Goal: Task Accomplishment & Management: Use online tool/utility

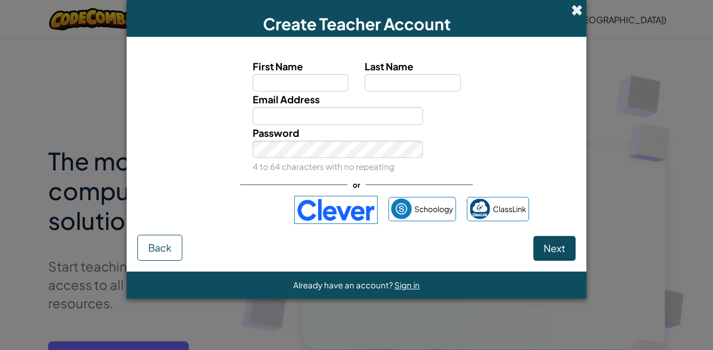
click at [576, 10] on span at bounding box center [576, 9] width 11 height 11
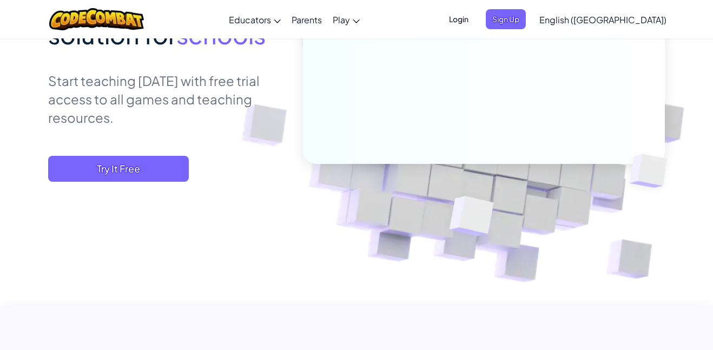
scroll to position [195, 0]
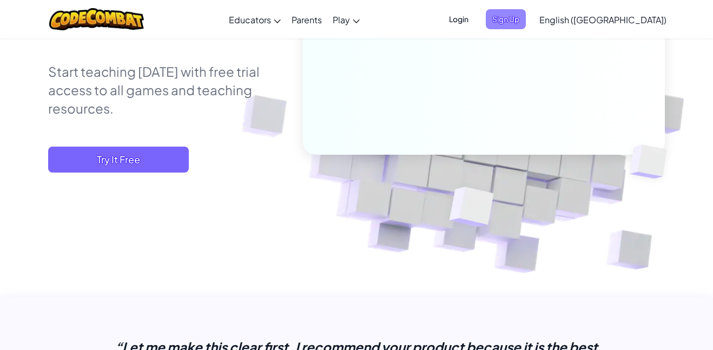
click at [525, 17] on span "Sign Up" at bounding box center [505, 19] width 40 height 20
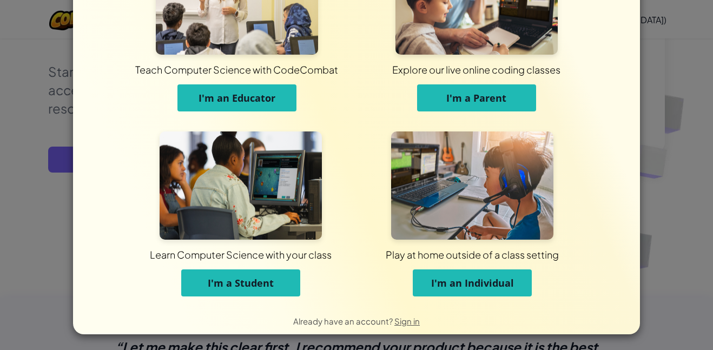
scroll to position [78, 0]
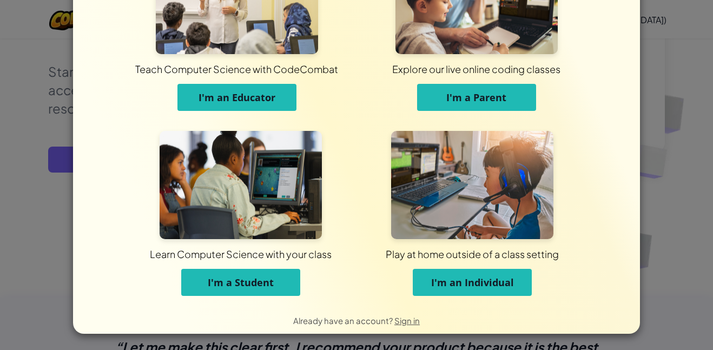
click at [473, 279] on span "I'm an Individual" at bounding box center [472, 282] width 83 height 13
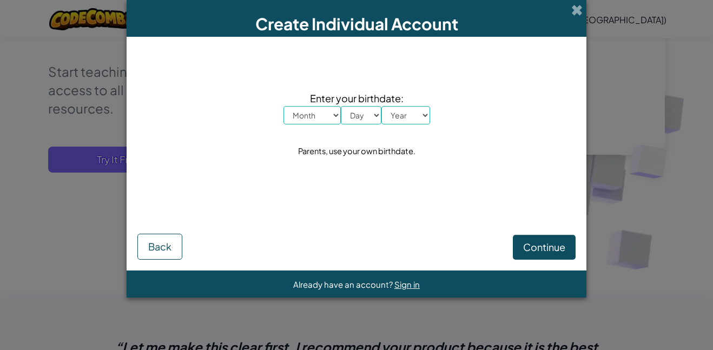
scroll to position [0, 0]
click at [331, 117] on select "Month January February March April May June July August September October Novem…" at bounding box center [311, 115] width 57 height 18
select select "1"
click at [283, 106] on select "Month January February March April May June July August September October Novem…" at bounding box center [311, 115] width 57 height 18
click at [361, 117] on select "Day 1 2 3 4 5 6 7 8 9 10 11 12 13 14 15 16 17 18 19 20 21 22 23 24 25 26 27 28 …" at bounding box center [361, 115] width 41 height 18
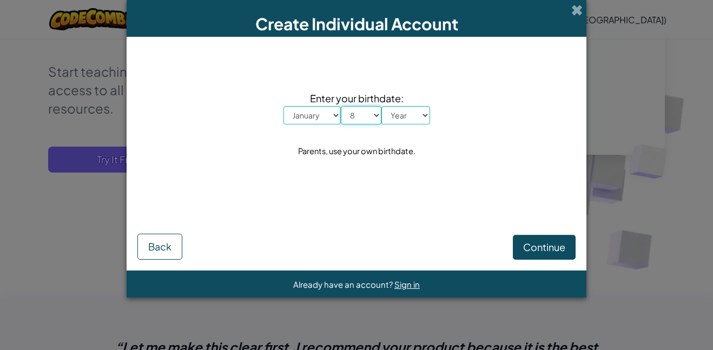
click at [341, 106] on select "Day 1 2 3 4 5 6 7 8 9 10 11 12 13 14 15 16 17 18 19 20 21 22 23 24 25 26 27 28 …" at bounding box center [361, 115] width 41 height 18
click at [354, 114] on select "Day 1 2 3 4 5 6 7 8 9 10 11 12 13 14 15 16 17 18 19 20 21 22 23 24 25 26 27 28 …" at bounding box center [361, 115] width 41 height 18
select select "22"
click at [341, 106] on select "Day 1 2 3 4 5 6 7 8 9 10 11 12 13 14 15 16 17 18 19 20 21 22 23 24 25 26 27 28 …" at bounding box center [361, 115] width 41 height 18
click at [399, 118] on select "Year 2025 2024 2023 2022 2021 2020 2019 2018 2017 2016 2015 2014 2013 2012 2011…" at bounding box center [405, 115] width 49 height 18
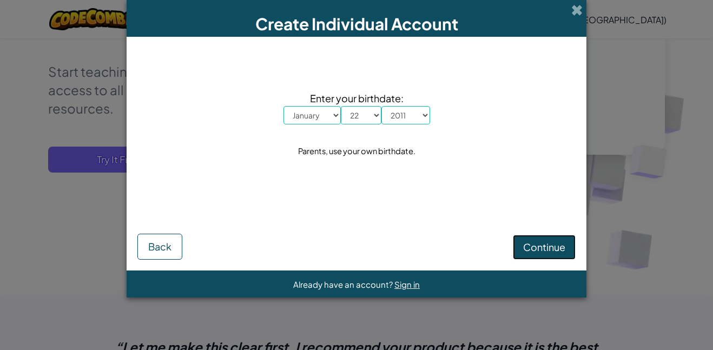
click at [535, 250] on span "Continue" at bounding box center [544, 247] width 42 height 12
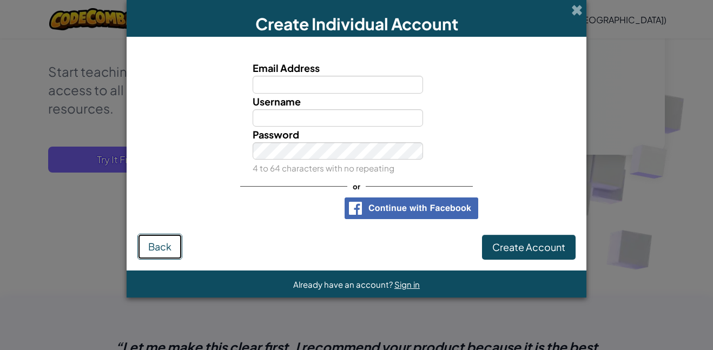
click at [143, 248] on button "Back" at bounding box center [159, 247] width 45 height 26
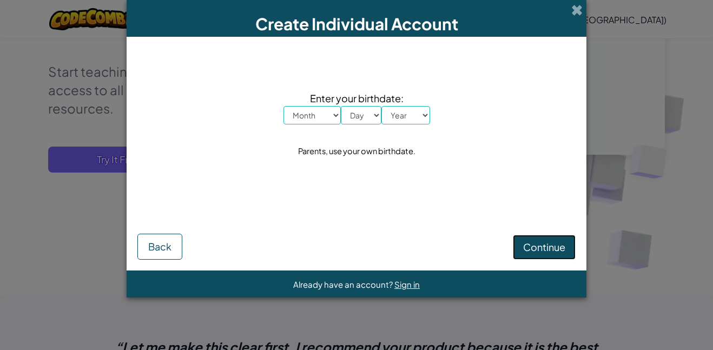
click at [531, 247] on span "Continue" at bounding box center [544, 247] width 42 height 12
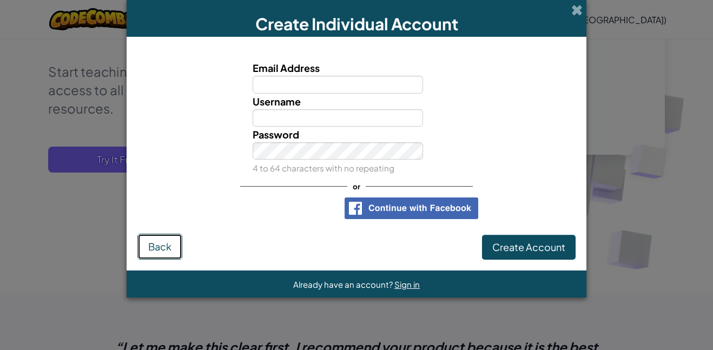
click at [173, 244] on button "Back" at bounding box center [159, 247] width 45 height 26
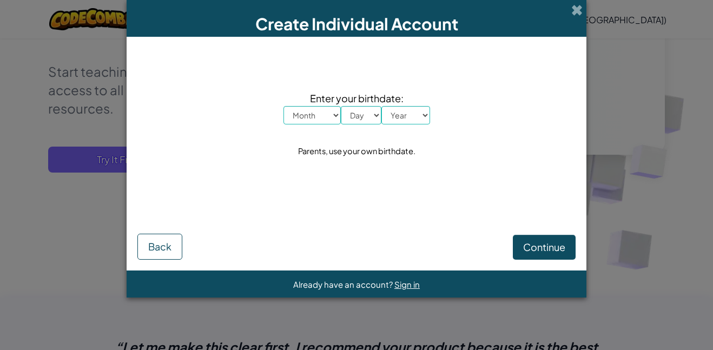
click at [314, 118] on select "Month January February March April May June July August September October Novem…" at bounding box center [311, 115] width 57 height 18
select select "1"
click at [283, 106] on select "Month January February March April May June July August September October Novem…" at bounding box center [311, 115] width 57 height 18
click at [360, 115] on select "Day 1 2 3 4 5 6 7 8 9 10 11 12 13 14 15 16 17 18 19 20 21 22 23 24 25 26 27 28 …" at bounding box center [361, 115] width 41 height 18
select select "22"
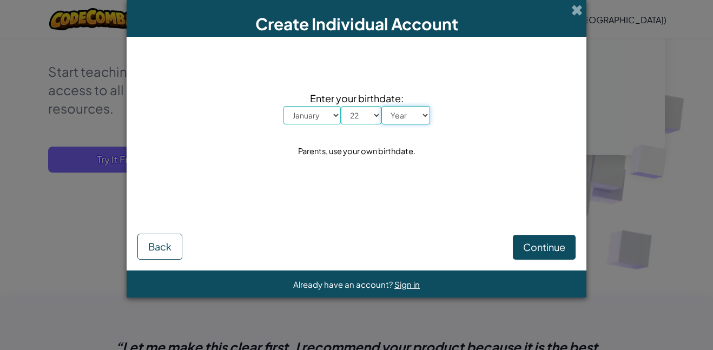
click at [400, 117] on select "Year 2025 2024 2023 2022 2021 2020 2019 2018 2017 2016 2015 2014 2013 2012 2011…" at bounding box center [405, 115] width 49 height 18
click at [553, 248] on span "Continue" at bounding box center [544, 247] width 42 height 12
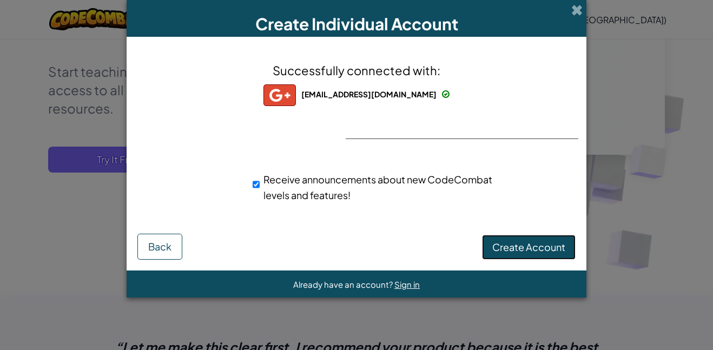
click at [544, 252] on span "Create Account" at bounding box center [528, 247] width 73 height 12
click at [544, 251] on button "Create Account" at bounding box center [529, 247] width 94 height 25
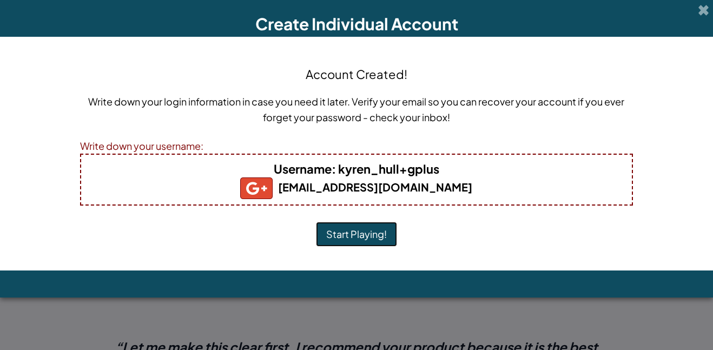
click at [371, 235] on button "Start Playing!" at bounding box center [356, 234] width 81 height 25
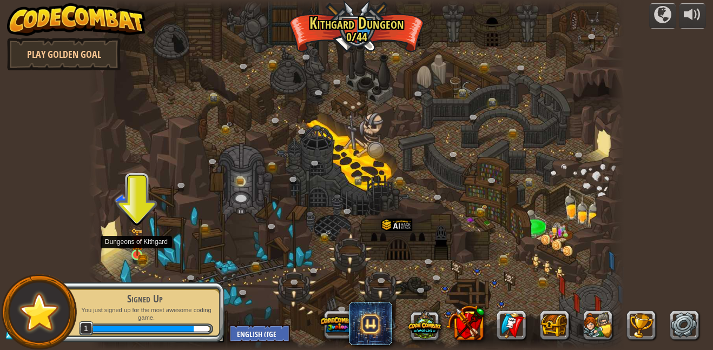
click at [133, 250] on img at bounding box center [137, 242] width 12 height 28
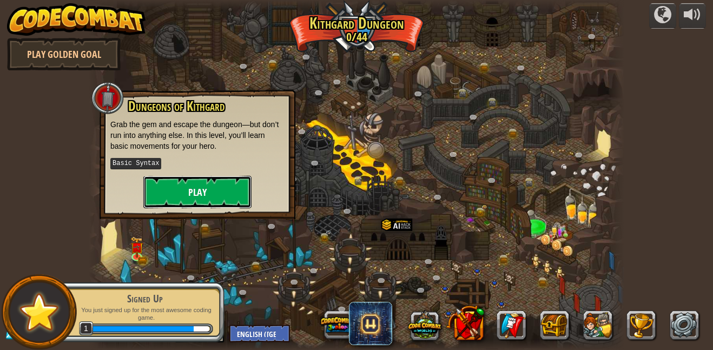
click at [178, 182] on button "Play" at bounding box center [197, 192] width 108 height 32
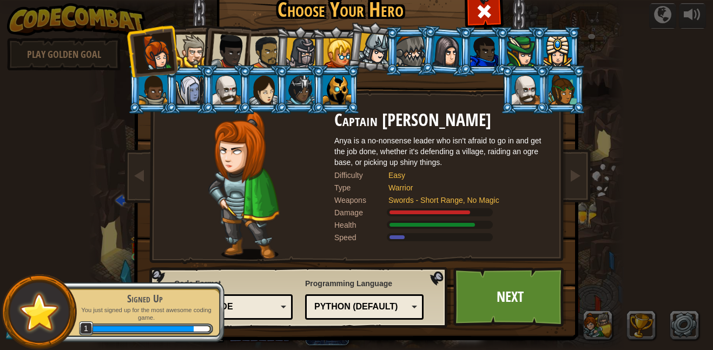
click at [179, 57] on div at bounding box center [192, 51] width 33 height 33
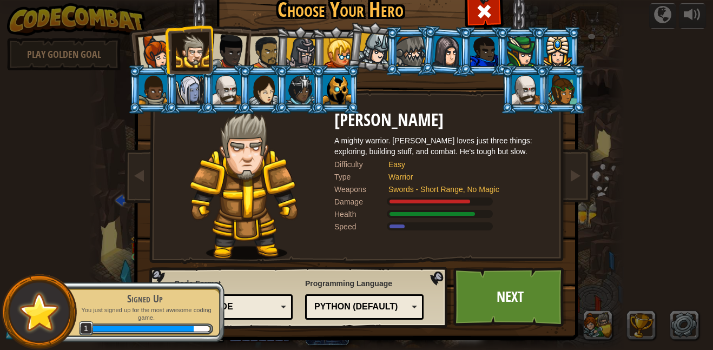
click at [228, 52] on div at bounding box center [229, 52] width 36 height 36
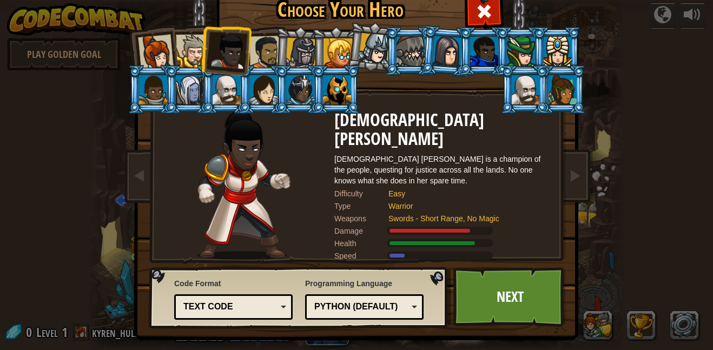
click at [477, 61] on div at bounding box center [484, 51] width 28 height 29
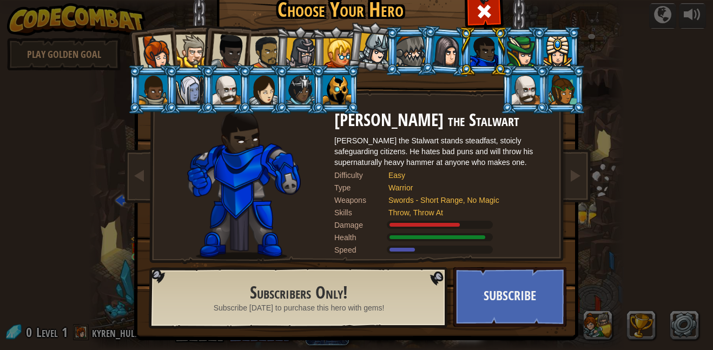
click at [289, 82] on div at bounding box center [300, 89] width 28 height 29
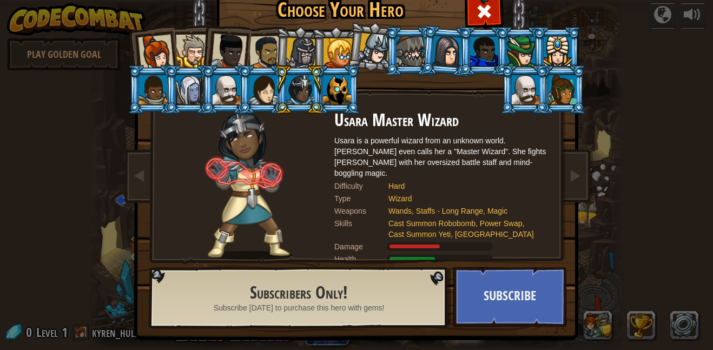
click at [297, 170] on div at bounding box center [244, 185] width 181 height 149
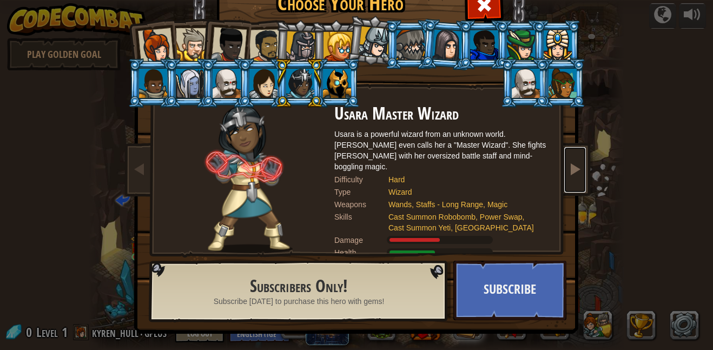
click at [580, 173] on span at bounding box center [574, 168] width 13 height 13
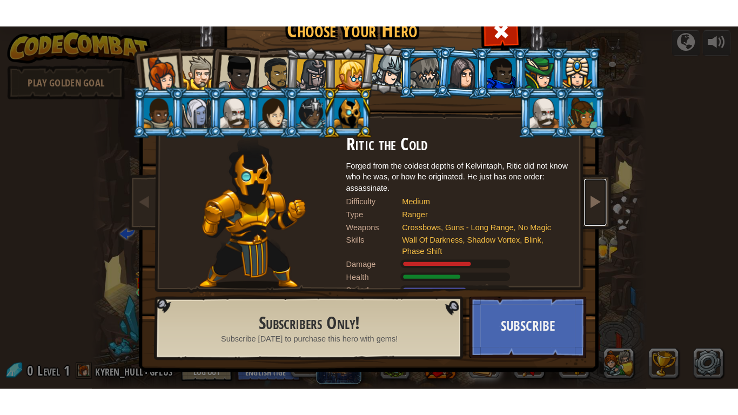
scroll to position [0, 0]
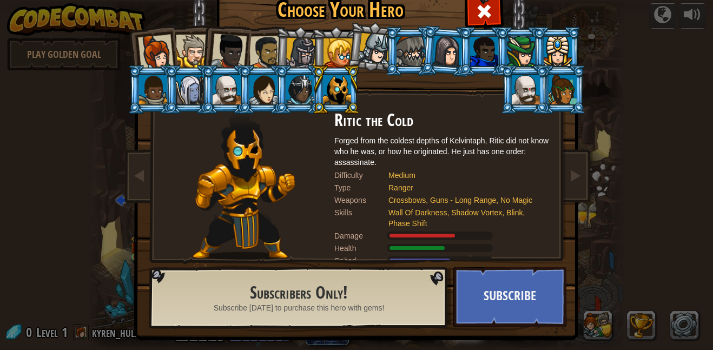
click at [527, 81] on div at bounding box center [525, 89] width 28 height 29
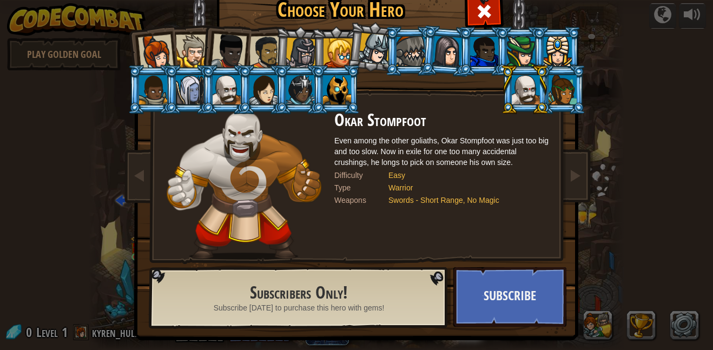
click at [163, 91] on div at bounding box center [153, 89] width 28 height 29
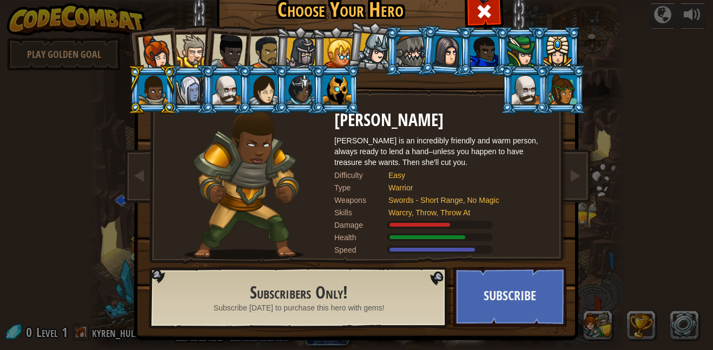
click at [235, 61] on div at bounding box center [229, 52] width 36 height 36
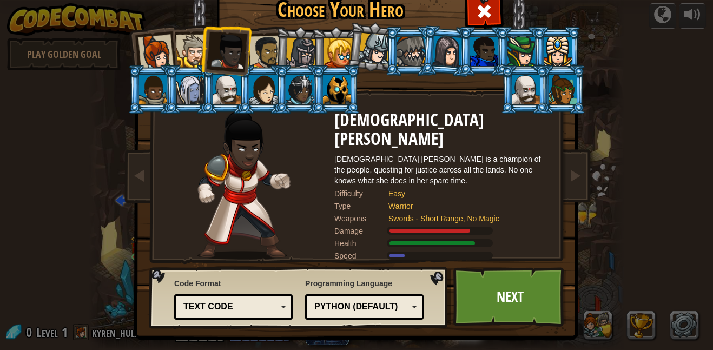
click at [161, 50] on div at bounding box center [156, 53] width 36 height 36
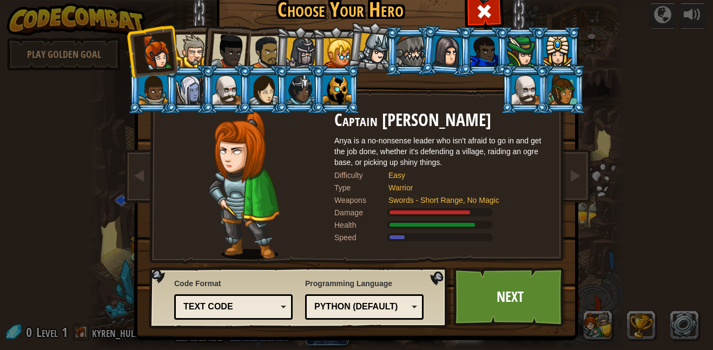
click at [187, 48] on div at bounding box center [192, 51] width 33 height 33
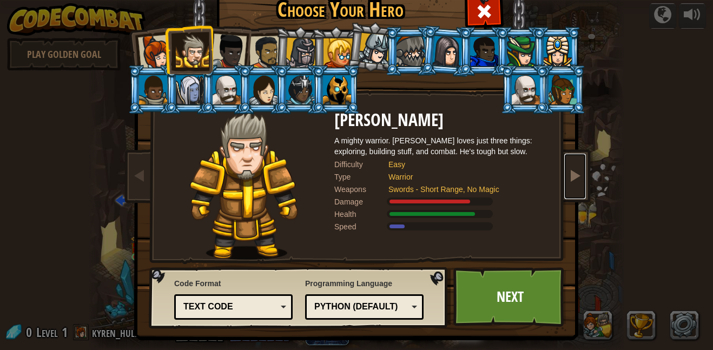
click at [582, 183] on link at bounding box center [575, 176] width 22 height 45
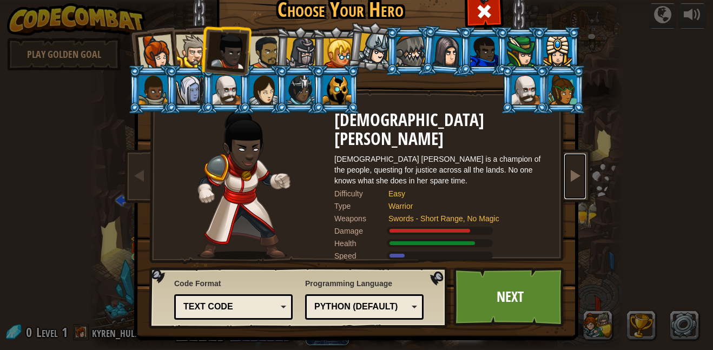
click at [582, 183] on link at bounding box center [575, 176] width 22 height 45
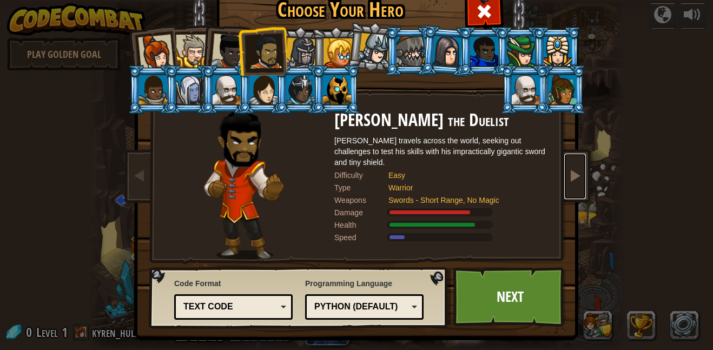
click at [582, 183] on link at bounding box center [575, 176] width 22 height 45
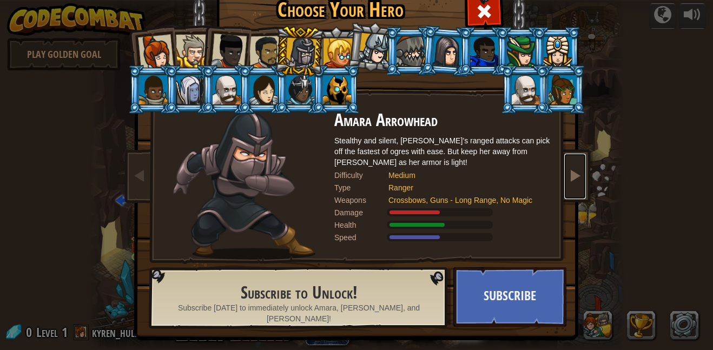
click at [582, 182] on link at bounding box center [575, 176] width 22 height 45
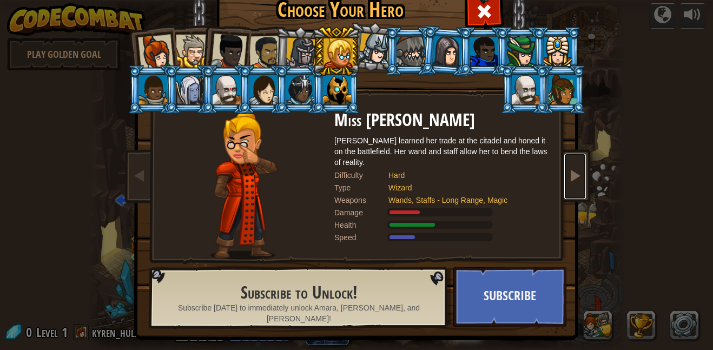
click at [582, 182] on link at bounding box center [575, 176] width 22 height 45
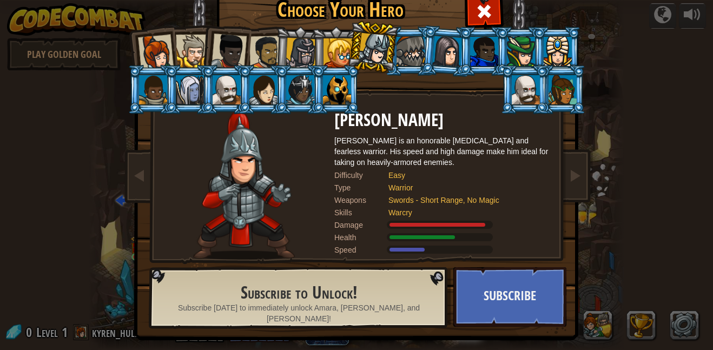
click at [300, 58] on div at bounding box center [300, 53] width 31 height 31
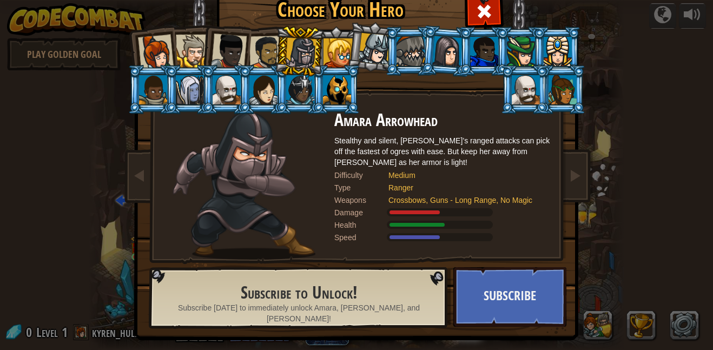
click at [403, 56] on div at bounding box center [410, 51] width 28 height 29
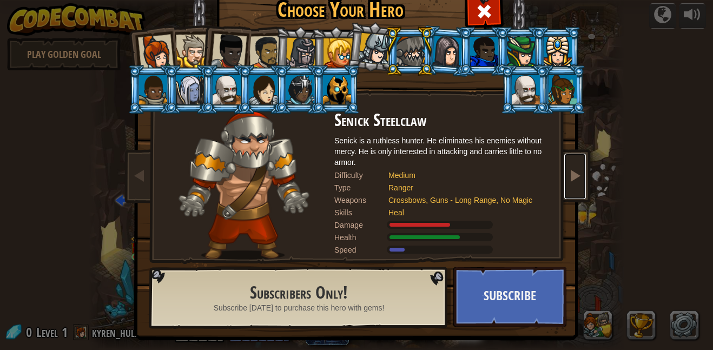
click at [576, 165] on link at bounding box center [575, 176] width 22 height 45
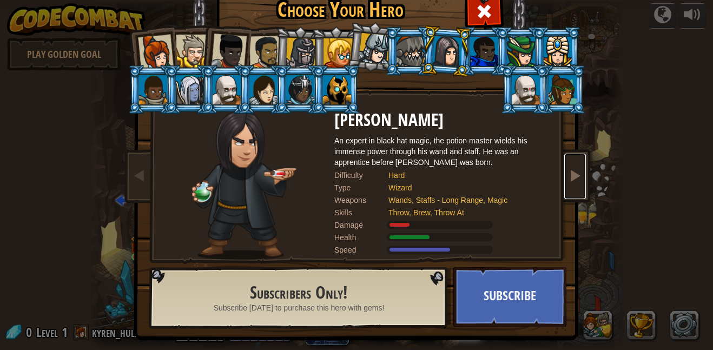
click at [575, 169] on span at bounding box center [574, 175] width 13 height 13
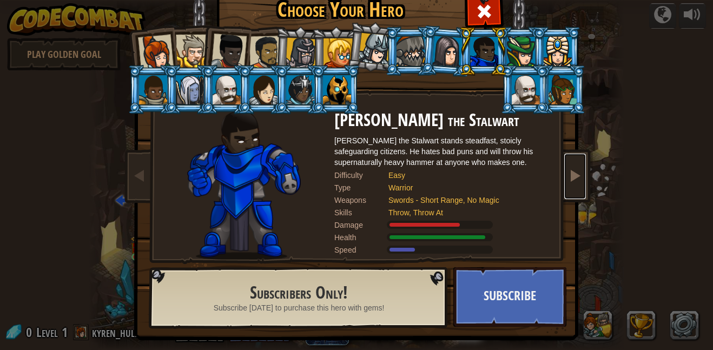
click at [575, 169] on span at bounding box center [574, 175] width 13 height 13
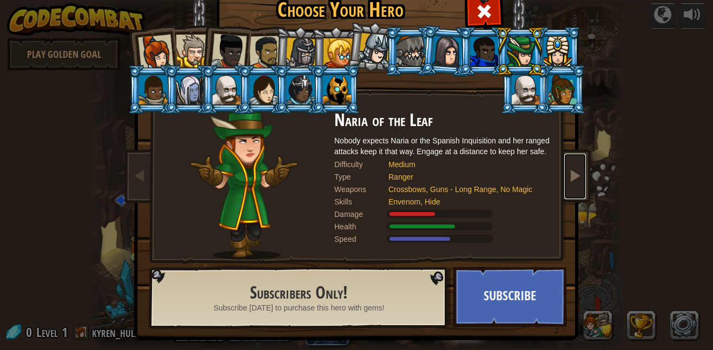
click at [575, 169] on span at bounding box center [574, 175] width 13 height 13
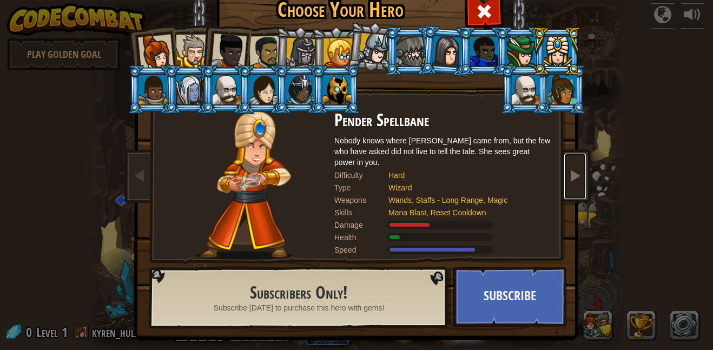
click at [574, 169] on span at bounding box center [574, 175] width 13 height 13
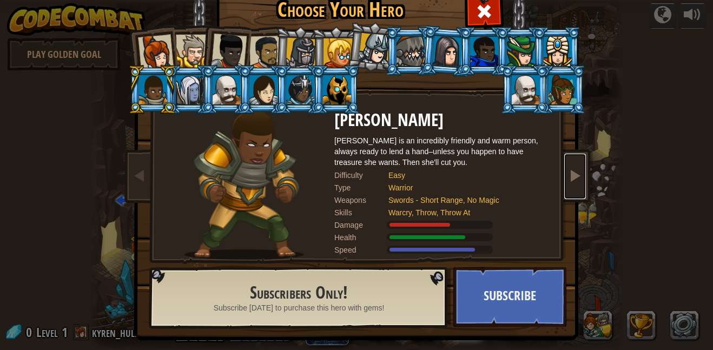
click at [574, 169] on span at bounding box center [574, 175] width 13 height 13
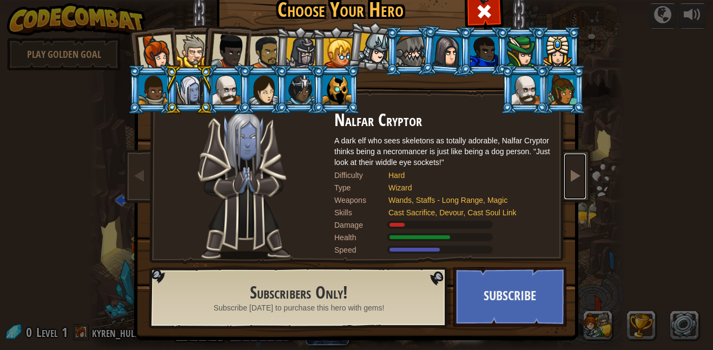
click at [573, 169] on span at bounding box center [574, 175] width 13 height 13
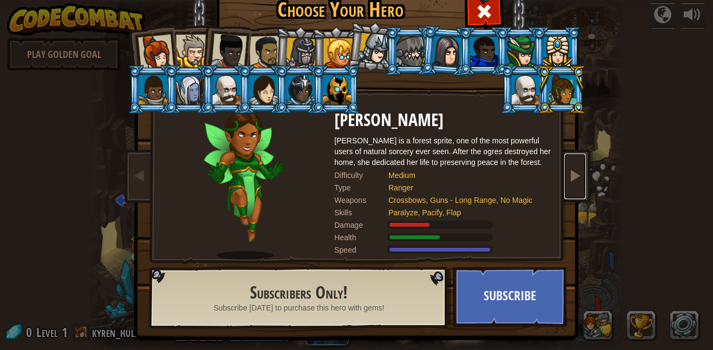
click at [574, 169] on span at bounding box center [574, 175] width 13 height 13
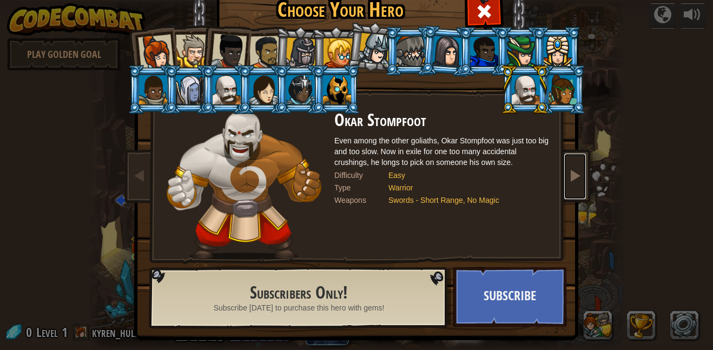
click at [573, 169] on span at bounding box center [574, 175] width 13 height 13
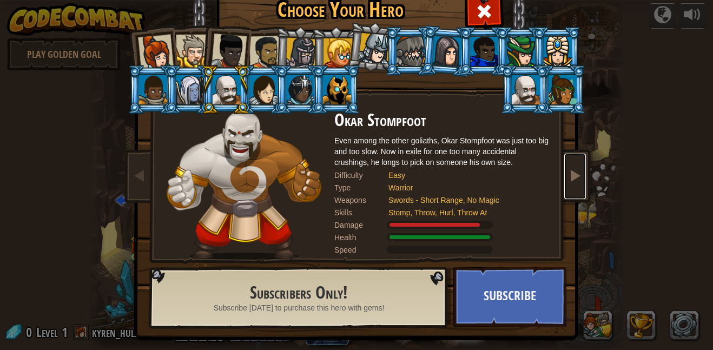
click at [573, 169] on span at bounding box center [574, 175] width 13 height 13
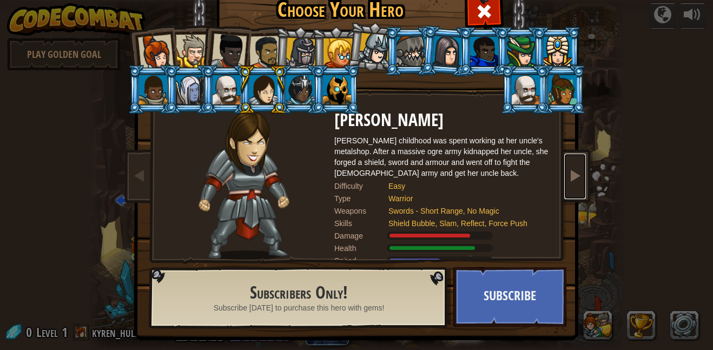
click at [580, 164] on link at bounding box center [575, 176] width 22 height 45
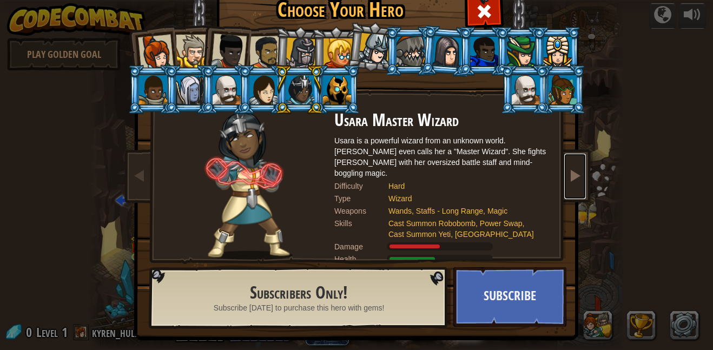
click at [582, 167] on link at bounding box center [575, 176] width 22 height 45
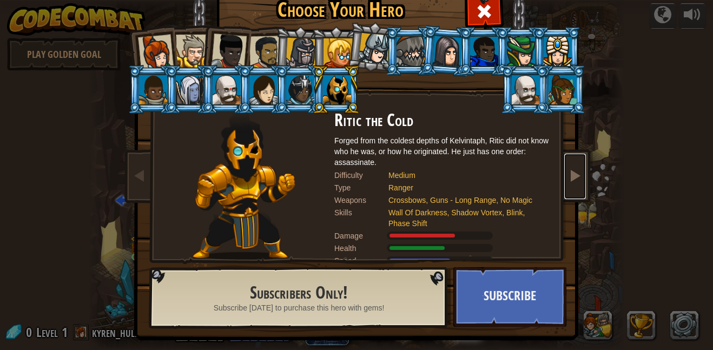
click at [582, 167] on link at bounding box center [575, 176] width 22 height 45
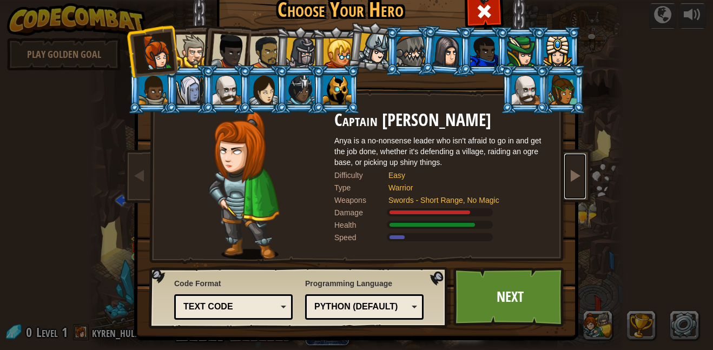
click at [583, 168] on link at bounding box center [575, 176] width 22 height 45
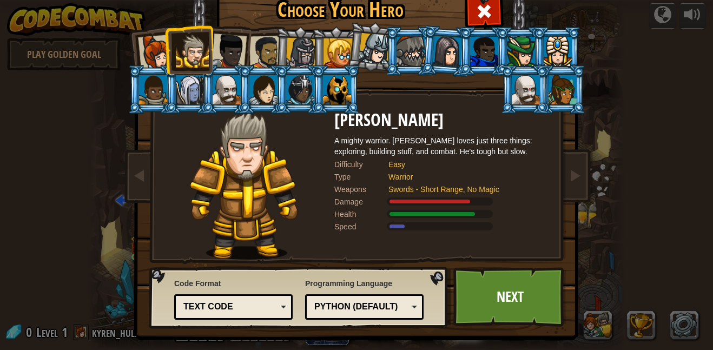
click at [514, 79] on div at bounding box center [525, 89] width 28 height 29
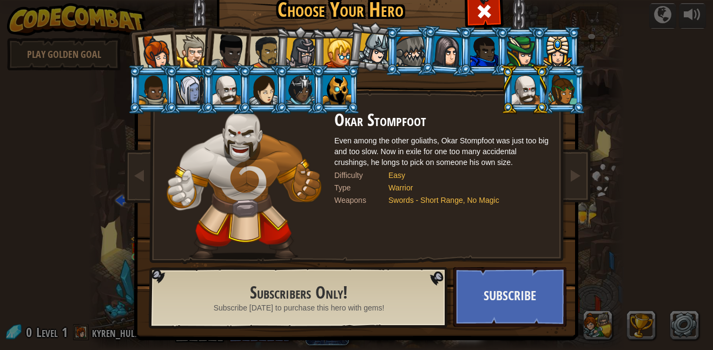
click at [556, 84] on div at bounding box center [562, 89] width 28 height 29
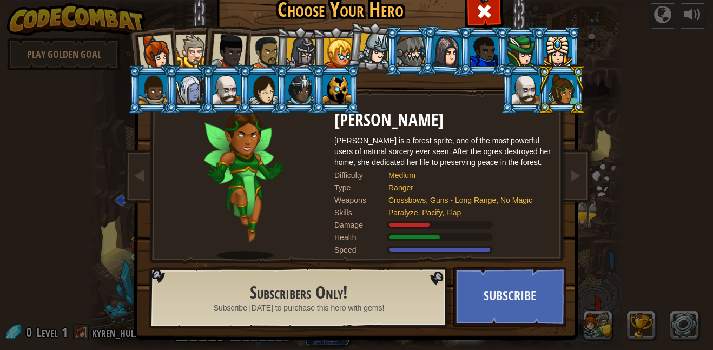
click at [585, 169] on img at bounding box center [358, 146] width 468 height 387
click at [573, 169] on span at bounding box center [574, 175] width 13 height 13
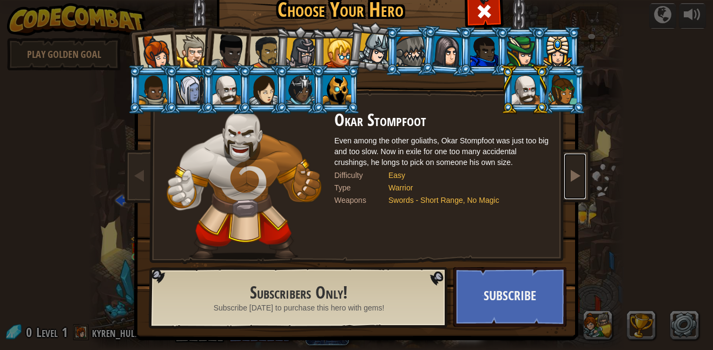
click at [573, 169] on span at bounding box center [574, 175] width 13 height 13
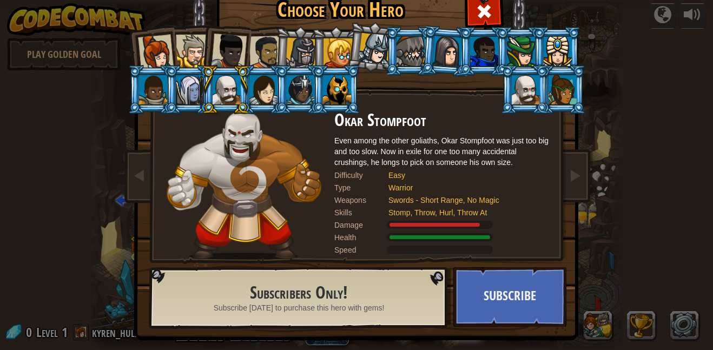
click at [517, 99] on div at bounding box center [525, 89] width 28 height 29
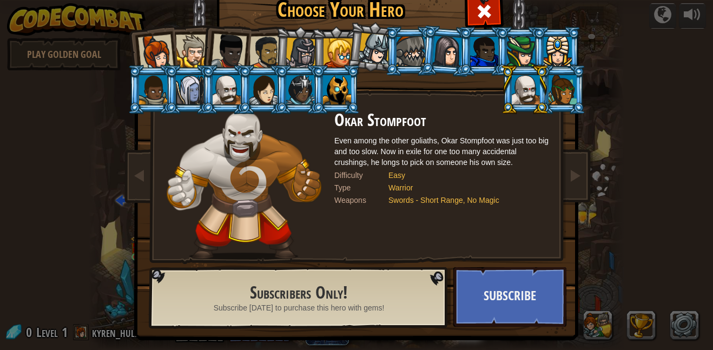
click at [235, 89] on div at bounding box center [226, 89] width 28 height 29
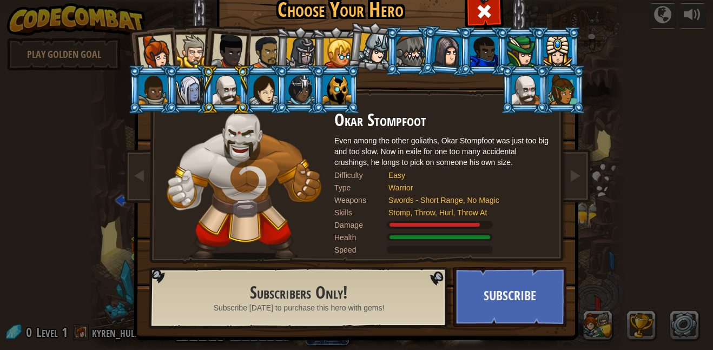
click at [532, 103] on div at bounding box center [525, 89] width 28 height 29
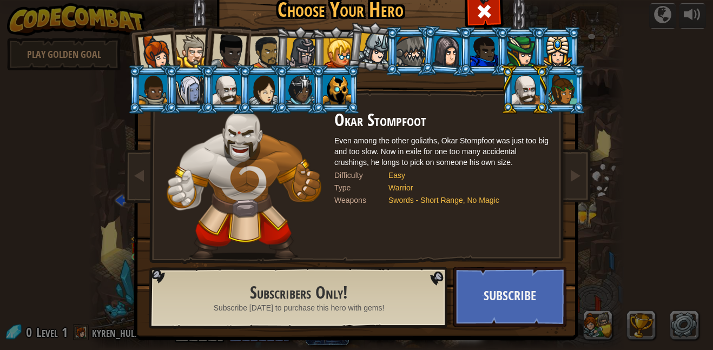
click at [554, 92] on div at bounding box center [562, 89] width 28 height 29
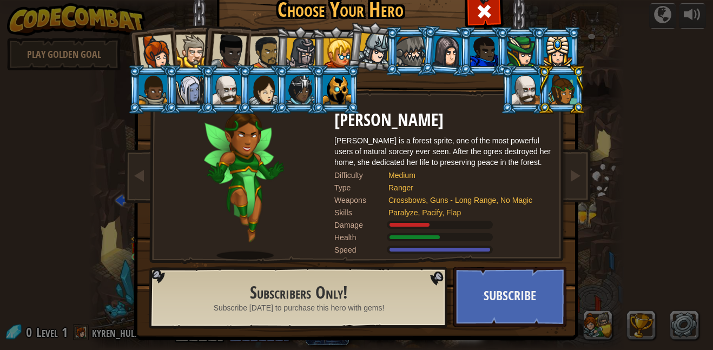
click at [553, 50] on div at bounding box center [557, 51] width 28 height 29
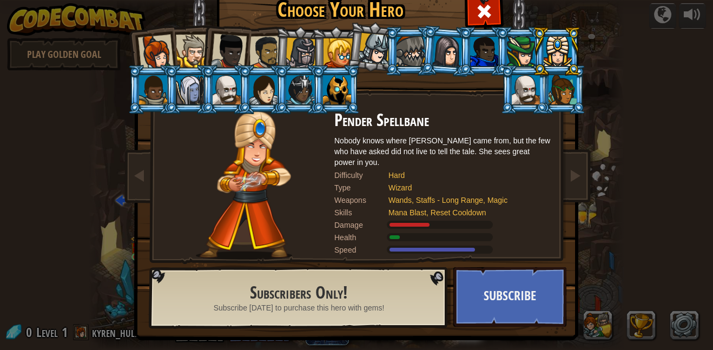
click at [239, 49] on div at bounding box center [229, 52] width 36 height 36
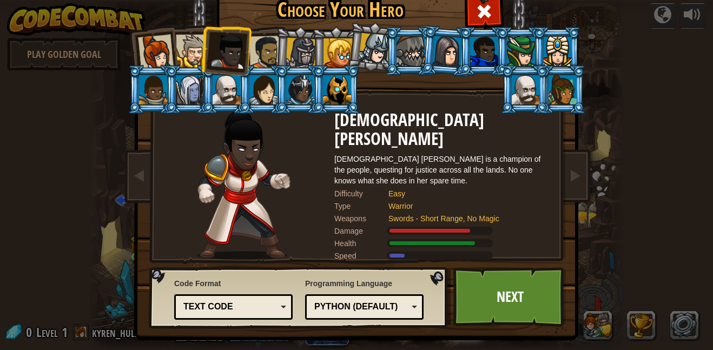
click at [265, 301] on div "Text code" at bounding box center [230, 307] width 94 height 12
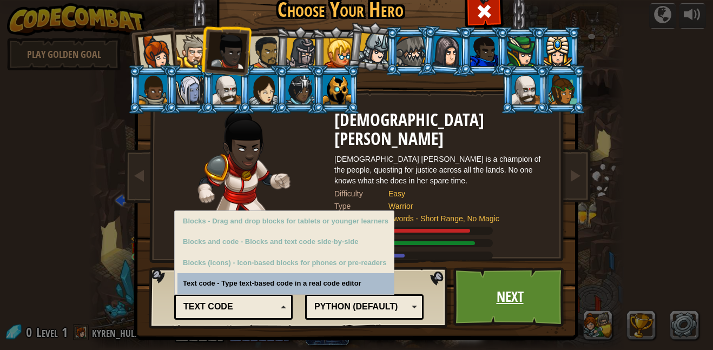
click at [525, 313] on link "Next" at bounding box center [509, 296] width 113 height 59
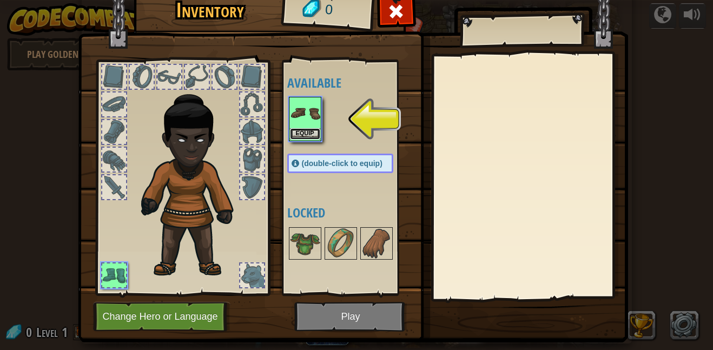
click at [310, 131] on button "Equip" at bounding box center [305, 133] width 30 height 11
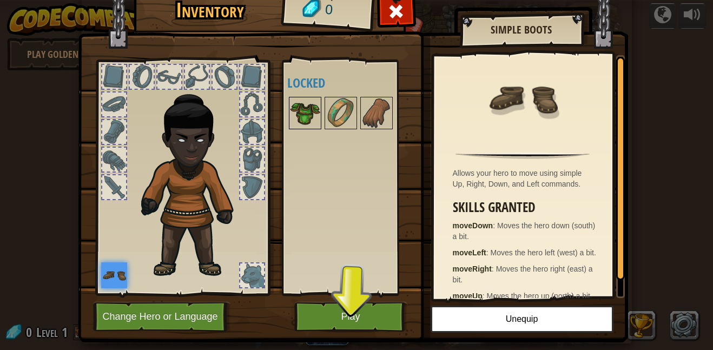
click at [304, 114] on img at bounding box center [305, 113] width 30 height 30
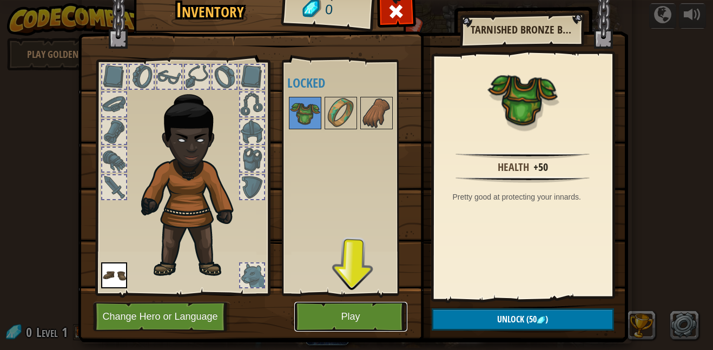
click at [370, 318] on button "Play" at bounding box center [350, 317] width 113 height 30
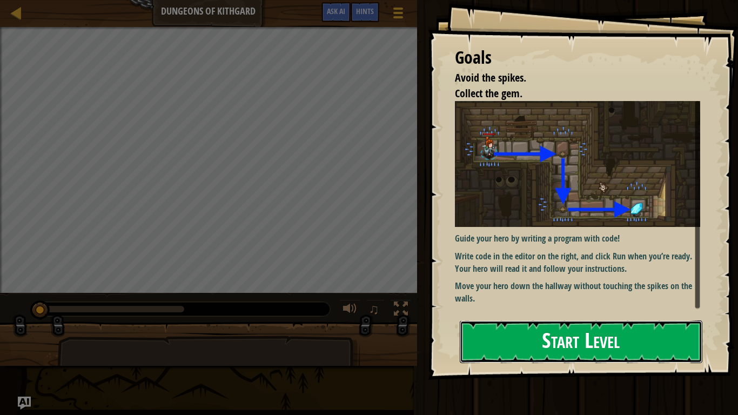
click at [531, 340] on button "Start Level" at bounding box center [581, 342] width 243 height 43
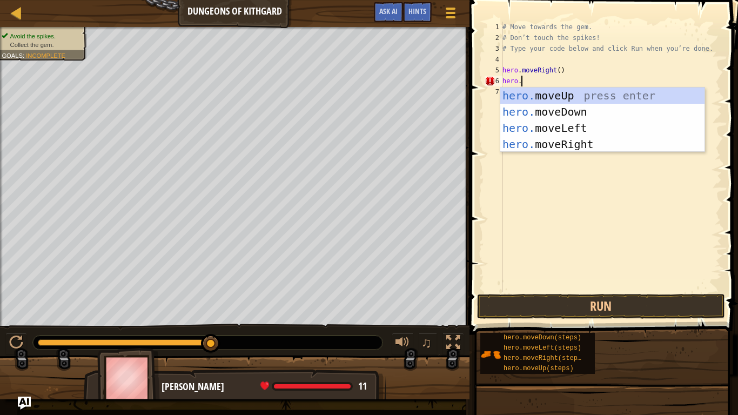
scroll to position [5, 3]
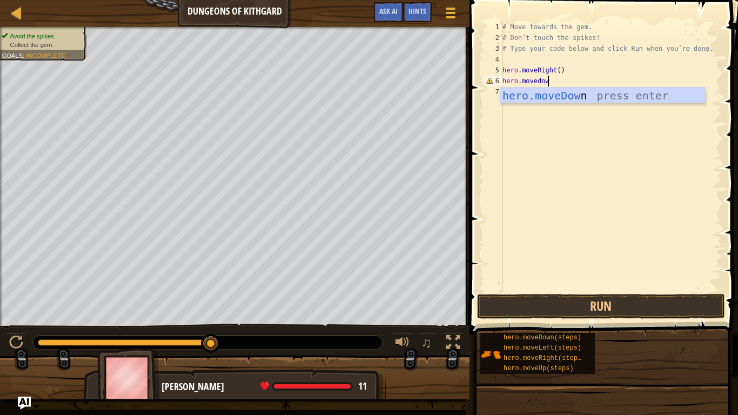
type textarea "hero.movedown"
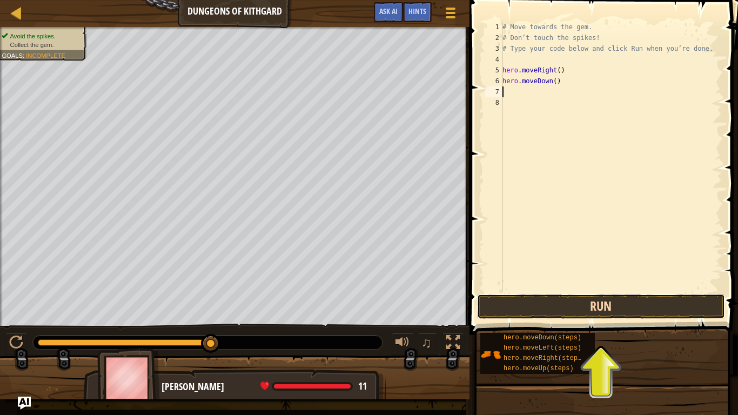
click at [521, 314] on button "Run" at bounding box center [601, 306] width 248 height 25
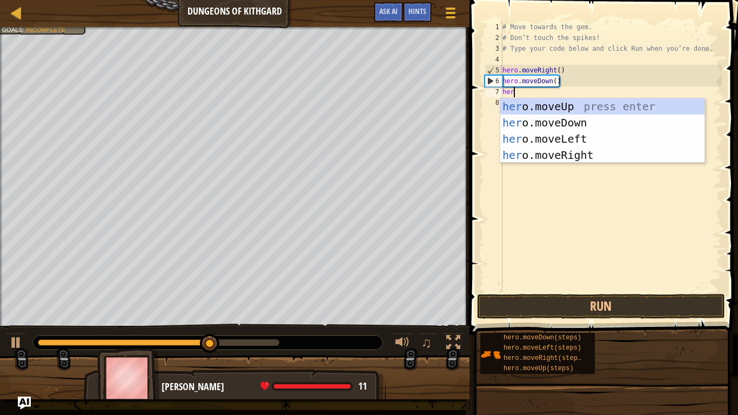
type textarea "hero"
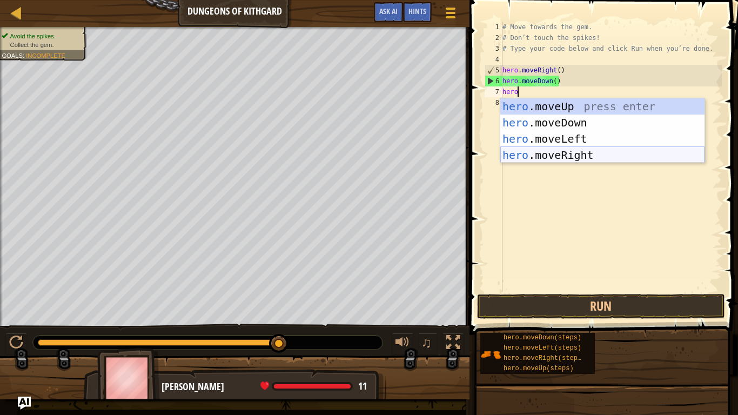
click at [533, 152] on div "hero .moveUp press enter hero .moveDown press enter hero .moveLeft press enter …" at bounding box center [603, 146] width 204 height 97
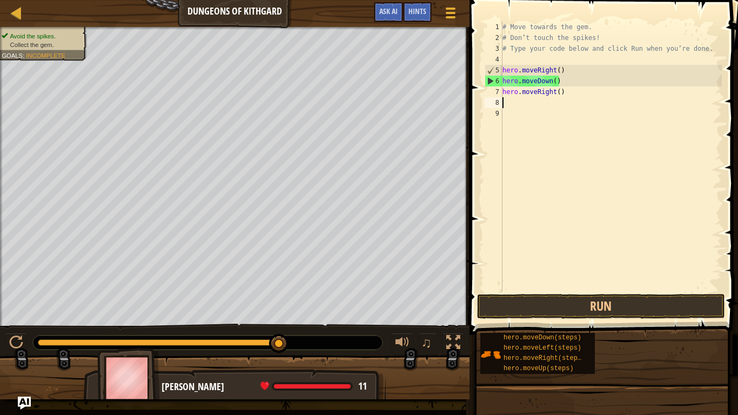
scroll to position [5, 0]
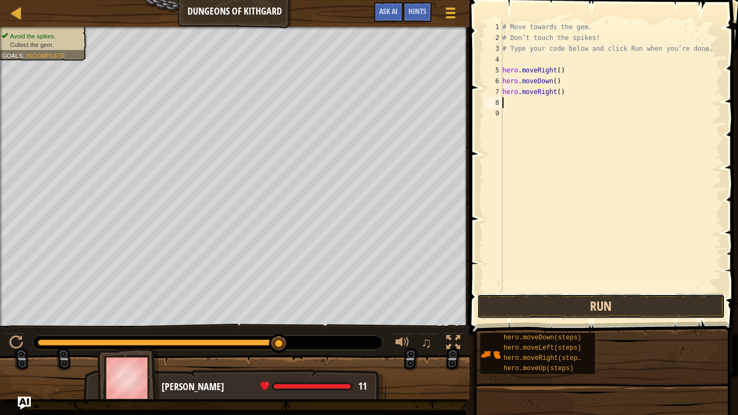
click at [517, 304] on button "Run" at bounding box center [601, 306] width 248 height 25
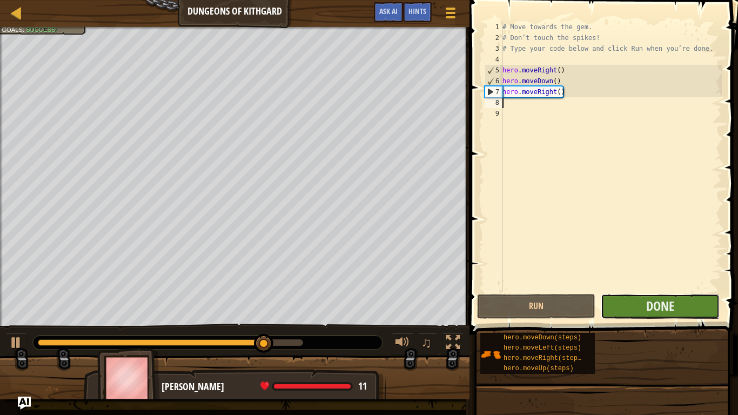
click at [635, 307] on button "Done" at bounding box center [660, 306] width 118 height 25
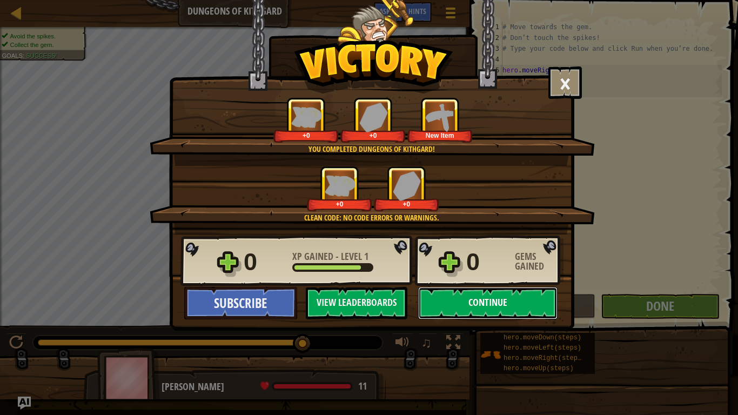
click at [457, 310] on button "Continue" at bounding box center [487, 303] width 139 height 32
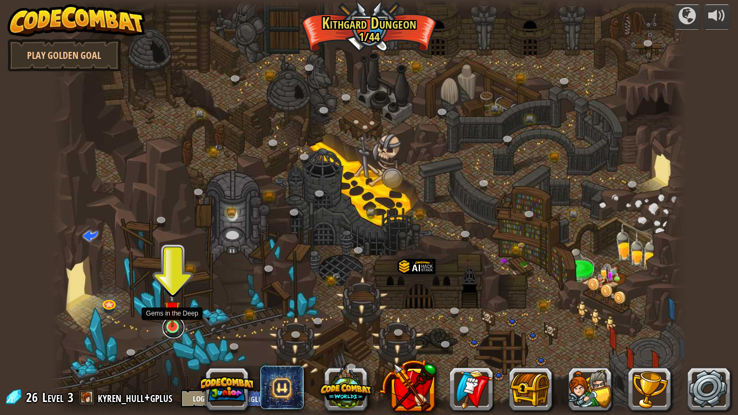
click at [167, 330] on link at bounding box center [174, 328] width 22 height 22
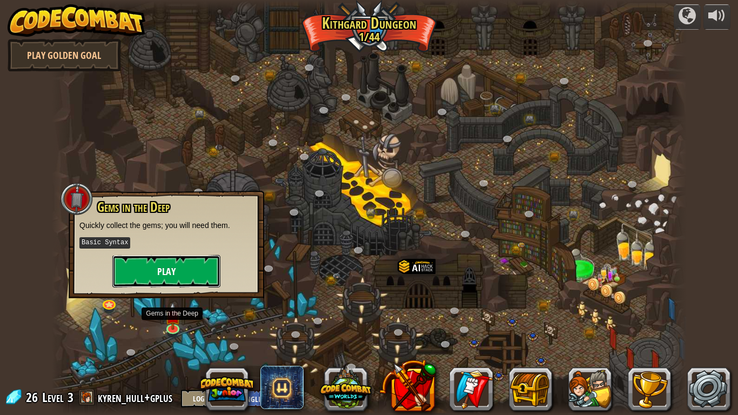
click at [198, 262] on button "Play" at bounding box center [166, 271] width 108 height 32
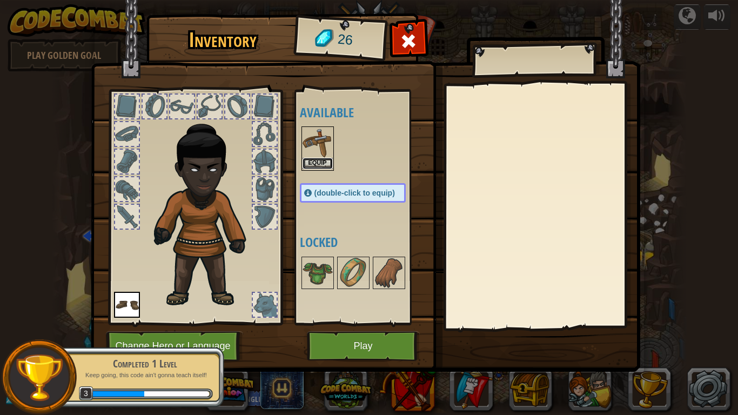
click at [316, 167] on button "Equip" at bounding box center [318, 163] width 30 height 11
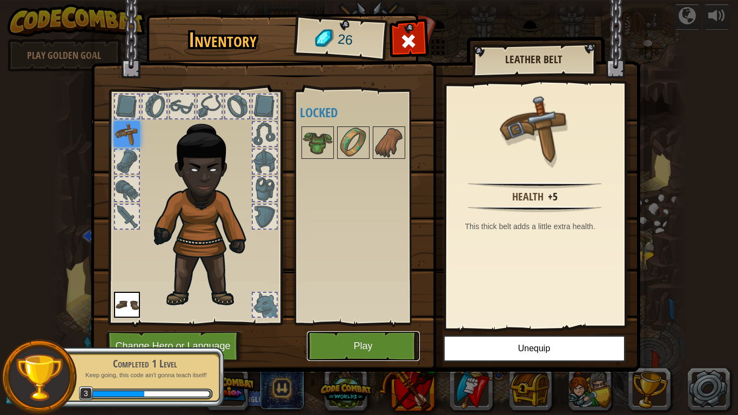
click at [342, 340] on button "Play" at bounding box center [363, 346] width 113 height 30
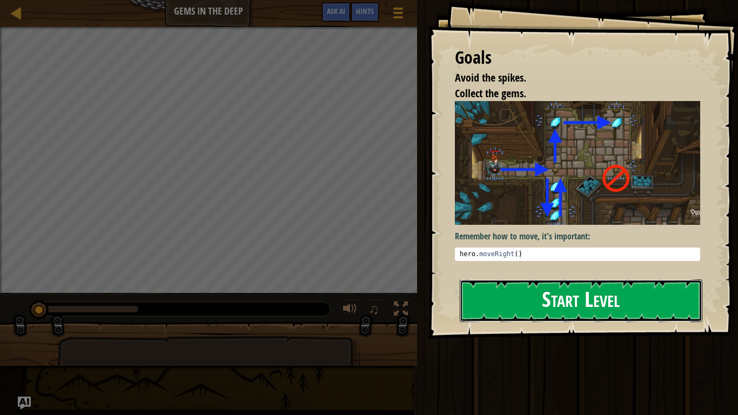
click at [510, 280] on button "Start Level" at bounding box center [581, 301] width 243 height 43
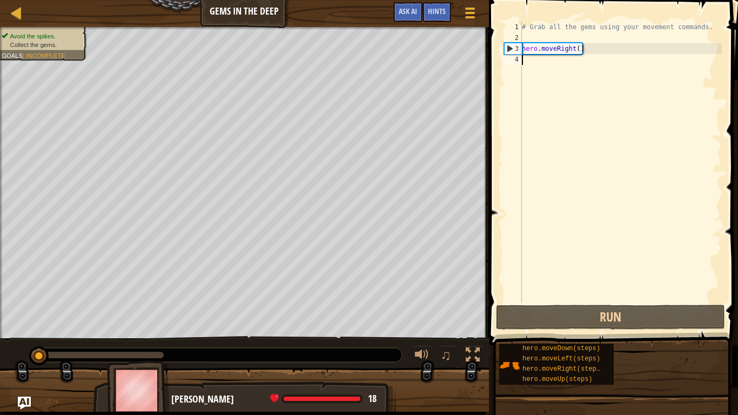
scroll to position [5, 0]
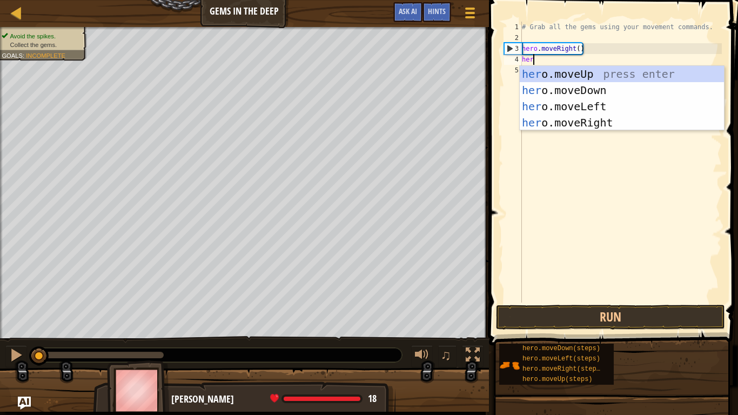
type textarea "hero"
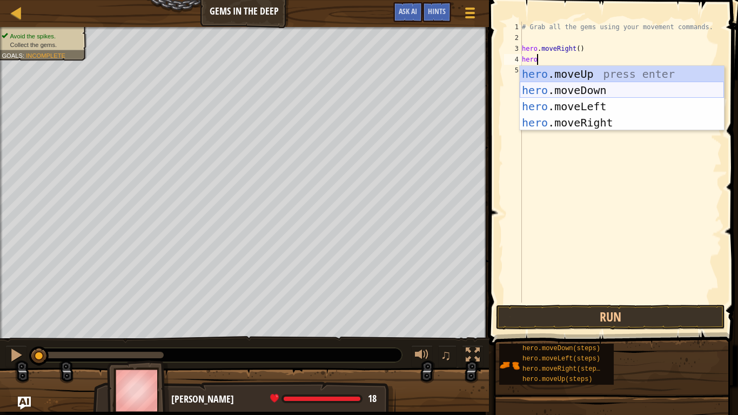
click at [572, 84] on div "hero .moveUp press enter hero .moveDown press enter hero .moveLeft press enter …" at bounding box center [622, 114] width 204 height 97
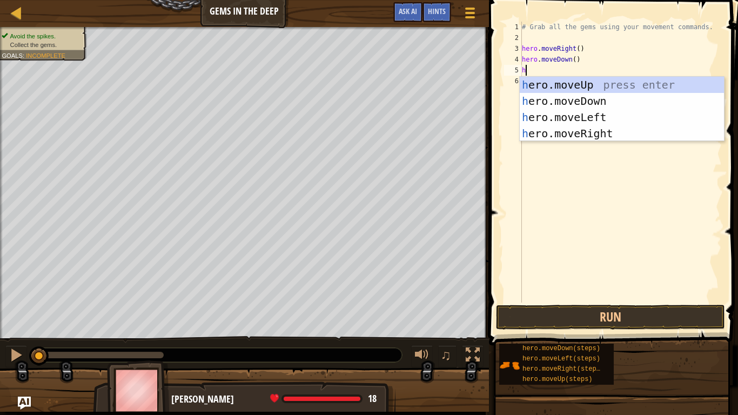
type textarea "her"
click at [572, 89] on div "her o.moveUp press enter her o.moveDown press enter her o.moveLeft press enter …" at bounding box center [622, 125] width 204 height 97
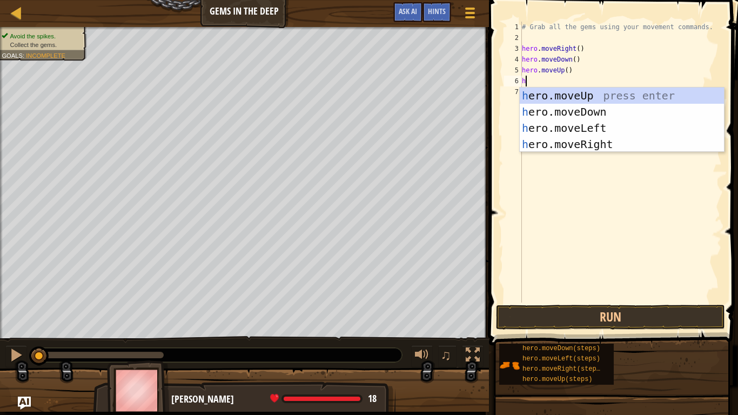
type textarea "her"
click at [582, 143] on div "her o.moveUp press enter her o.moveDown press enter her o.moveLeft press enter …" at bounding box center [622, 136] width 204 height 97
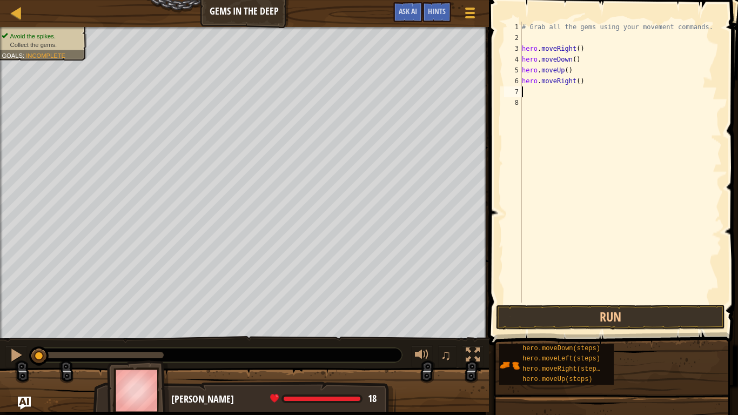
scroll to position [5, 0]
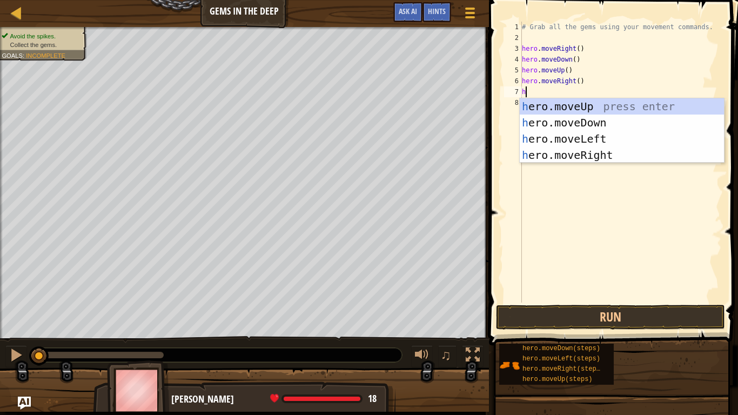
type textarea "her"
click at [587, 128] on div "her o.moveUp press enter her o.moveDown press enter her o.moveLeft press enter …" at bounding box center [622, 146] width 204 height 97
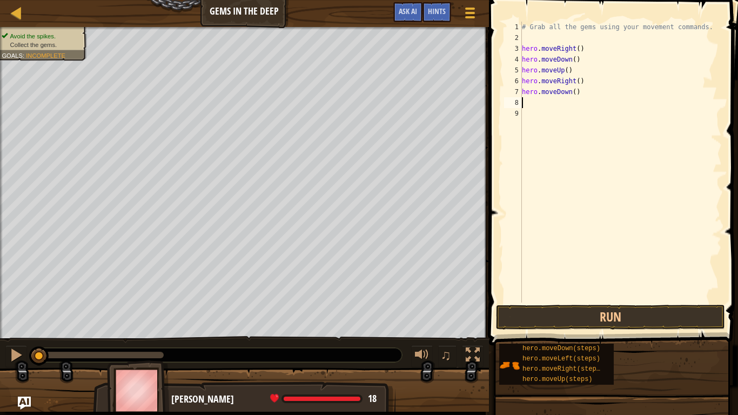
scroll to position [5, 0]
click at [557, 312] on button "Run" at bounding box center [610, 317] width 229 height 25
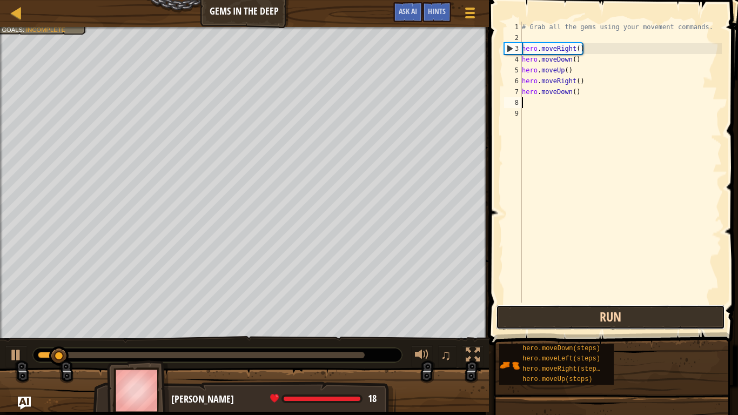
click at [549, 317] on button "Run" at bounding box center [610, 317] width 229 height 25
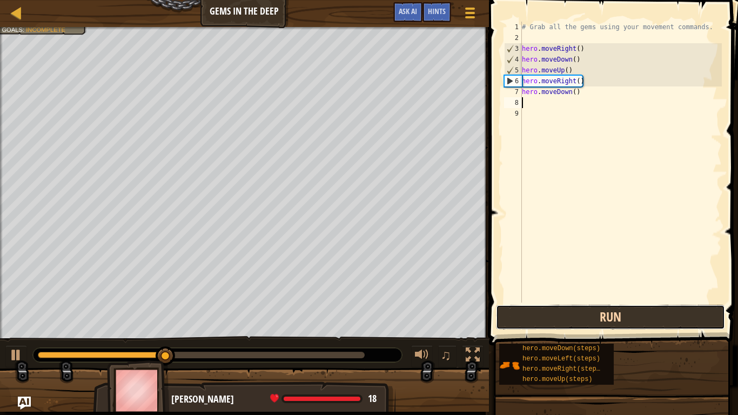
click at [544, 320] on button "Run" at bounding box center [610, 317] width 229 height 25
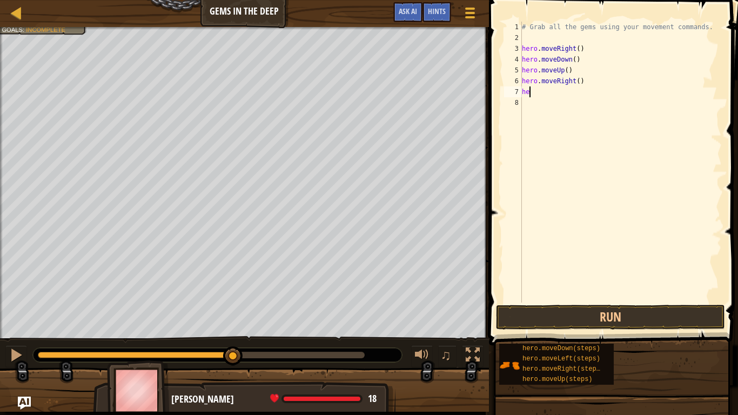
type textarea "h"
type textarea "hero."
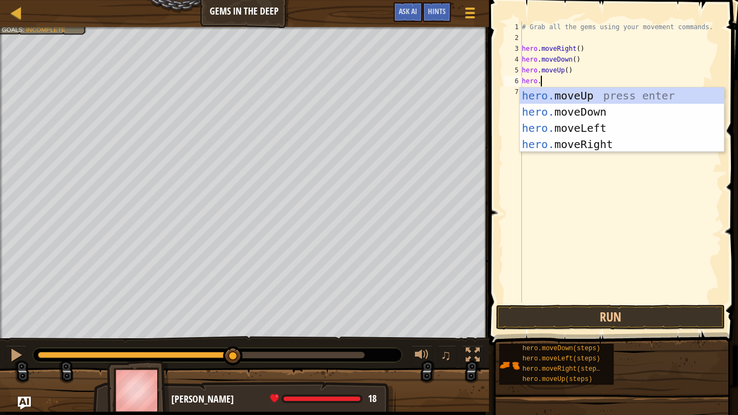
scroll to position [5, 2]
click at [576, 89] on div "hero. moveUp press enter hero. moveDown press enter hero. moveLeft press enter …" at bounding box center [622, 136] width 204 height 97
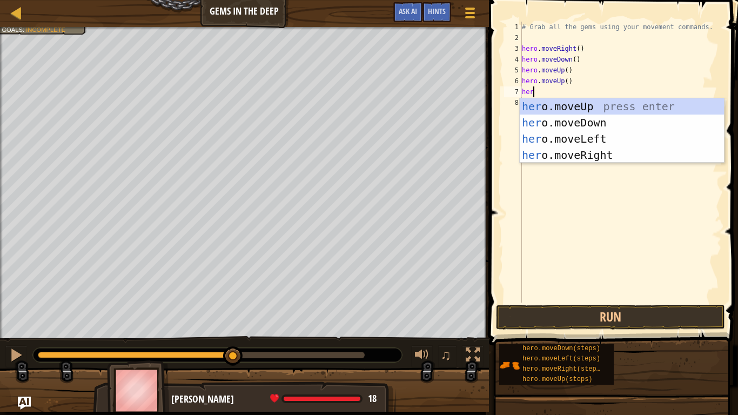
scroll to position [5, 2]
type textarea "hero"
click at [566, 150] on div "hero .moveUp press enter hero .moveDown press enter hero .moveLeft press enter …" at bounding box center [622, 146] width 204 height 97
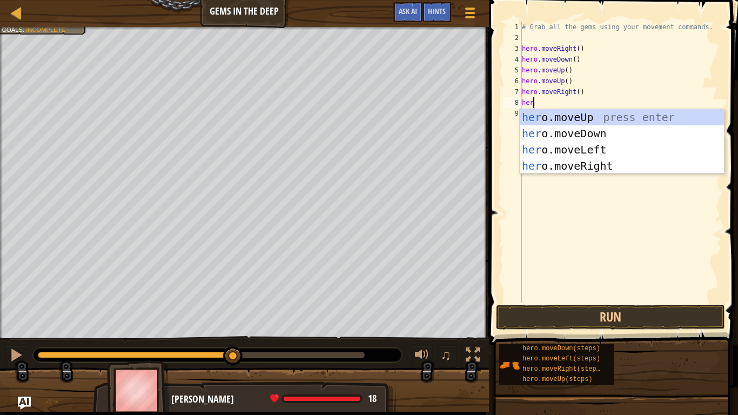
type textarea "her"
click at [568, 136] on div "her o.moveUp press enter her o.moveDown press enter her o.moveLeft press enter …" at bounding box center [622, 157] width 204 height 97
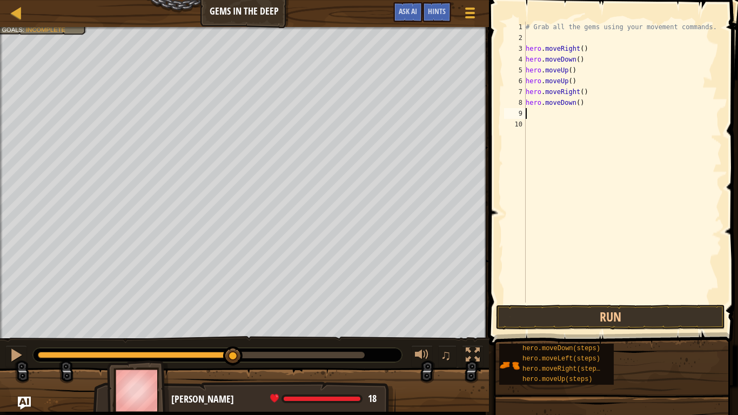
scroll to position [5, 0]
click at [524, 317] on button "Run" at bounding box center [610, 317] width 229 height 25
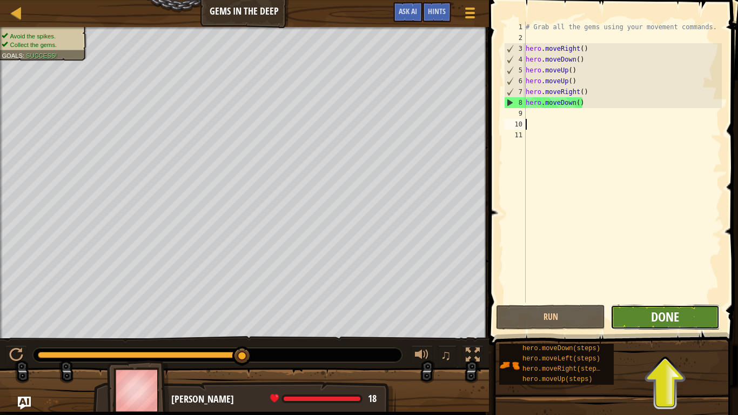
click at [673, 318] on span "Done" at bounding box center [665, 316] width 28 height 17
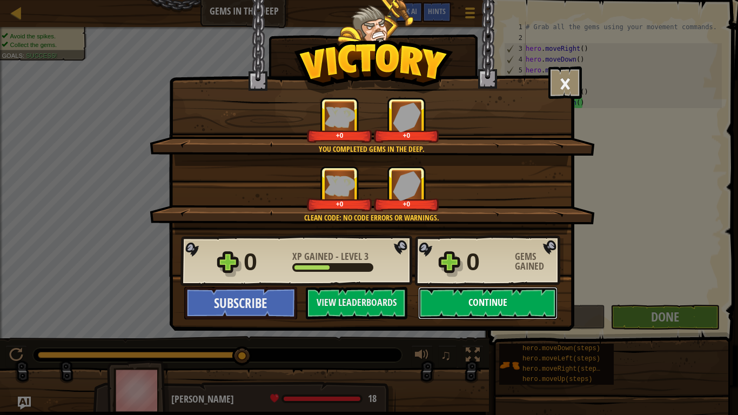
click at [495, 304] on button "Continue" at bounding box center [487, 303] width 139 height 32
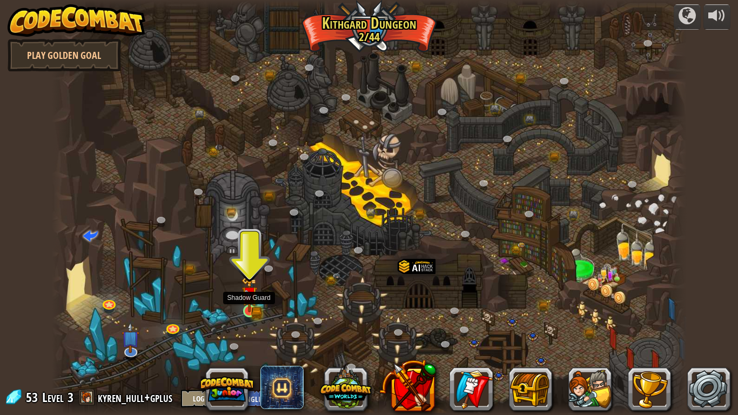
click at [257, 312] on img at bounding box center [250, 294] width 16 height 35
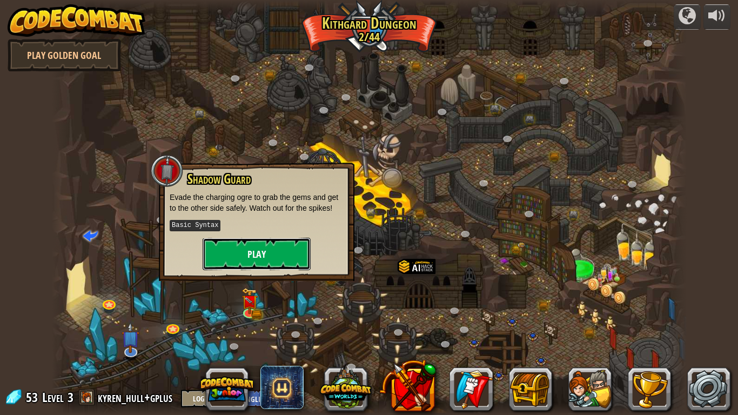
click at [285, 258] on button "Play" at bounding box center [257, 254] width 108 height 32
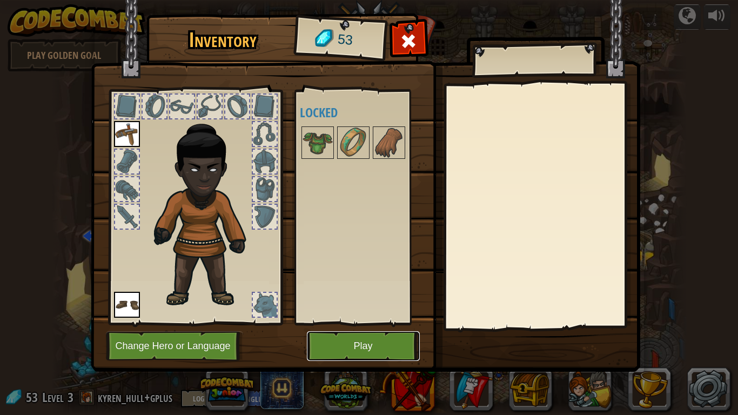
click at [344, 349] on button "Play" at bounding box center [363, 346] width 113 height 30
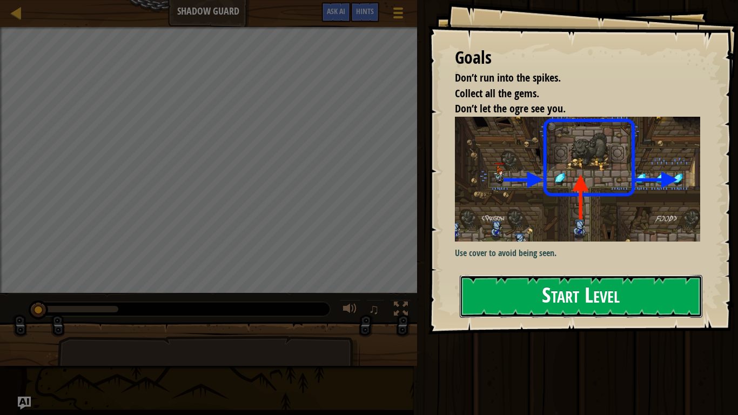
click at [479, 294] on button "Start Level" at bounding box center [581, 296] width 243 height 43
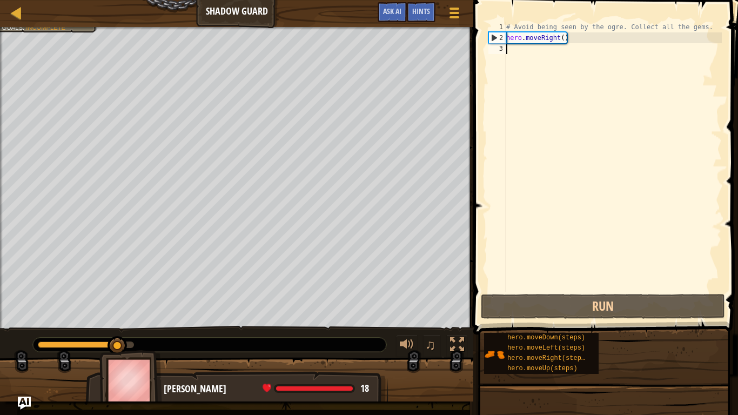
scroll to position [5, 0]
type textarea "her"
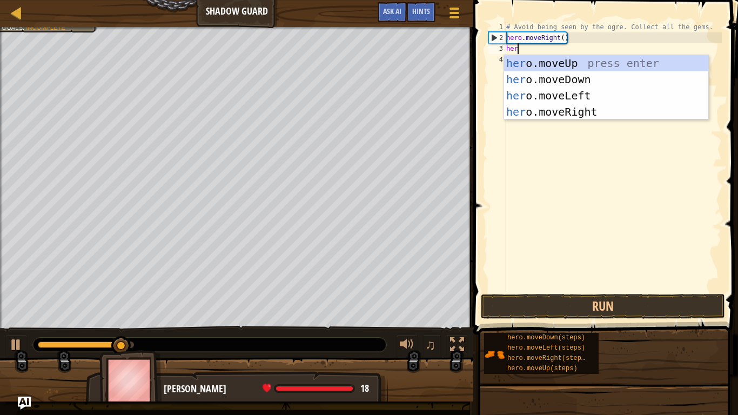
scroll to position [5, 1]
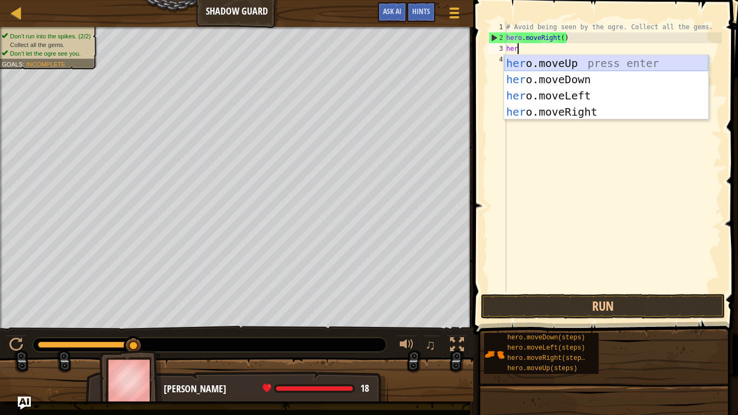
click at [527, 65] on div "her o.moveUp press enter her o.moveDown press enter her o.moveLeft press enter …" at bounding box center [606, 103] width 204 height 97
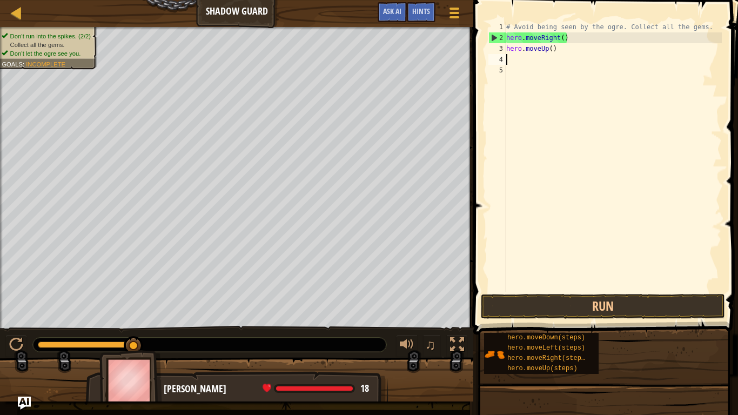
type textarea "her"
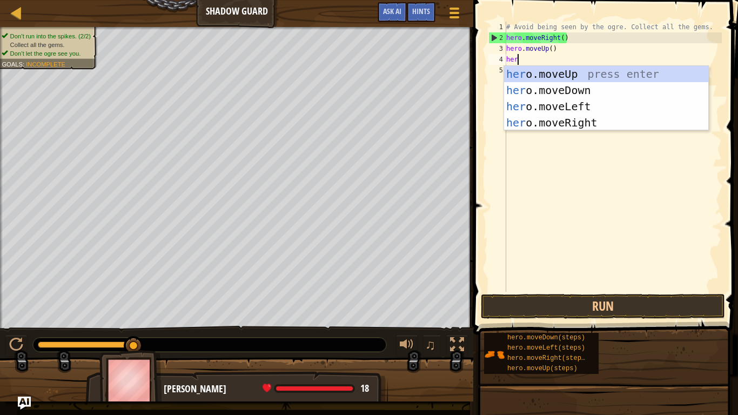
scroll to position [5, 1]
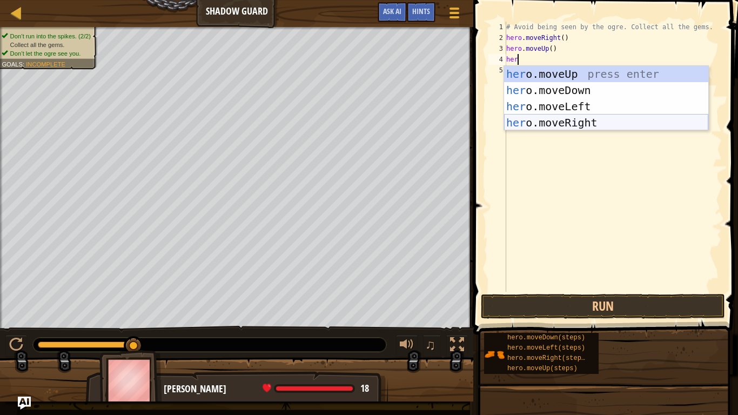
click at [561, 120] on div "her o.moveUp press enter her o.moveDown press enter her o.moveLeft press enter …" at bounding box center [606, 114] width 204 height 97
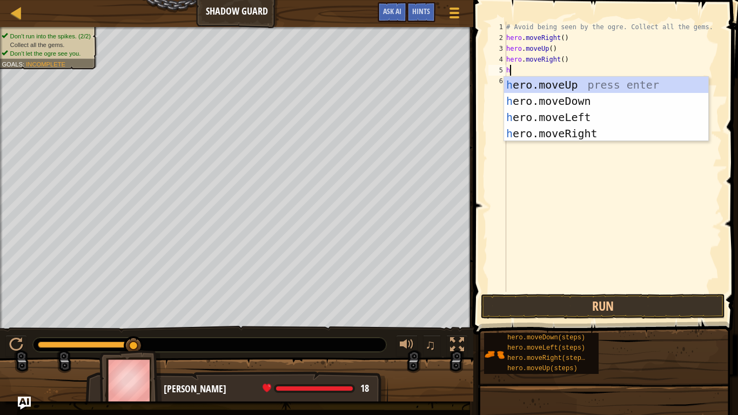
type textarea "her"
click at [555, 101] on div "her o.moveUp press enter her o.moveDown press enter her o.moveLeft press enter …" at bounding box center [606, 125] width 204 height 97
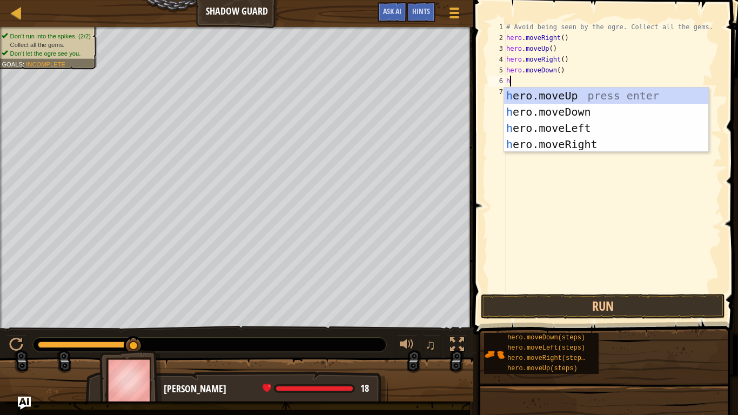
type textarea "her"
click at [546, 144] on div "her o.moveUp press enter her o.moveDown press enter her o.moveLeft press enter …" at bounding box center [606, 136] width 204 height 97
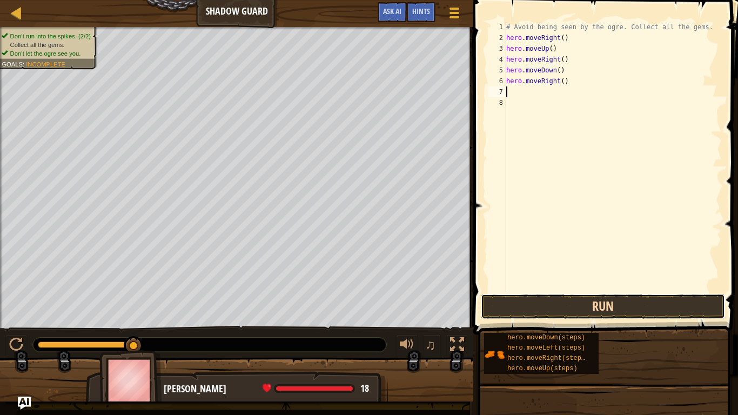
click at [558, 301] on button "Run" at bounding box center [603, 306] width 244 height 25
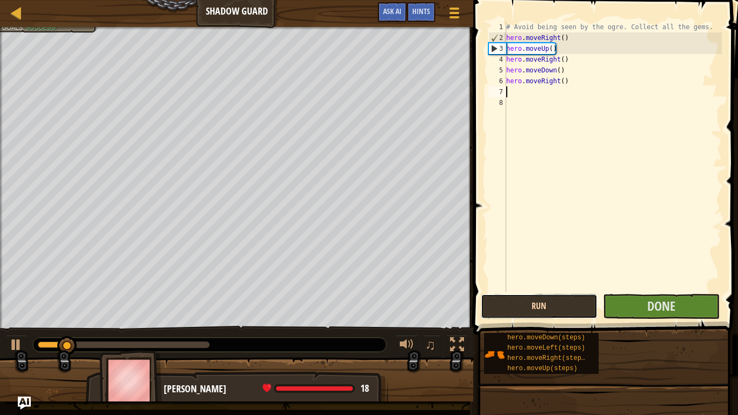
click at [565, 301] on button "Run" at bounding box center [539, 306] width 117 height 25
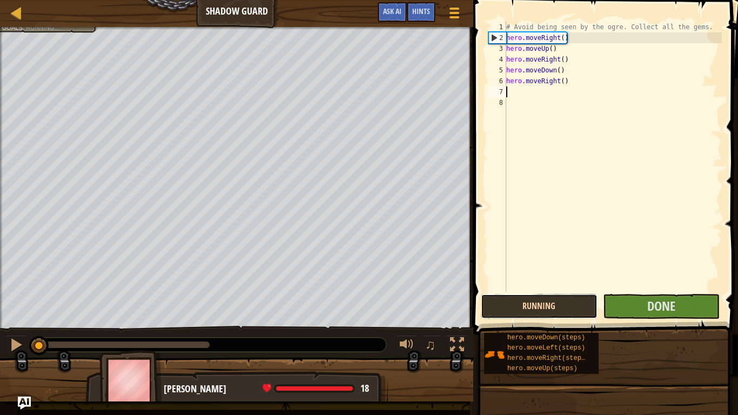
click at [565, 301] on button "Running" at bounding box center [539, 306] width 117 height 25
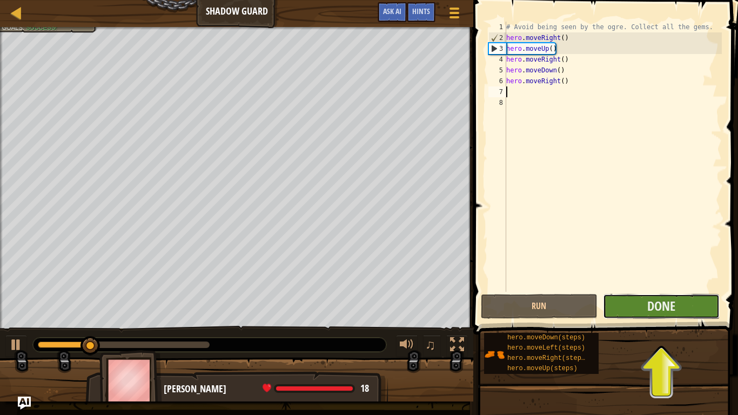
click at [638, 306] on button "Done" at bounding box center [661, 306] width 117 height 25
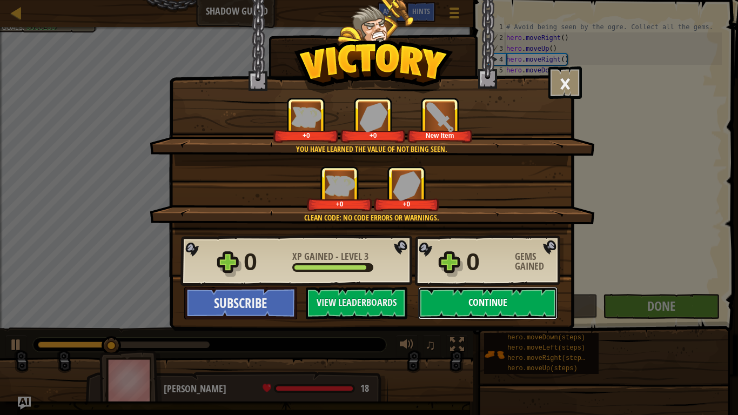
click at [529, 302] on button "Continue" at bounding box center [487, 303] width 139 height 32
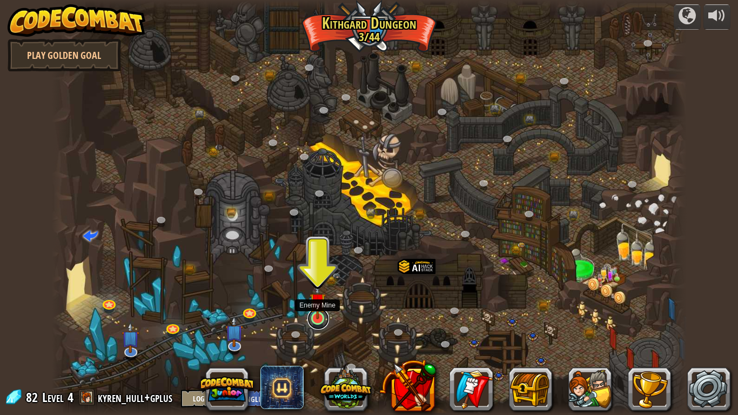
click at [322, 321] on link at bounding box center [319, 319] width 22 height 22
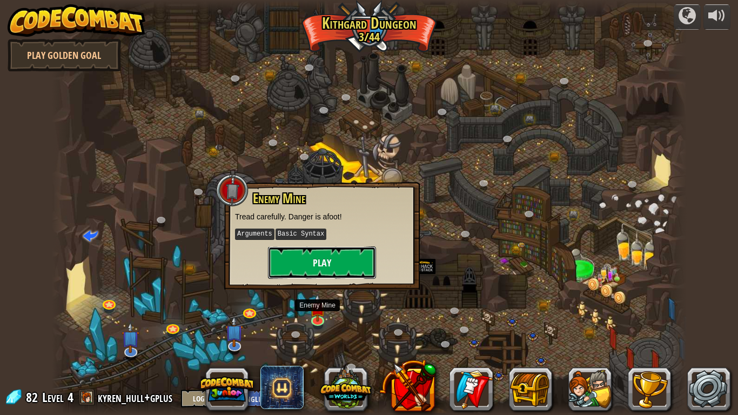
click at [334, 251] on button "Play" at bounding box center [322, 263] width 108 height 32
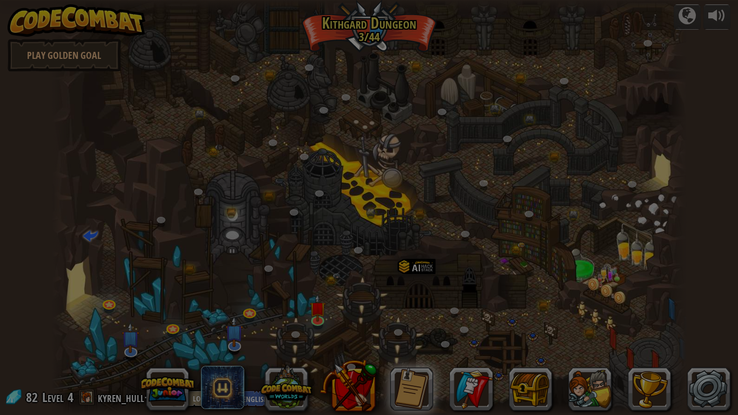
click at [0, 0] on p "25 <= age < [DEMOGRAPHIC_DATA]" at bounding box center [0, 0] width 0 height 0
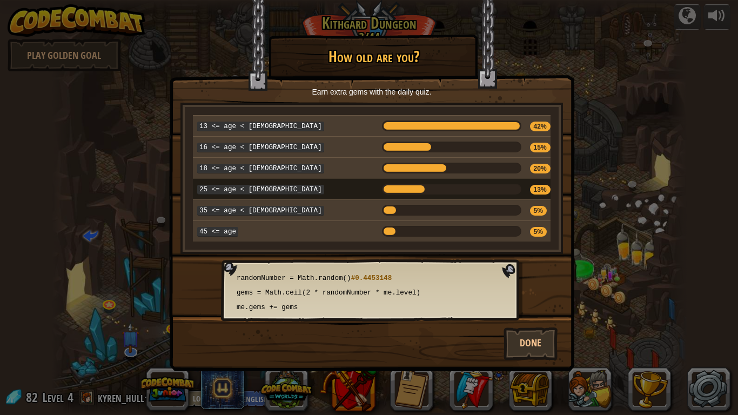
click at [494, 322] on div "× How old are you? Earn extra gems with the daily quiz. 13 <= age < [DEMOGRAPHI…" at bounding box center [371, 185] width 405 height 371
click at [539, 345] on button "Done" at bounding box center [531, 344] width 54 height 32
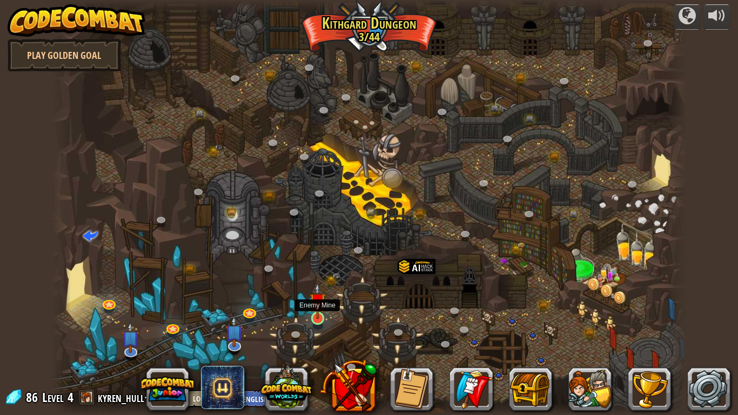
click at [315, 314] on img at bounding box center [318, 301] width 16 height 37
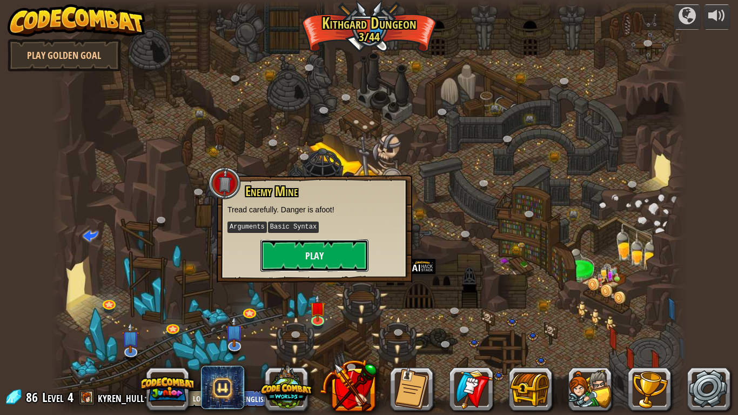
click at [306, 268] on button "Play" at bounding box center [315, 255] width 108 height 32
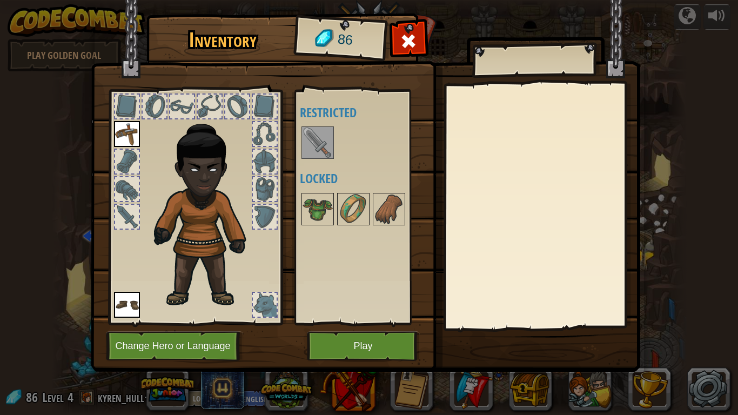
click at [324, 149] on img at bounding box center [318, 143] width 30 height 30
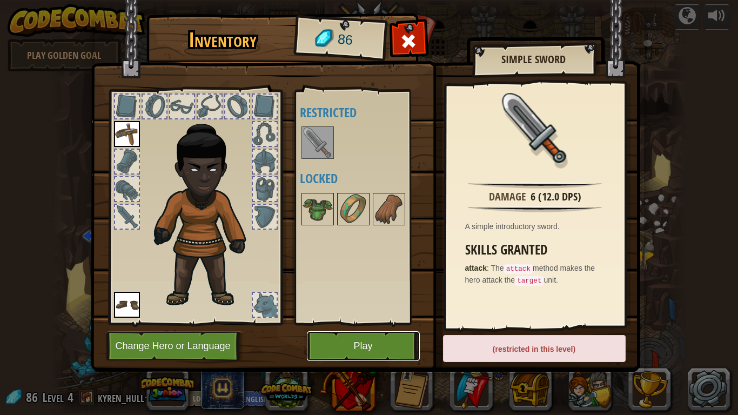
click at [334, 349] on button "Play" at bounding box center [363, 346] width 113 height 30
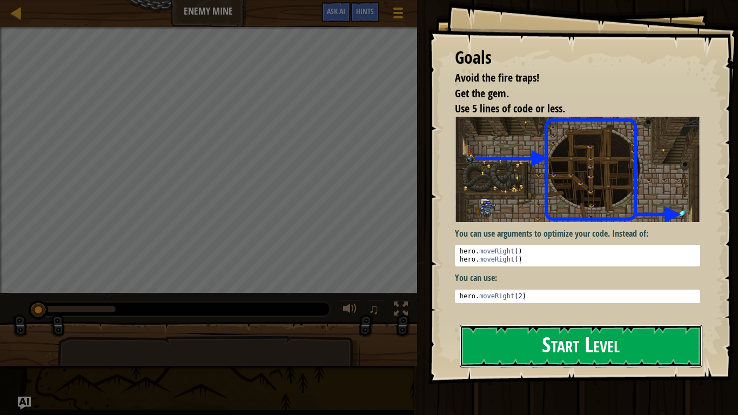
click at [514, 343] on button "Start Level" at bounding box center [581, 346] width 243 height 43
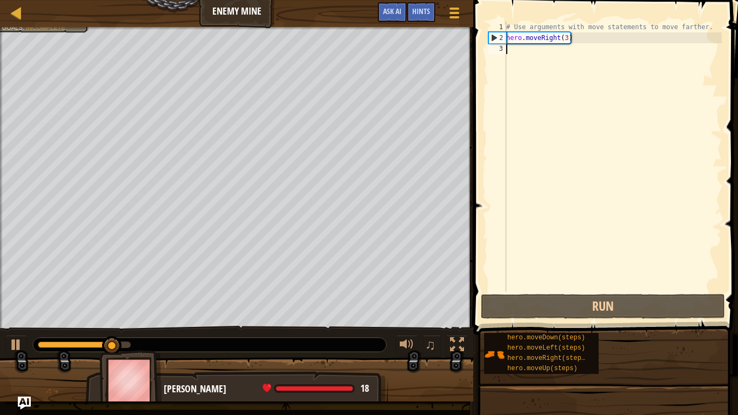
scroll to position [5, 0]
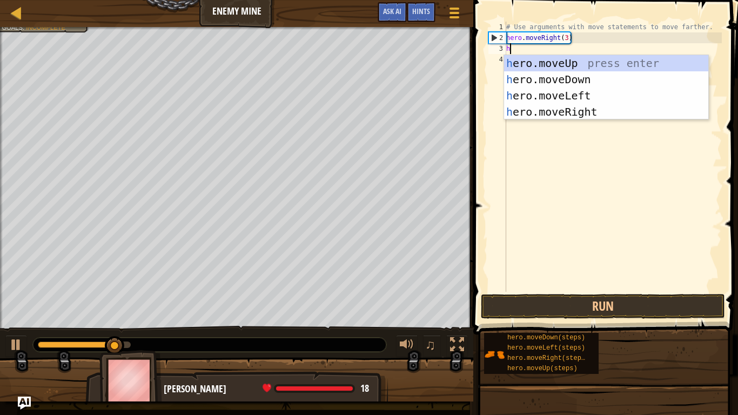
type textarea "her"
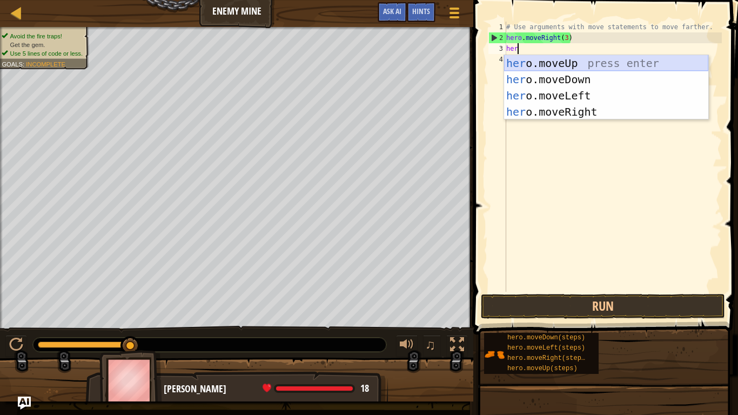
click at [561, 65] on div "her o.moveUp press enter her o.moveDown press enter her o.moveLeft press enter …" at bounding box center [606, 103] width 204 height 97
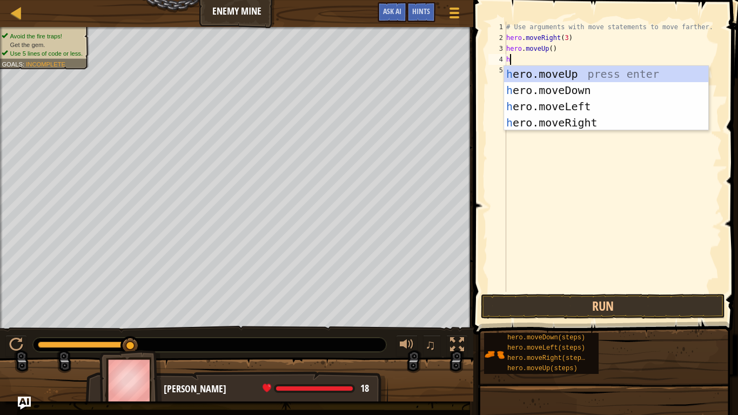
type textarea "her"
click at [565, 115] on div "her o.moveUp press enter her o.moveDown press enter her o.moveLeft press enter …" at bounding box center [606, 114] width 204 height 97
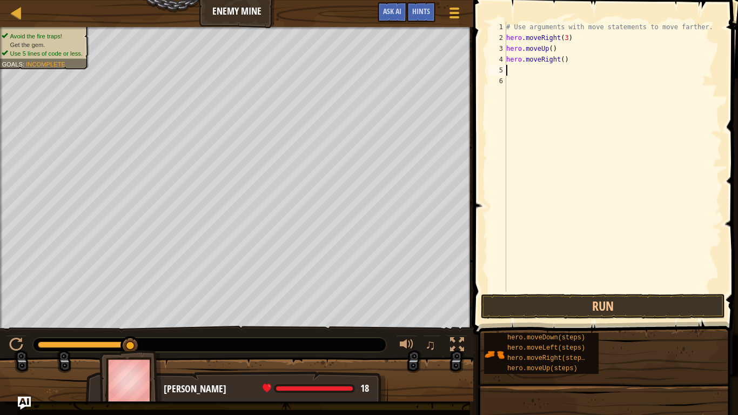
scroll to position [5, 0]
type textarea "her"
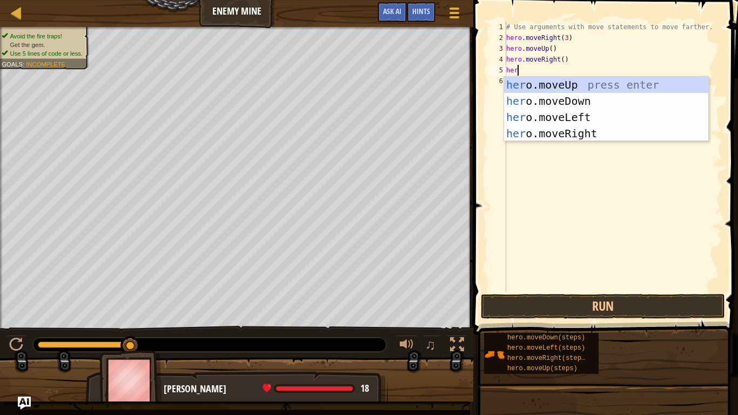
scroll to position [5, 1]
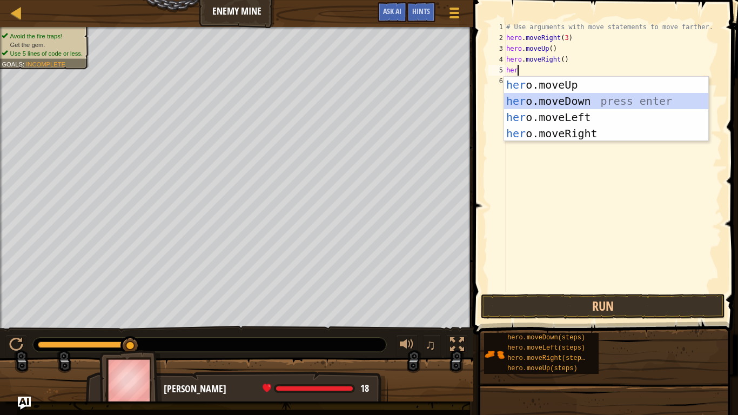
click at [563, 103] on div "her o.moveUp press enter her o.moveDown press enter her o.moveLeft press enter …" at bounding box center [606, 125] width 204 height 97
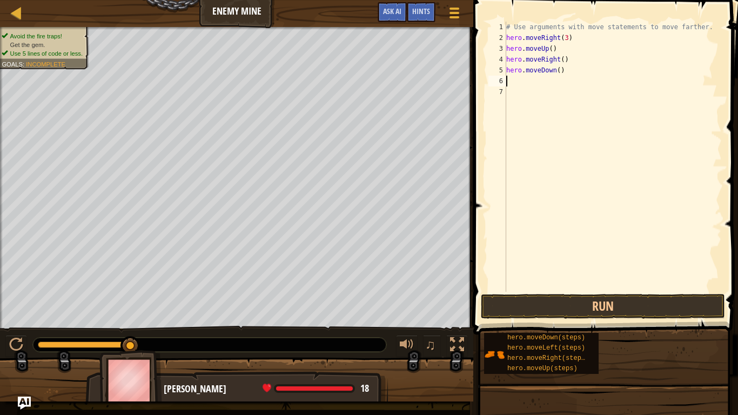
click at [557, 64] on div "# Use arguments with move statements to move farther. hero . moveRight ( 3 ) he…" at bounding box center [613, 168] width 218 height 292
click at [560, 70] on div "# Use arguments with move statements to move farther. hero . moveRight ( 3 ) he…" at bounding box center [613, 168] width 218 height 292
type textarea "hero.moveDown(4)"
click at [557, 83] on div "# Use arguments with move statements to move farther. hero . moveRight ( 3 ) he…" at bounding box center [613, 168] width 218 height 292
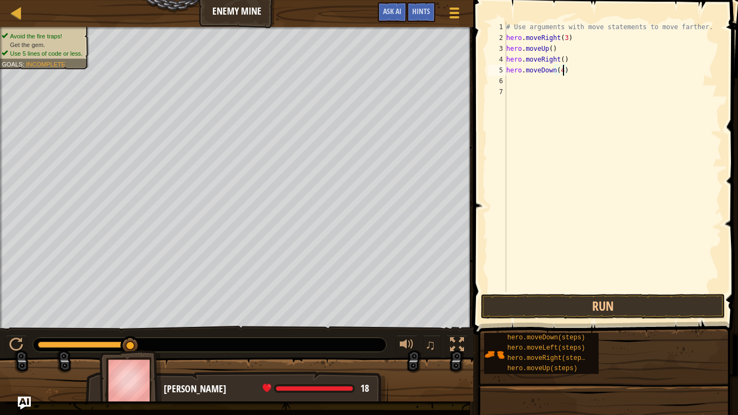
scroll to position [5, 0]
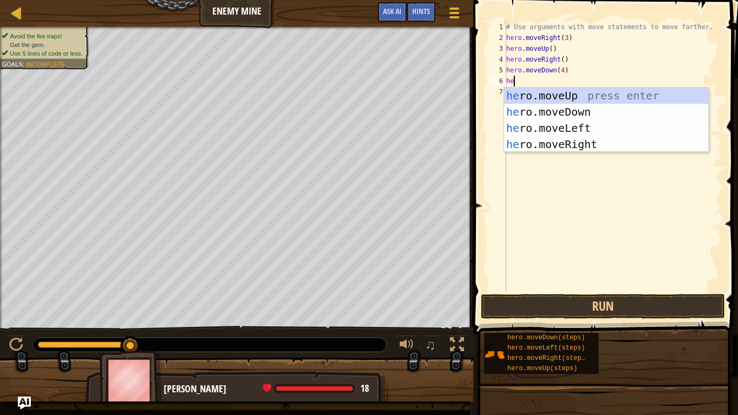
type textarea "her"
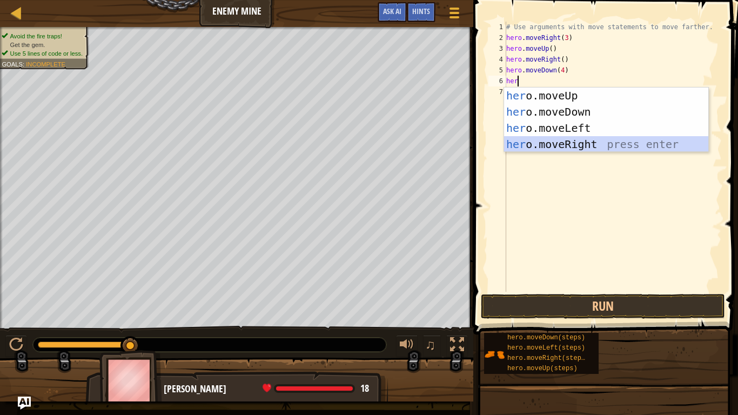
click at [549, 144] on div "her o.moveUp press enter her o.moveDown press enter her o.moveLeft press enter …" at bounding box center [606, 136] width 204 height 97
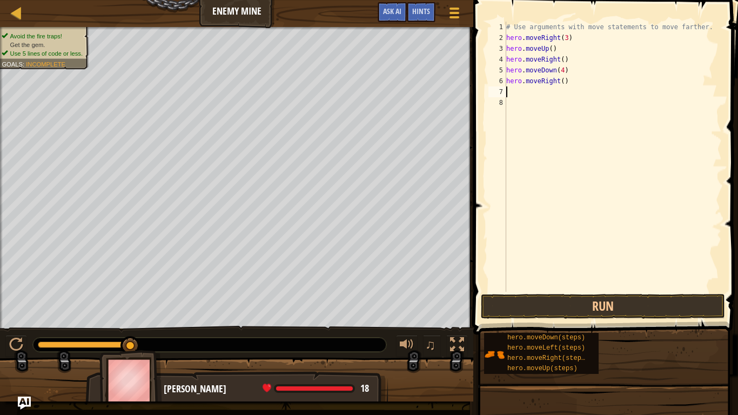
click at [564, 83] on div "# Use arguments with move statements to move farther. hero . moveRight ( 3 ) he…" at bounding box center [613, 168] width 218 height 292
click at [536, 307] on button "Run" at bounding box center [603, 306] width 244 height 25
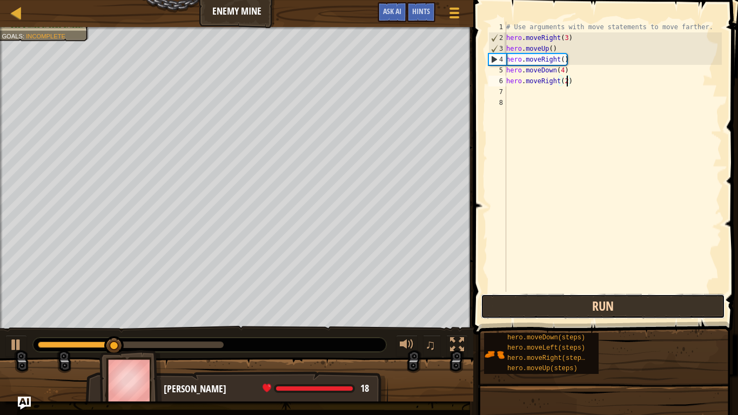
click at [537, 307] on button "Run" at bounding box center [603, 306] width 244 height 25
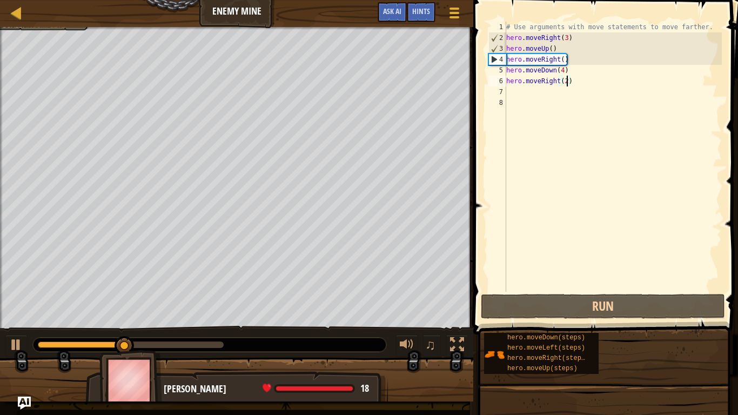
click at [565, 72] on div "# Use arguments with move statements to move farther. hero . moveRight ( 3 ) he…" at bounding box center [613, 168] width 218 height 292
click at [563, 74] on div "# Use arguments with move statements to move farther. hero . moveRight ( 3 ) he…" at bounding box center [613, 168] width 218 height 292
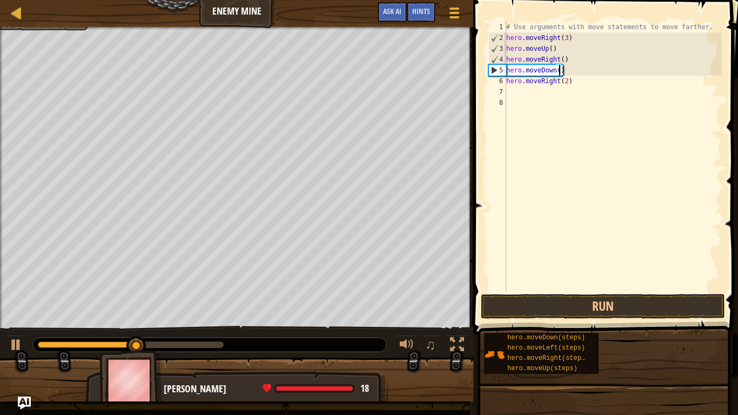
type textarea "hero.moveDown(3)"
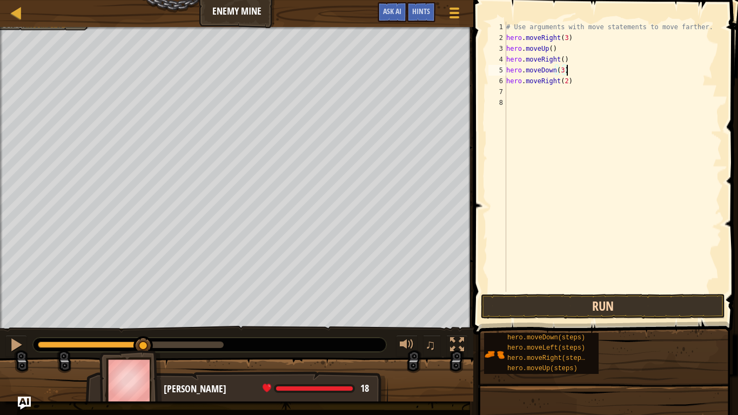
type textarea "hero.moveDown(3)"
click at [524, 309] on button "Run" at bounding box center [603, 306] width 244 height 25
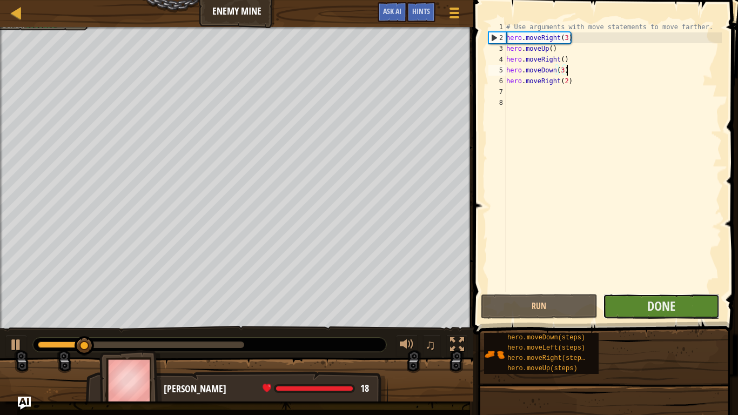
click at [626, 305] on button "Done" at bounding box center [661, 306] width 117 height 25
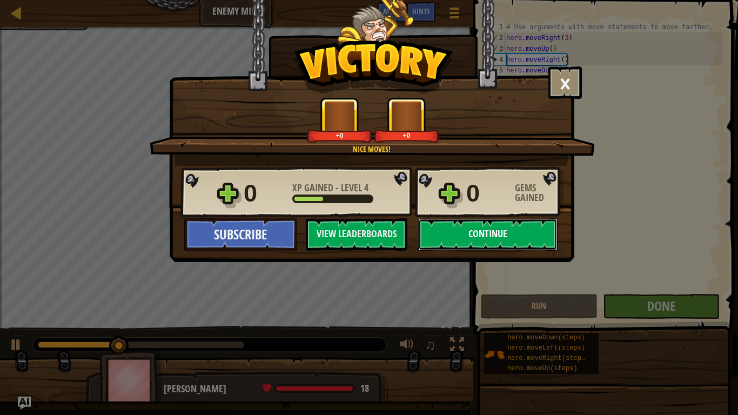
click at [485, 238] on button "Continue" at bounding box center [487, 234] width 139 height 32
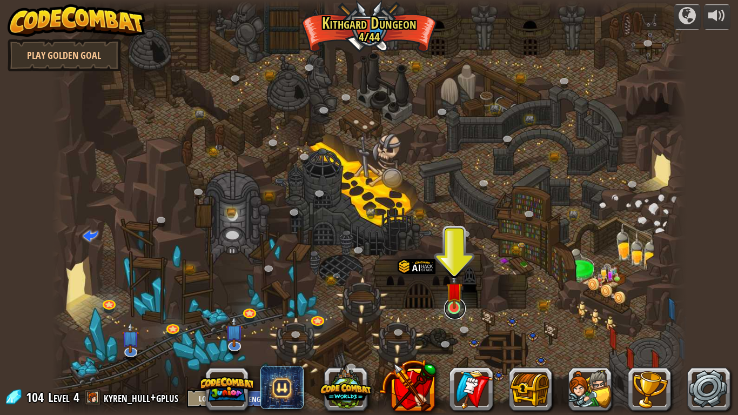
click at [453, 314] on link at bounding box center [455, 309] width 22 height 22
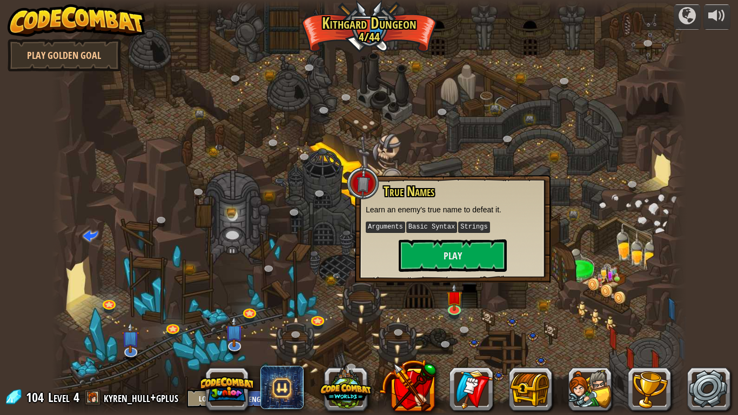
click at [463, 277] on div "True Names Learn an enemy's true name to defeat it. Arguments Basic Syntax Stri…" at bounding box center [453, 229] width 196 height 108
click at [448, 257] on button "Play" at bounding box center [453, 255] width 108 height 32
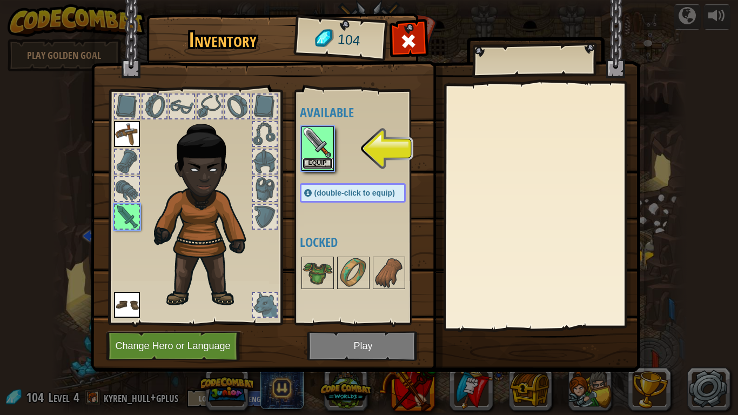
click at [328, 165] on button "Equip" at bounding box center [318, 163] width 30 height 11
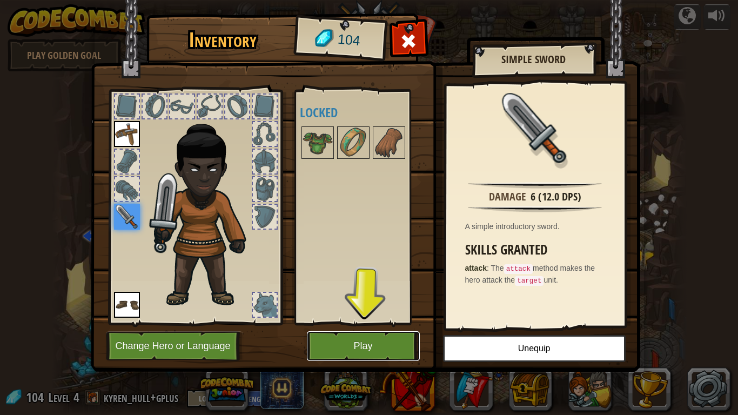
click at [373, 341] on button "Play" at bounding box center [363, 346] width 113 height 30
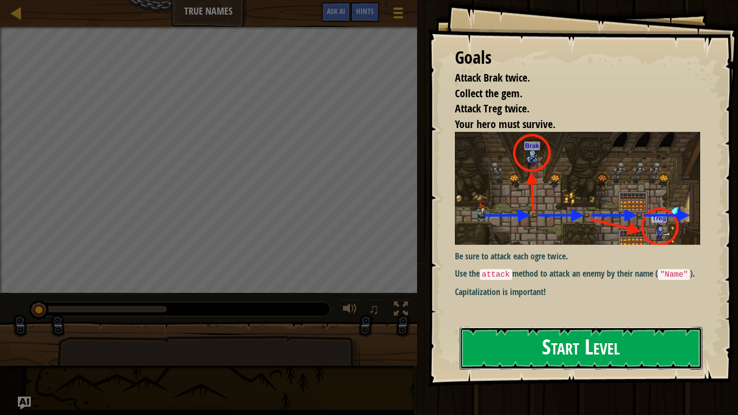
click at [486, 341] on button "Start Level" at bounding box center [581, 348] width 243 height 43
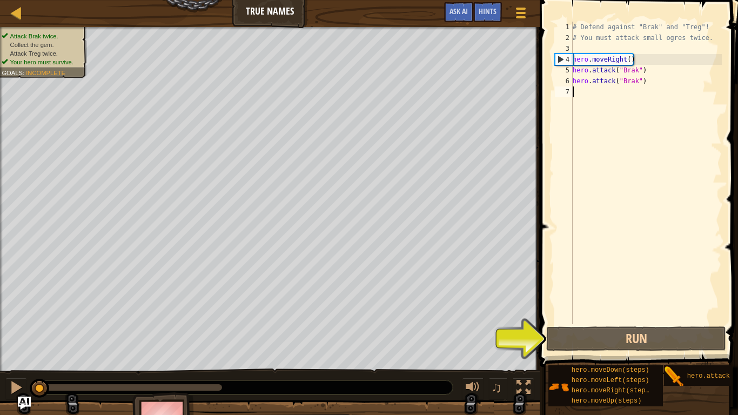
click at [647, 62] on div "# Defend against "Brak" and "Treg"! # You must attack small ogres twice. hero .…" at bounding box center [646, 184] width 151 height 324
type textarea "hero.moveRight()"
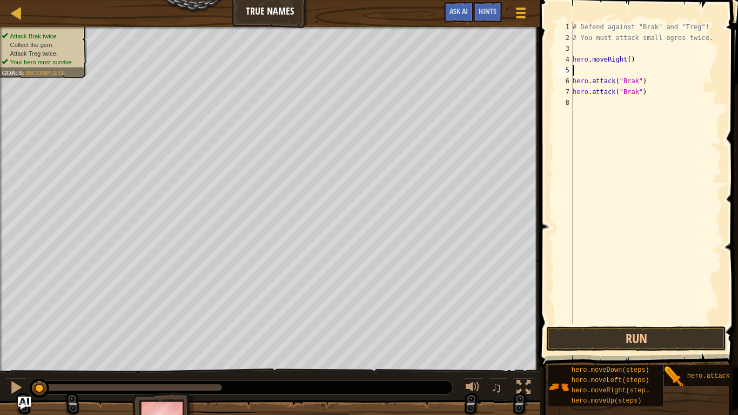
scroll to position [5, 0]
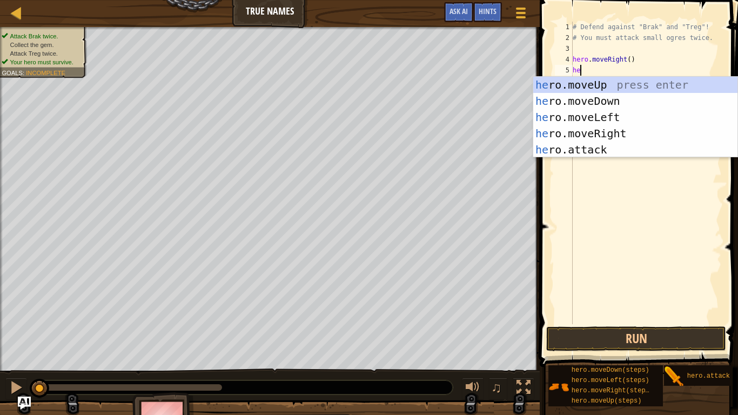
type textarea "hero"
click at [564, 106] on div "hero .moveUp press enter hero .moveDown press enter hero .moveLeft press enter …" at bounding box center [636, 134] width 204 height 114
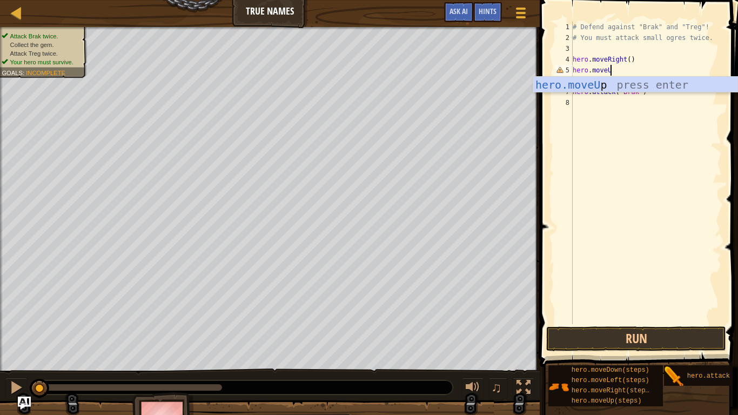
type textarea "hero.moveUp"
click at [589, 86] on div "hero.moveUp press enter" at bounding box center [636, 101] width 204 height 49
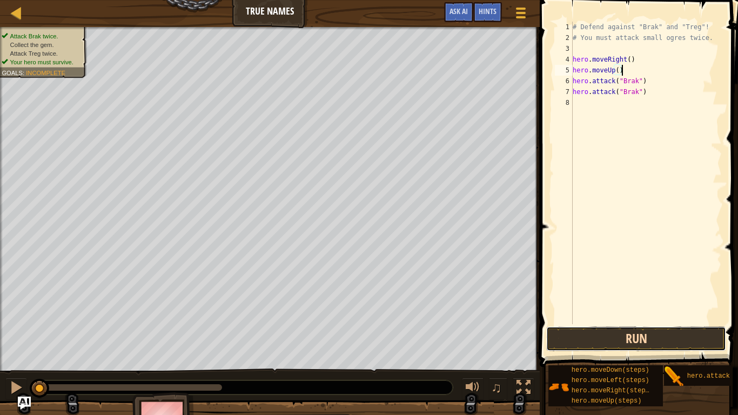
click at [579, 339] on button "Run" at bounding box center [637, 339] width 180 height 25
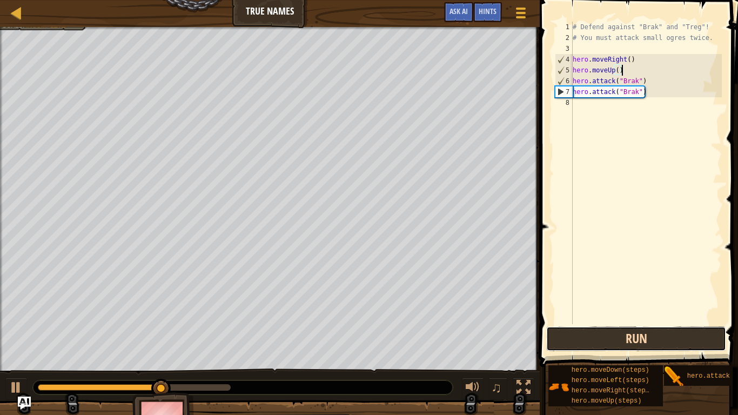
click at [579, 339] on button "Run" at bounding box center [637, 339] width 180 height 25
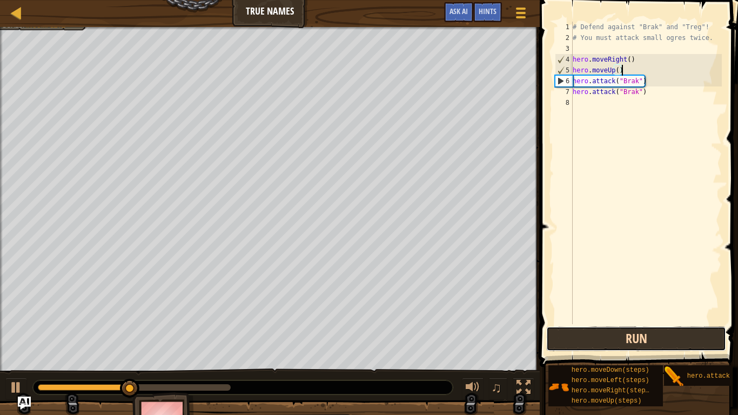
click at [578, 340] on button "Run" at bounding box center [637, 339] width 180 height 25
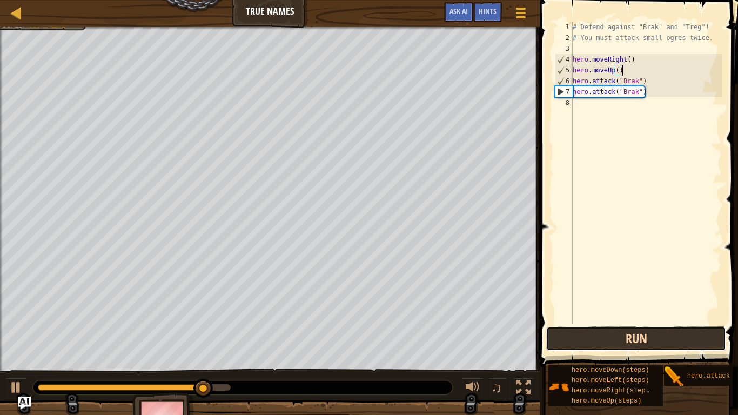
click at [582, 343] on button "Run" at bounding box center [637, 339] width 180 height 25
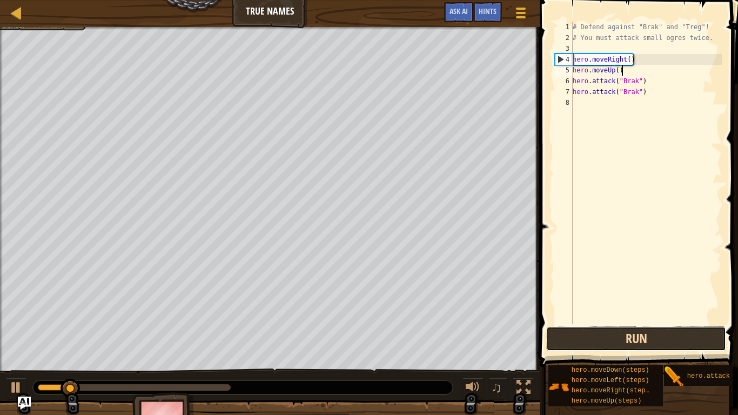
click at [582, 343] on button "Run" at bounding box center [637, 339] width 180 height 25
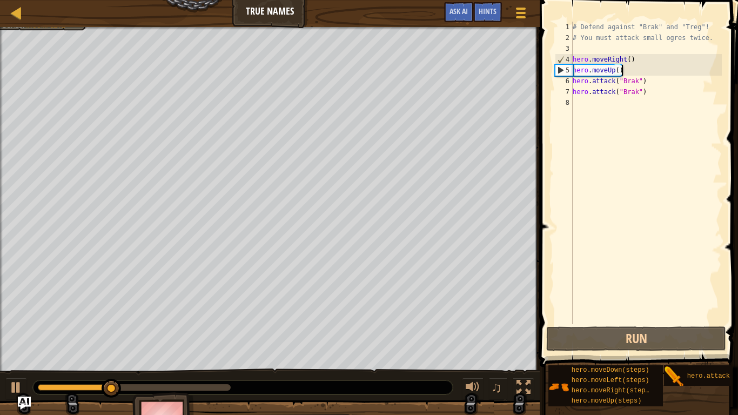
click at [643, 94] on div "# Defend against "Brak" and "Treg"! # You must attack small ogres twice. hero .…" at bounding box center [646, 184] width 151 height 324
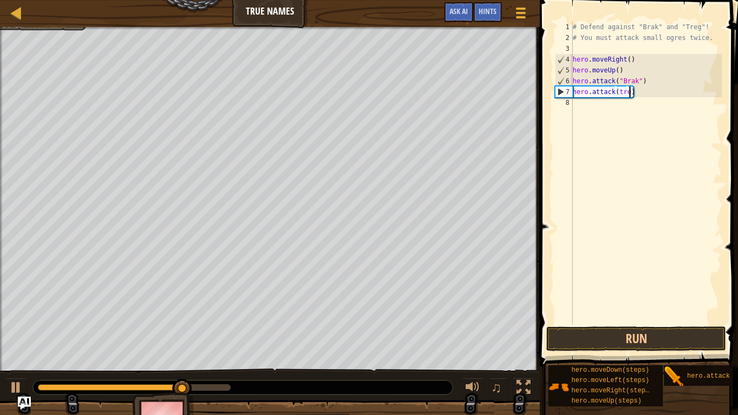
type textarea "hero.attack(treg)"
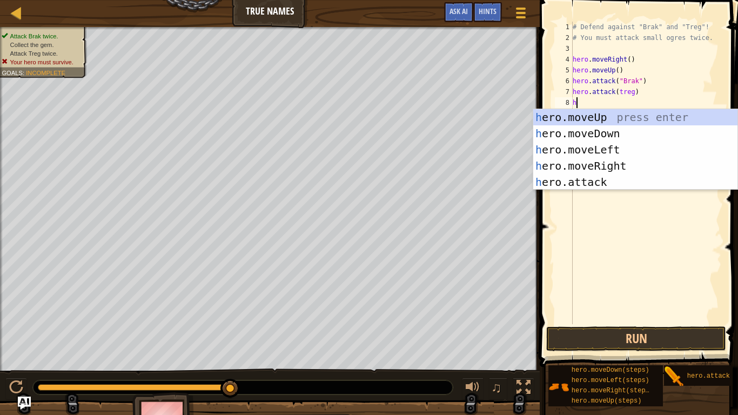
type textarea "her"
click at [597, 165] on div "her o.moveUp press enter her o.moveDown press enter her o.moveLeft press enter …" at bounding box center [636, 166] width 204 height 114
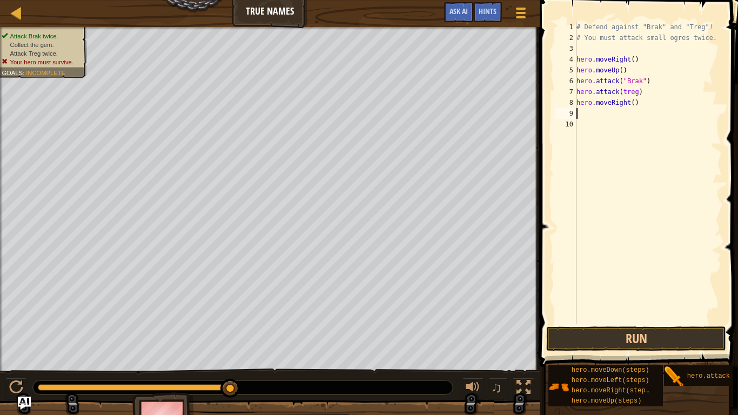
scroll to position [5, 0]
click at [634, 105] on div "# Defend against "Brak" and "Treg"! # You must attack small ogres twice. hero .…" at bounding box center [649, 184] width 148 height 324
click at [632, 343] on button "Run" at bounding box center [637, 339] width 180 height 25
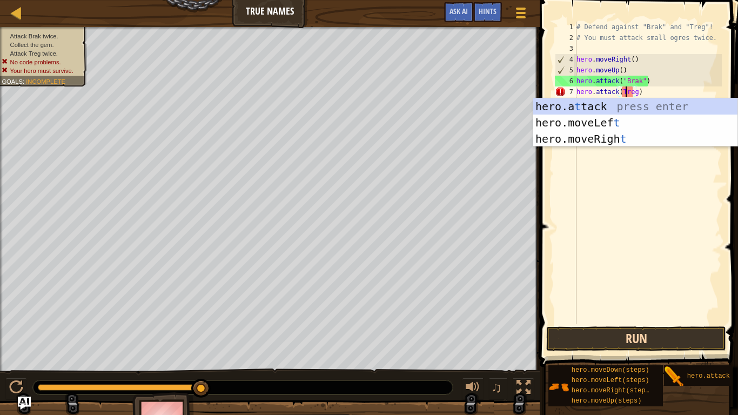
scroll to position [5, 7]
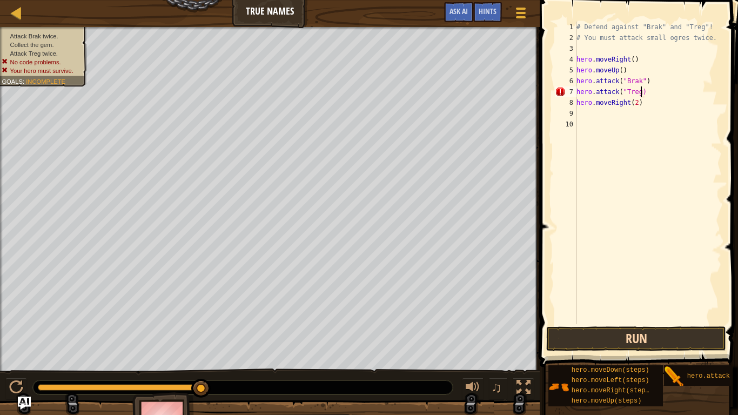
type textarea "hero.attack("Treg")"
click at [601, 338] on button "Run" at bounding box center [637, 339] width 180 height 25
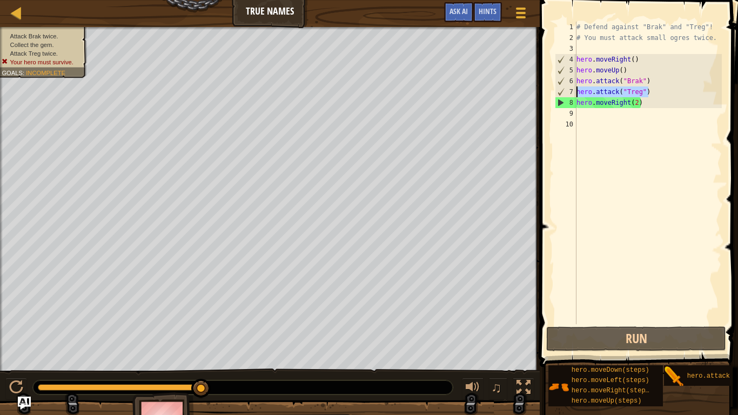
drag, startPoint x: 655, startPoint y: 94, endPoint x: 575, endPoint y: 92, distance: 80.0
click at [575, 92] on div "hero.attack("Treg") 1 2 3 4 5 6 7 8 9 10 # Defend against "Brak" and "Treg"! # …" at bounding box center [637, 173] width 169 height 303
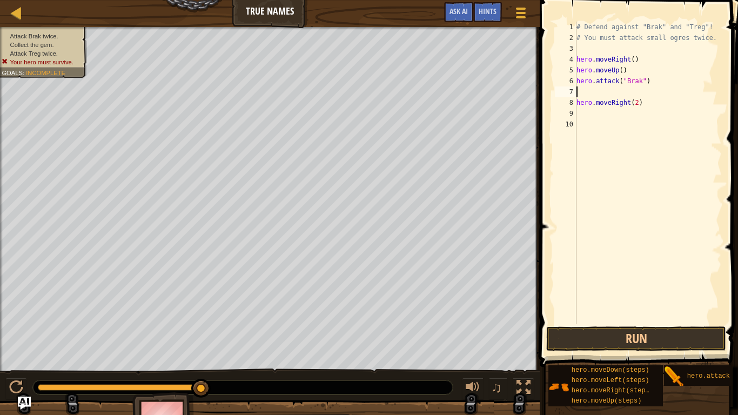
type textarea "her"
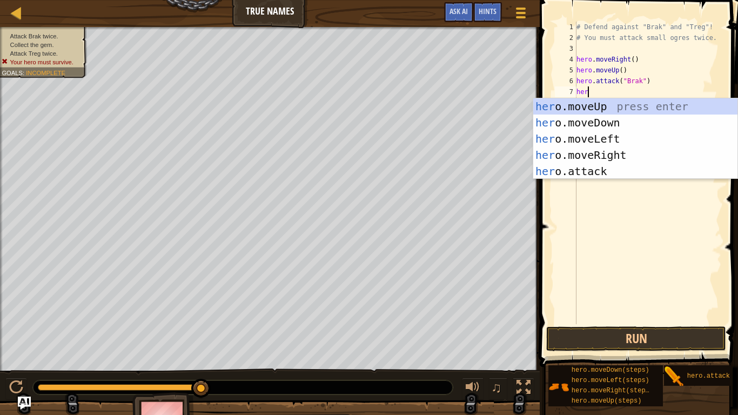
scroll to position [5, 1]
click at [620, 123] on div "her o.moveUp press enter her o.moveDown press enter her o.moveLeft press enter …" at bounding box center [636, 155] width 204 height 114
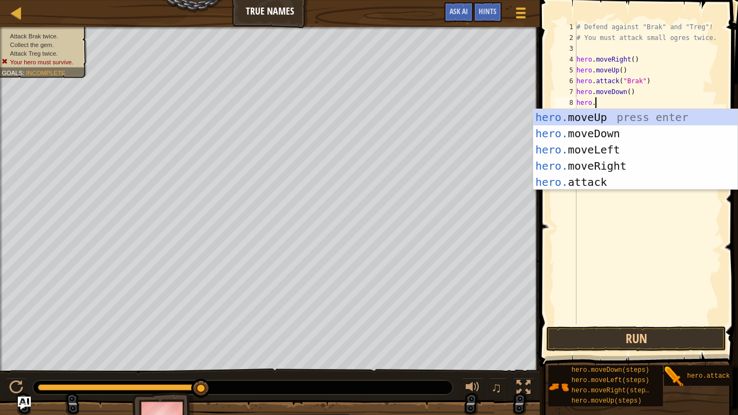
scroll to position [5, 3]
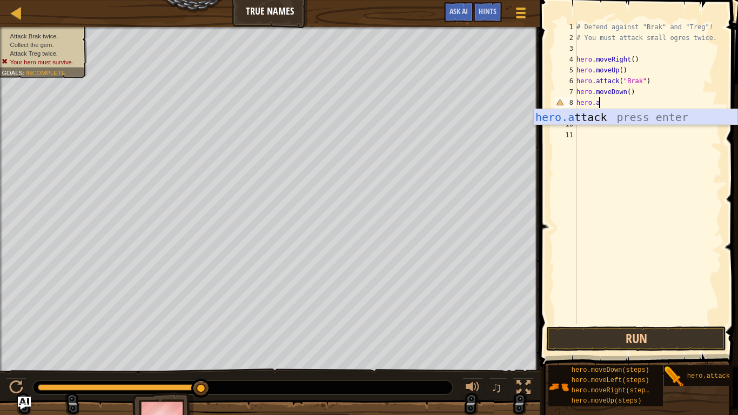
click at [616, 120] on div "hero.a ttack press enter" at bounding box center [636, 133] width 204 height 49
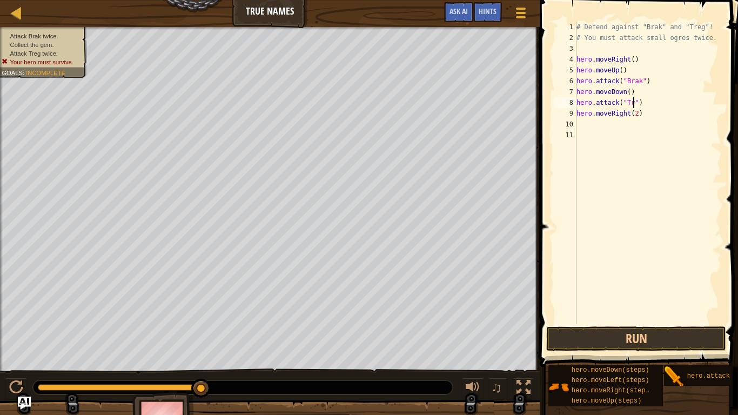
scroll to position [5, 9]
click at [576, 333] on button "Run" at bounding box center [637, 339] width 180 height 25
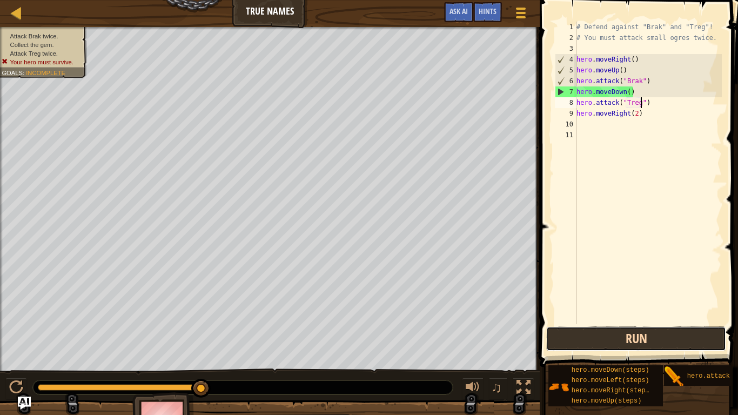
click at [592, 345] on button "Run" at bounding box center [637, 339] width 180 height 25
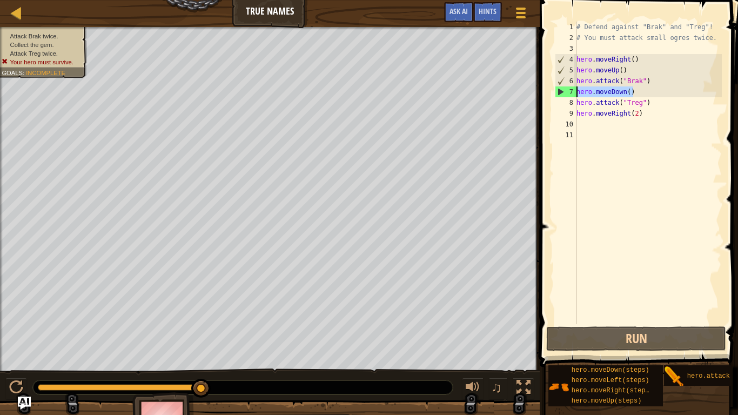
drag, startPoint x: 641, startPoint y: 90, endPoint x: 558, endPoint y: 90, distance: 82.2
click at [558, 90] on div "hero.attack("Treg") 1 2 3 4 5 6 7 8 9 10 11 # Defend against "Brak" and "Treg"!…" at bounding box center [637, 173] width 169 height 303
type textarea "hero.moveDown()"
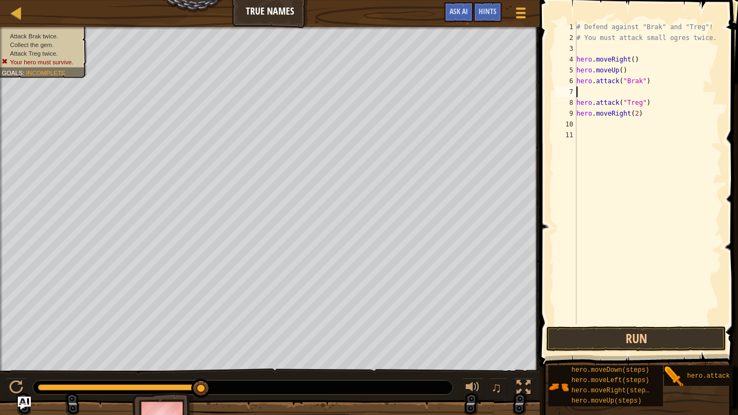
click at [566, 338] on button "Run" at bounding box center [637, 339] width 180 height 25
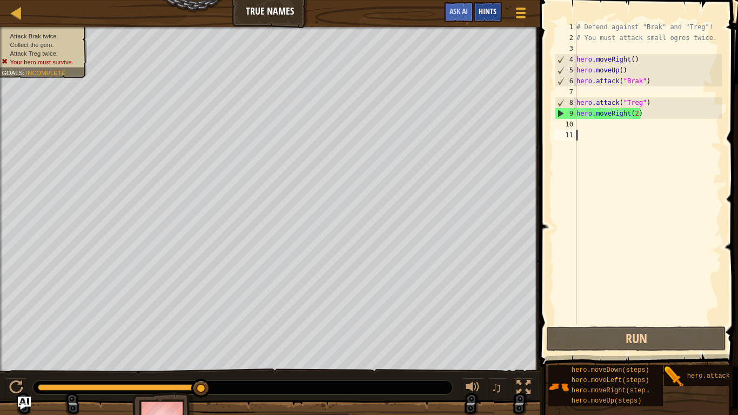
click at [485, 15] on span "Hints" at bounding box center [488, 11] width 18 height 10
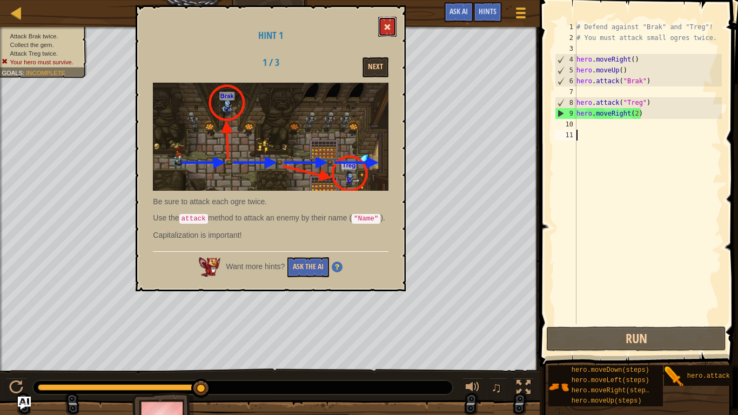
click at [388, 27] on span at bounding box center [388, 27] width 8 height 8
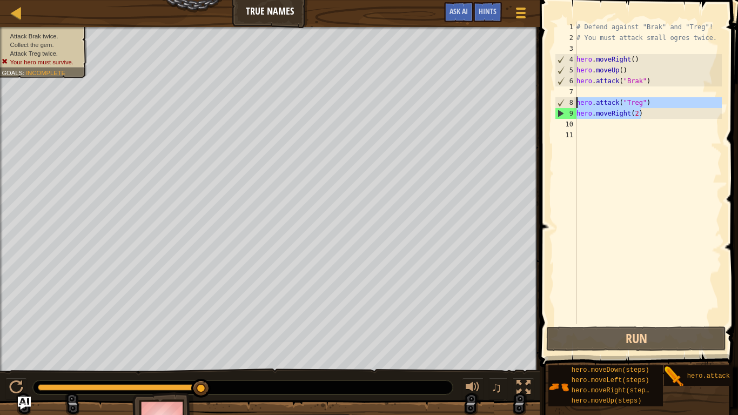
drag, startPoint x: 644, startPoint y: 116, endPoint x: 577, endPoint y: 105, distance: 67.3
click at [577, 105] on div "# Defend against "Brak" and "Treg"! # You must attack small ogres twice. hero .…" at bounding box center [649, 184] width 148 height 324
type textarea "hero.attack("Treg") hero.moveRight(2)"
type textarea "\"
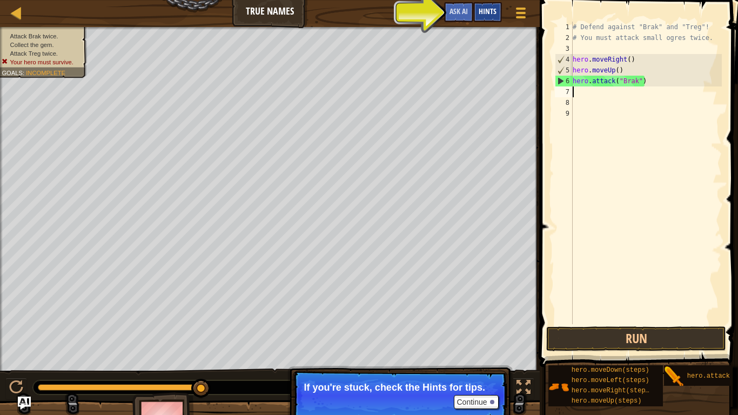
click at [493, 13] on span "Hints" at bounding box center [488, 11] width 18 height 10
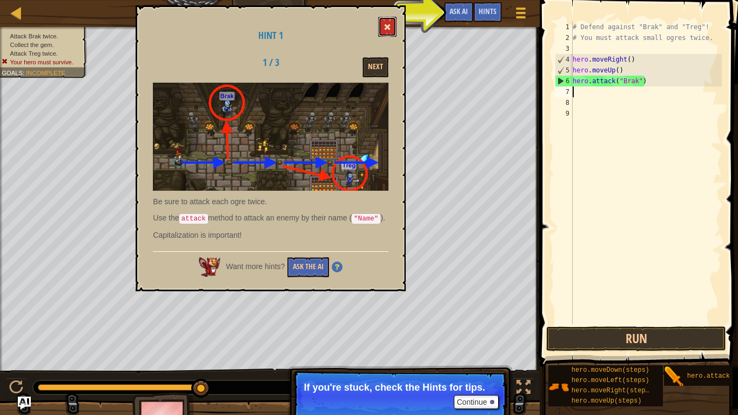
click at [392, 31] on button at bounding box center [387, 27] width 18 height 20
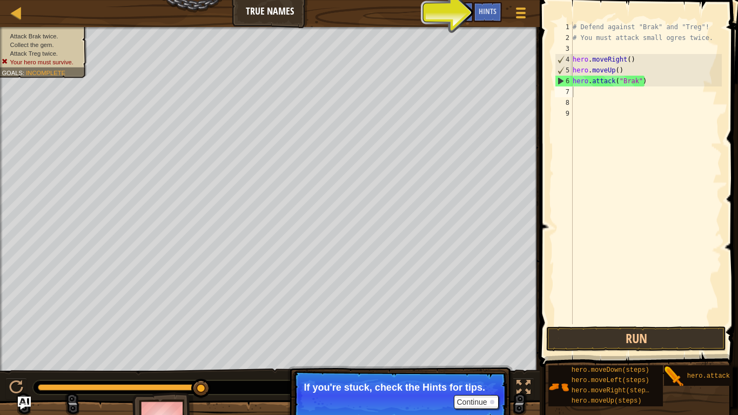
click at [590, 94] on div "# Defend against "Brak" and "Treg"! # You must attack small ogres twice. hero .…" at bounding box center [646, 184] width 151 height 324
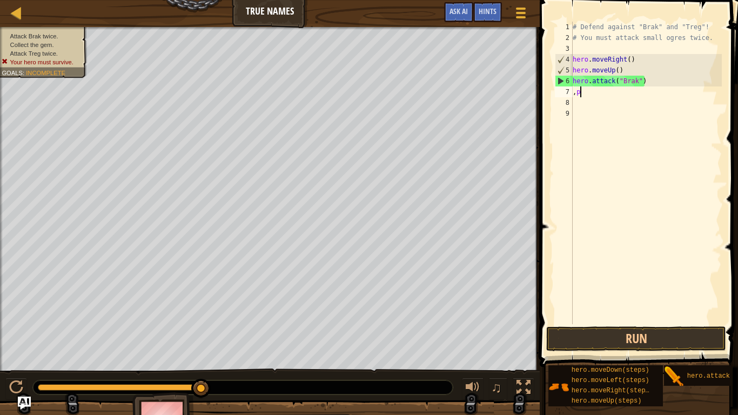
scroll to position [5, 1]
type textarea ","
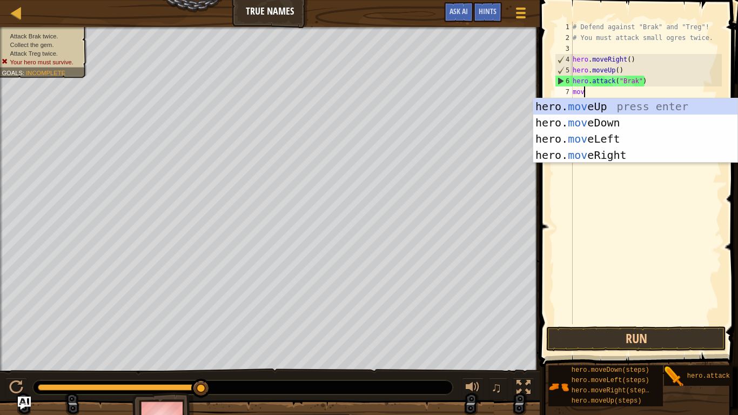
type textarea "move"
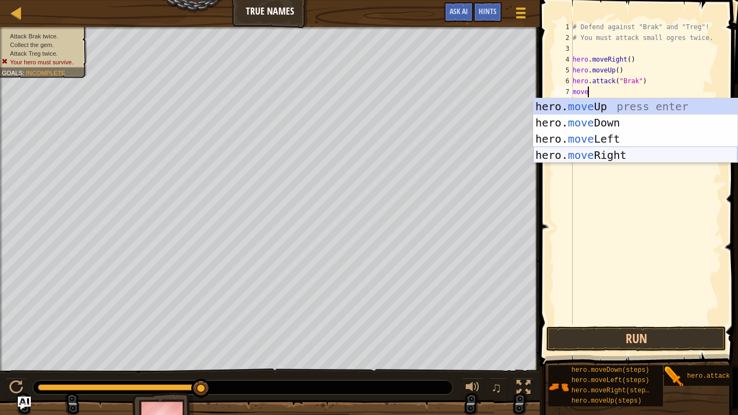
click at [588, 151] on div "hero. move Up press enter hero. move Down press enter hero. move Left press ent…" at bounding box center [636, 146] width 204 height 97
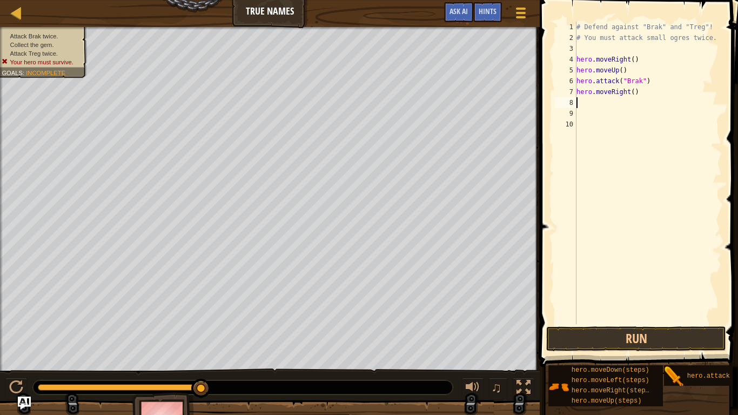
click at [634, 93] on div "# Defend against "Brak" and "Treg"! # You must attack small ogres twice. hero .…" at bounding box center [649, 184] width 148 height 324
type textarea "hero.moveRight(2)"
click at [624, 103] on div "# Defend against "Brak" and "Treg"! # You must attack small ogres twice. hero .…" at bounding box center [649, 184] width 148 height 324
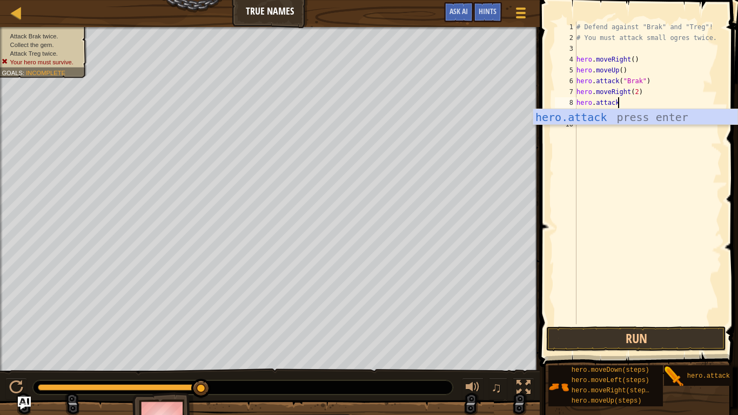
scroll to position [5, 5]
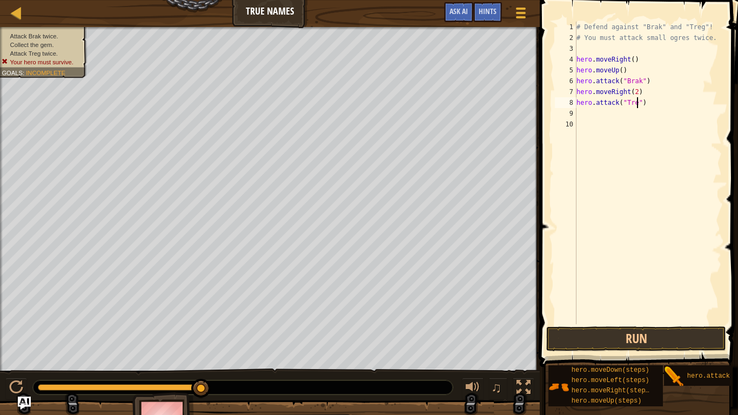
type textarea "hero.attack("Treg")"
click at [602, 111] on div "# Defend against "Brak" and "Treg"! # You must attack small ogres twice. hero .…" at bounding box center [649, 184] width 148 height 324
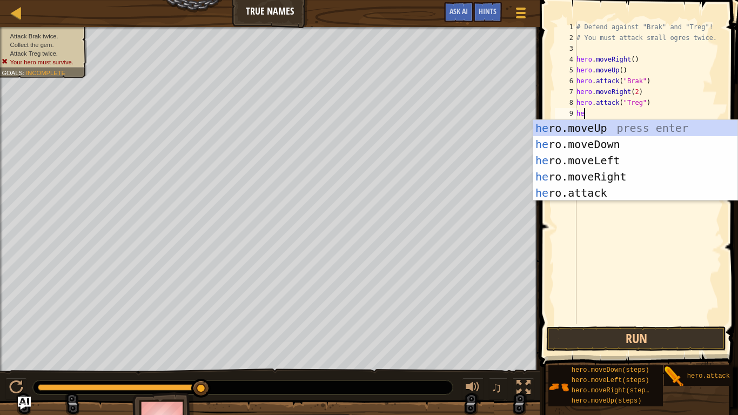
type textarea "her"
click at [595, 169] on div "her o.moveUp press enter her o.moveDown press enter her o.moveLeft press enter …" at bounding box center [636, 177] width 204 height 114
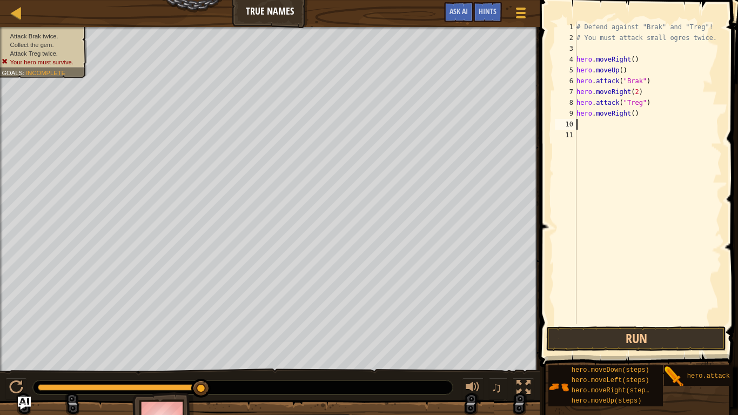
scroll to position [5, 0]
click at [595, 330] on button "Run" at bounding box center [637, 339] width 180 height 25
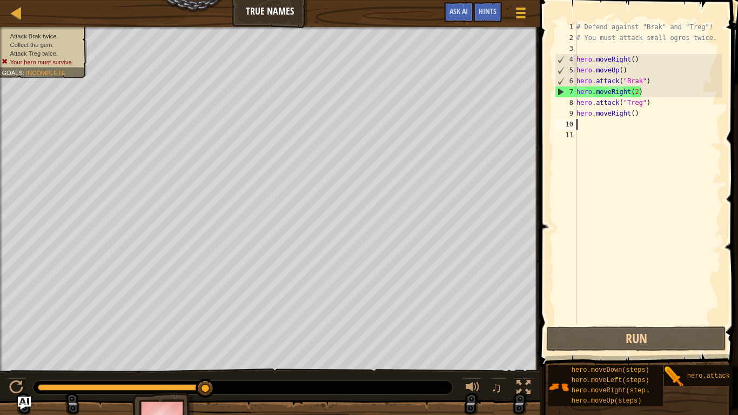
click at [648, 80] on div "# Defend against "Brak" and "Treg"! # You must attack small ogres twice. hero .…" at bounding box center [649, 184] width 148 height 324
click at [633, 92] on div "# Defend against "Brak" and "Treg"! # You must attack small ogres twice. hero .…" at bounding box center [649, 184] width 148 height 324
click at [647, 85] on div "# Defend against "Brak" and "Treg"! # You must attack small ogres twice. hero .…" at bounding box center [649, 184] width 148 height 324
type textarea "hero.attack("Brak"2)"
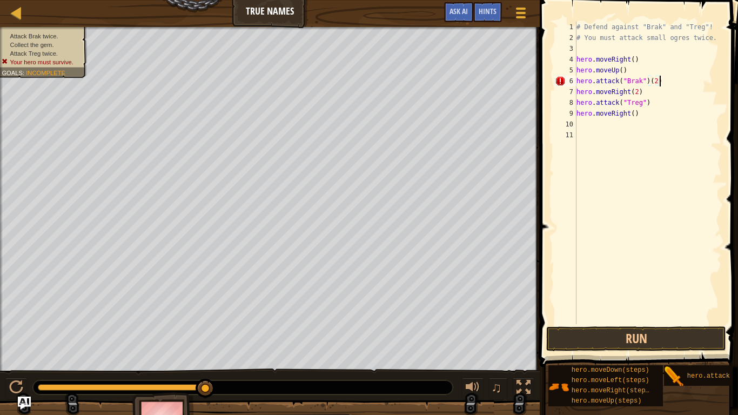
scroll to position [5, 11]
click at [649, 103] on div "# Defend against "Brak" and "Treg"! # You must attack small ogres twice. hero .…" at bounding box center [649, 184] width 148 height 324
click at [575, 327] on button "Run" at bounding box center [637, 339] width 180 height 25
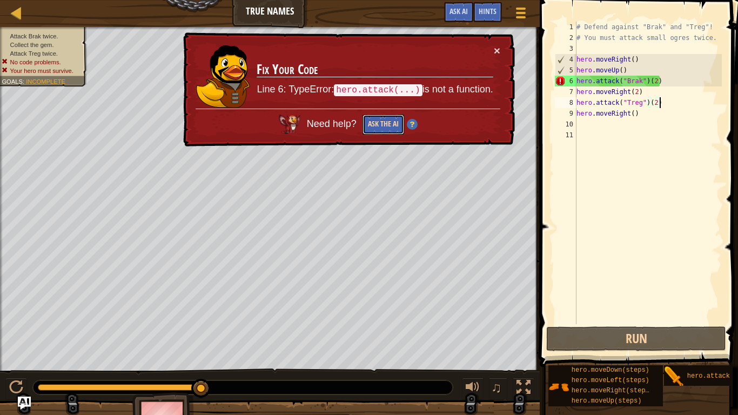
click at [376, 125] on button "Ask the AI" at bounding box center [384, 125] width 42 height 20
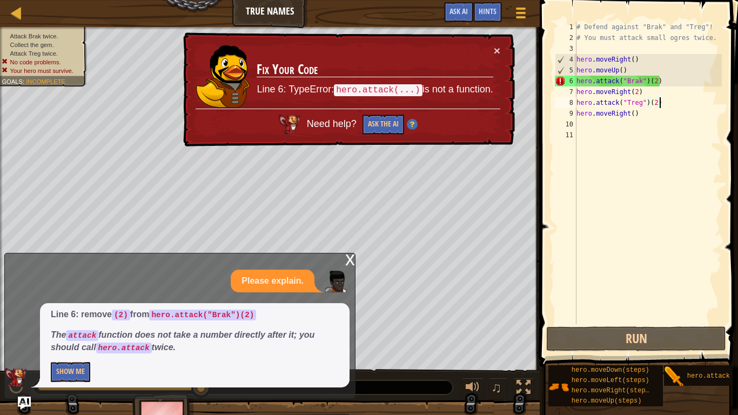
click at [668, 82] on div "# Defend against "Brak" and "Treg"! # You must attack small ogres twice. hero .…" at bounding box center [649, 184] width 148 height 324
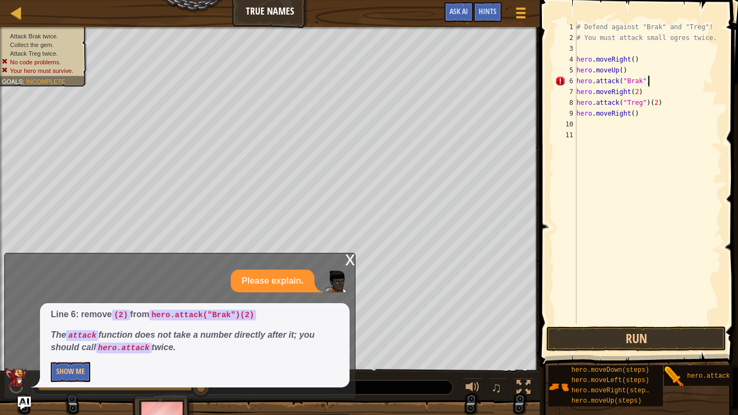
scroll to position [5, 10]
click at [620, 81] on div "# Defend against "Brak" and "Treg"! # You must attack small ogres twice. hero .…" at bounding box center [649, 184] width 148 height 324
click at [608, 330] on button "Run" at bounding box center [637, 339] width 180 height 25
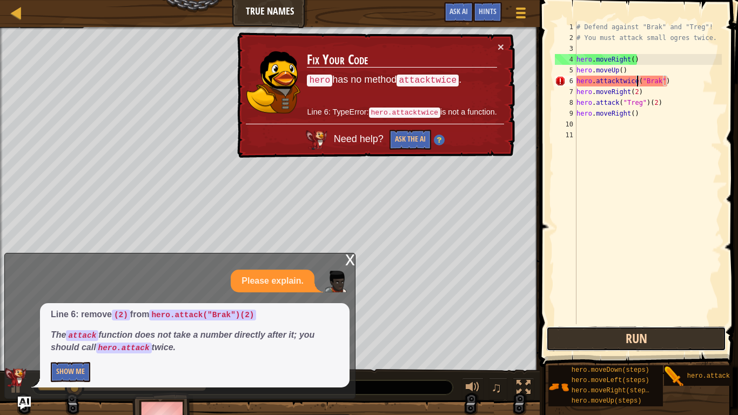
click at [608, 330] on button "Run" at bounding box center [637, 339] width 180 height 25
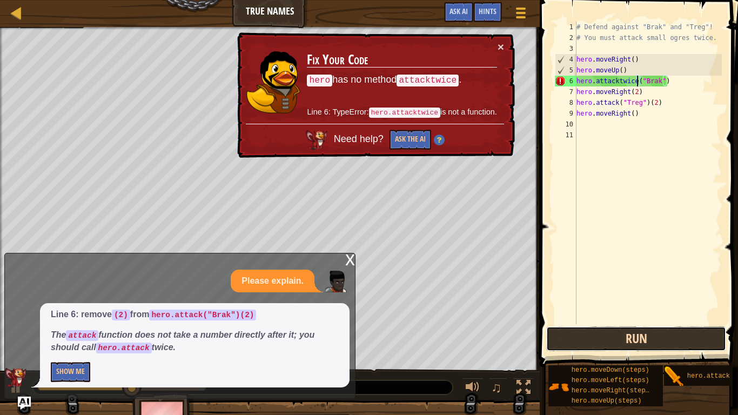
click at [611, 342] on button "Run" at bounding box center [637, 339] width 180 height 25
click at [561, 331] on button "Run" at bounding box center [637, 339] width 180 height 25
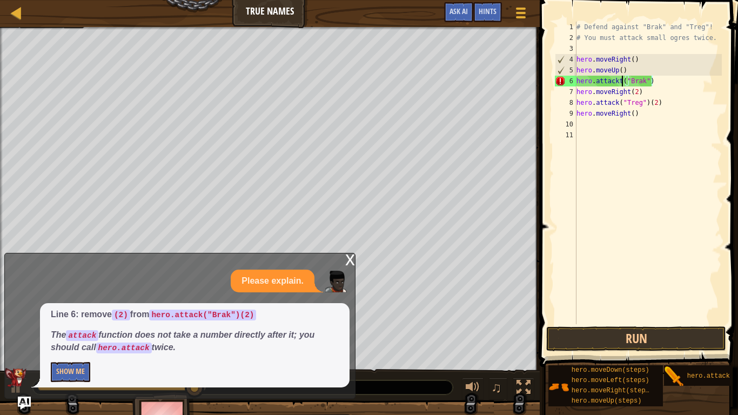
type textarea "hero.attack("Brak")"
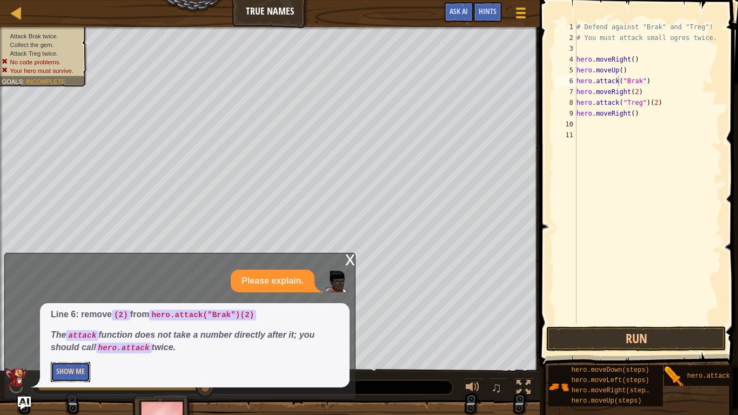
click at [76, 349] on button "Show Me" at bounding box center [70, 372] width 39 height 20
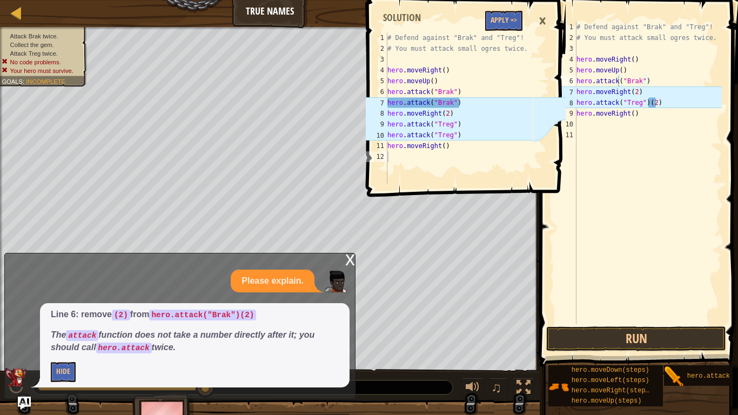
click at [649, 81] on div "# Defend against "Brak" and "Treg"! # You must attack small ogres twice. hero .…" at bounding box center [649, 184] width 148 height 324
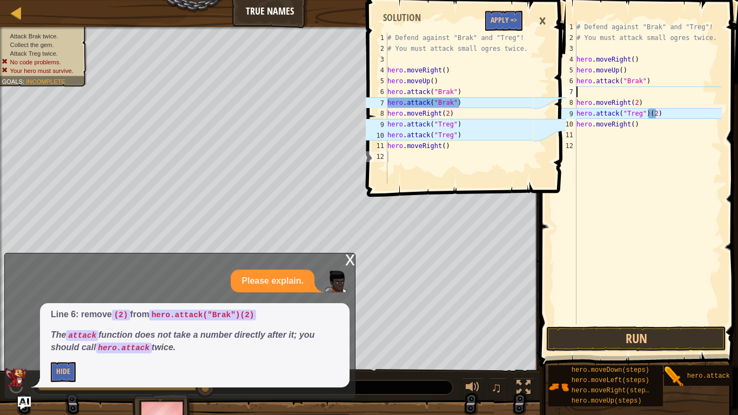
scroll to position [5, 0]
click at [543, 23] on div "×" at bounding box center [543, 21] width 18 height 25
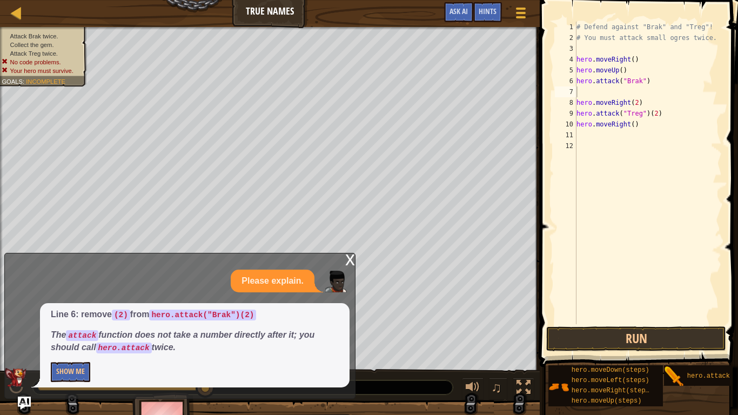
click at [601, 96] on div "# Defend against "Brak" and "Treg"! # You must attack small ogres twice. hero .…" at bounding box center [649, 184] width 148 height 324
type textarea "j"
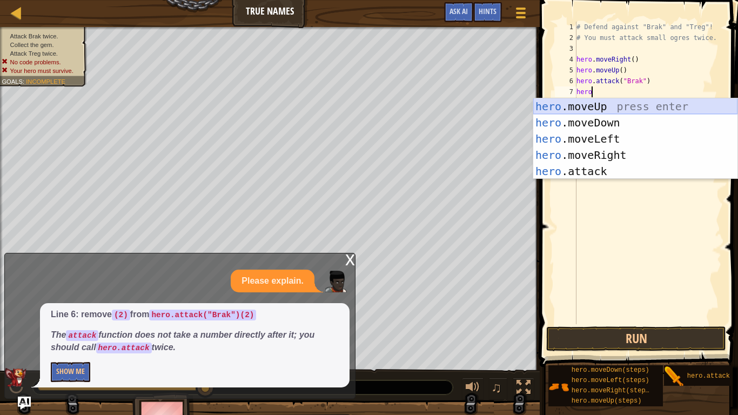
scroll to position [5, 2]
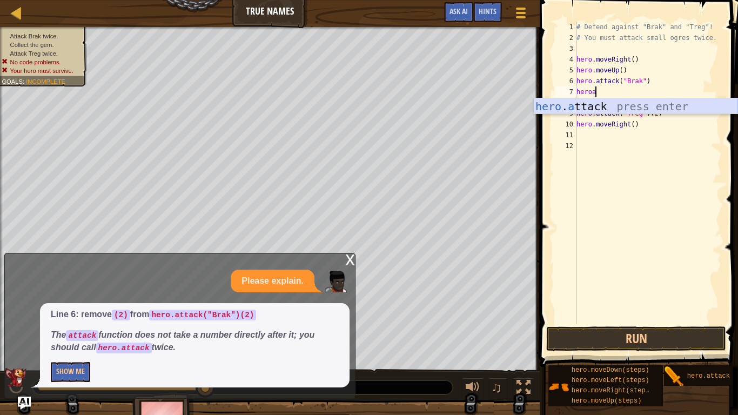
click at [605, 106] on div "hero . a ttack press enter" at bounding box center [636, 122] width 204 height 49
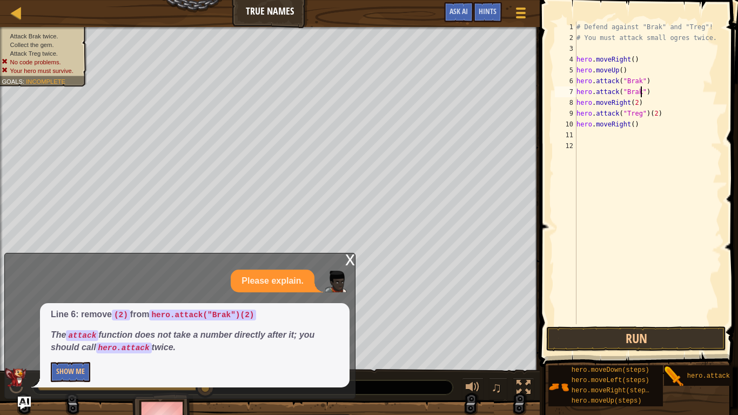
scroll to position [5, 10]
click at [647, 121] on div "# Defend against "Brak" and "Treg"! # You must attack small ogres twice. hero .…" at bounding box center [649, 184] width 148 height 324
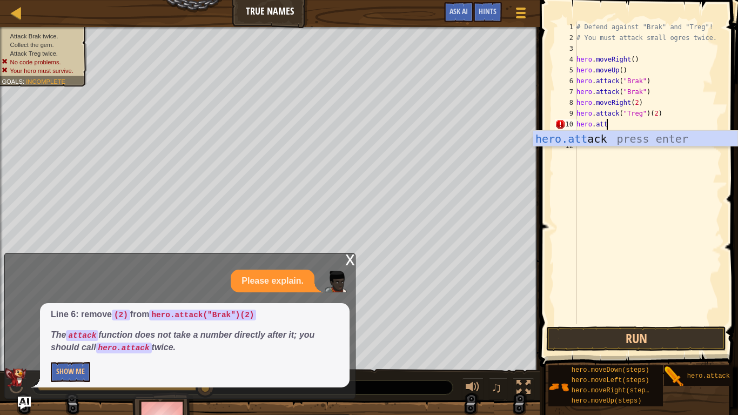
scroll to position [5, 4]
click at [647, 140] on div "hero.att ack press enter" at bounding box center [636, 155] width 204 height 49
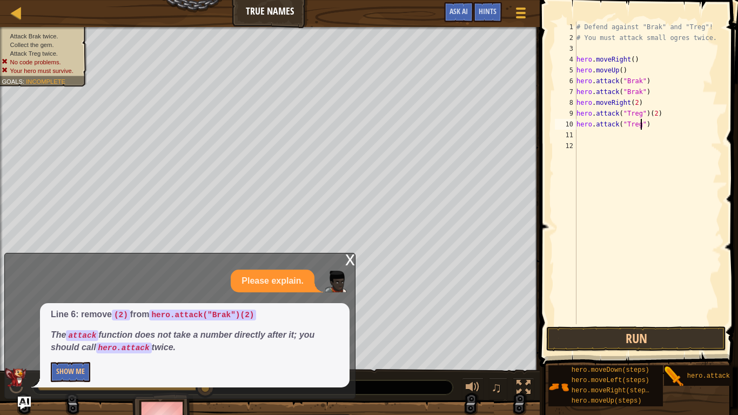
scroll to position [5, 9]
click at [675, 110] on div "# Defend against "Brak" and "Treg"! # You must attack small ogres twice. hero .…" at bounding box center [649, 184] width 148 height 324
type textarea "hero.attack("Treg")"
click at [631, 133] on div "# Defend against "Brak" and "Treg"! # You must attack small ogres twice. hero .…" at bounding box center [649, 184] width 148 height 324
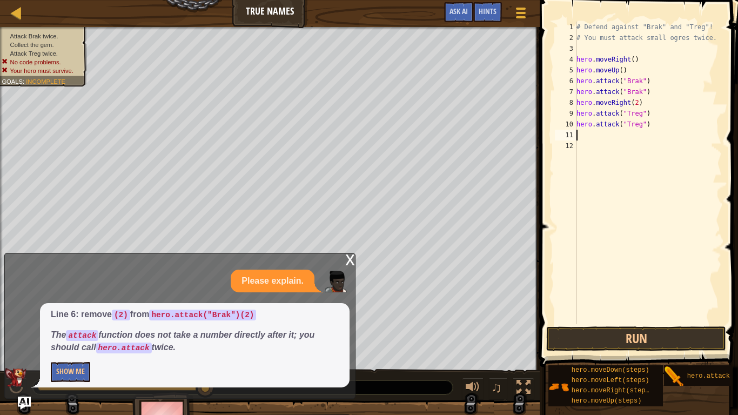
type textarea "H"
type textarea "j"
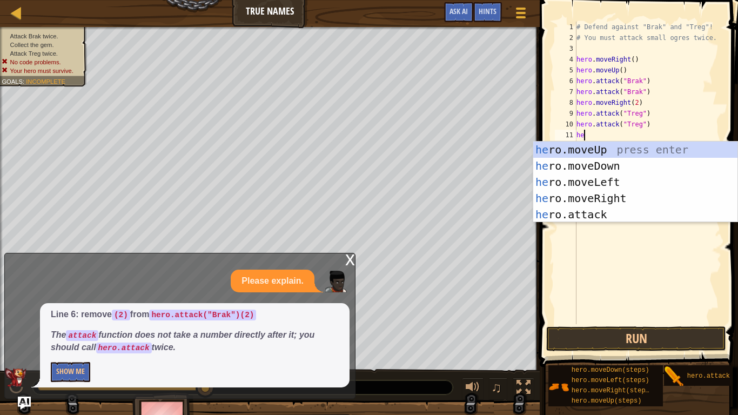
type textarea "hero"
click at [609, 195] on div "hero .moveUp press enter hero .moveDown press enter hero .moveLeft press enter …" at bounding box center [636, 199] width 204 height 114
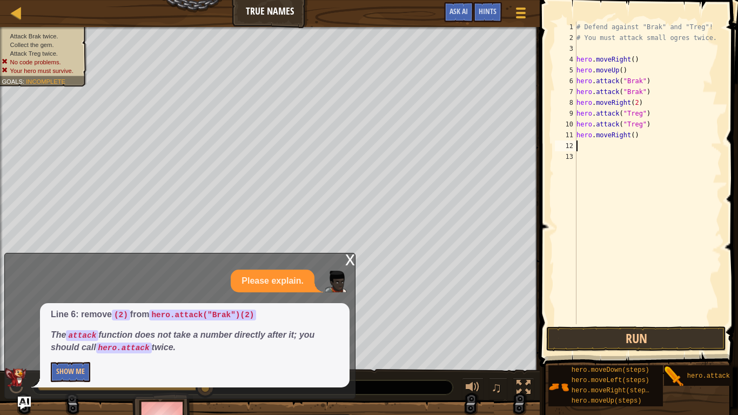
click at [621, 323] on div "# Defend against "Brak" and "Treg"! # You must attack small ogres twice. hero .…" at bounding box center [649, 184] width 148 height 324
click at [615, 337] on button "Run" at bounding box center [637, 339] width 180 height 25
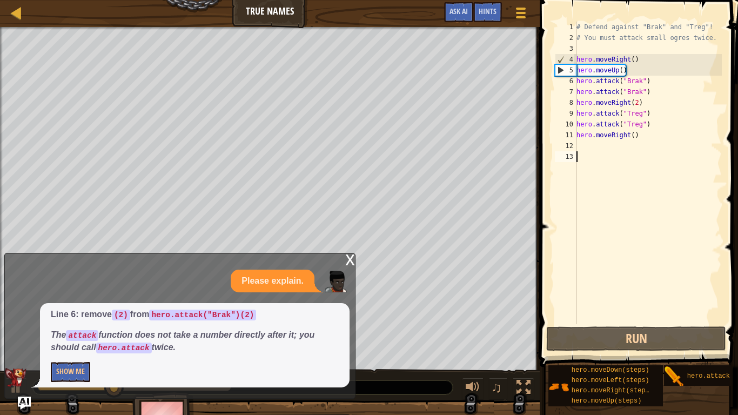
click at [348, 260] on div "x" at bounding box center [350, 259] width 10 height 11
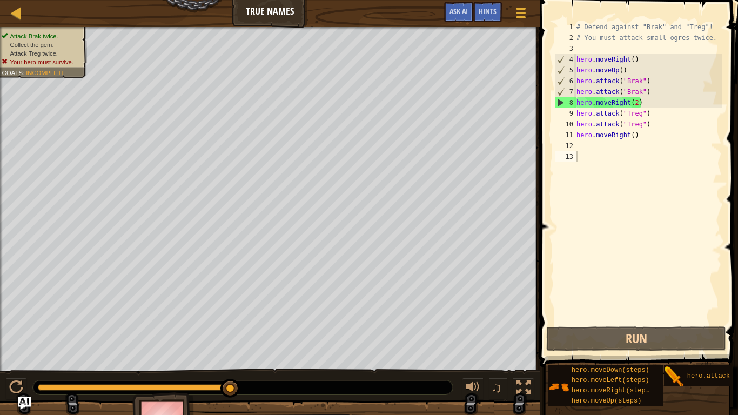
click at [658, 102] on div "# Defend against "Brak" and "Treg"! # You must attack small ogres twice. hero .…" at bounding box center [649, 184] width 148 height 324
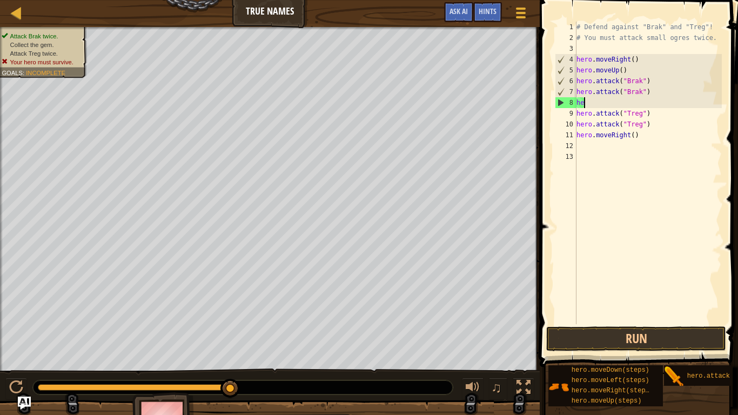
type textarea "h"
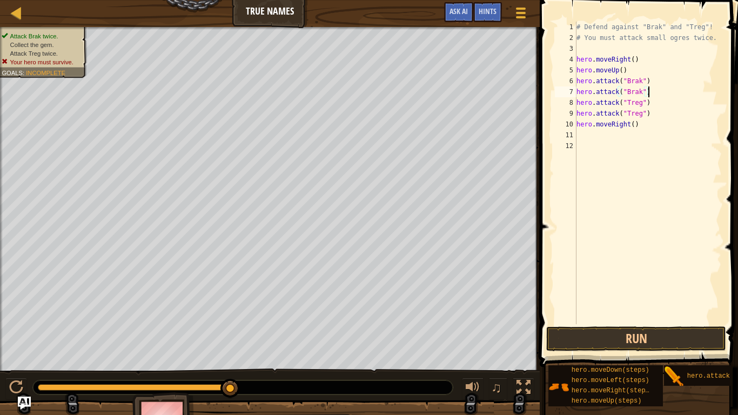
click at [640, 128] on div "# Defend against "Brak" and "Treg"! # You must attack small ogres twice. hero .…" at bounding box center [649, 184] width 148 height 324
type textarea "hero.moveRight(3)"
click at [594, 331] on button "Run" at bounding box center [637, 339] width 180 height 25
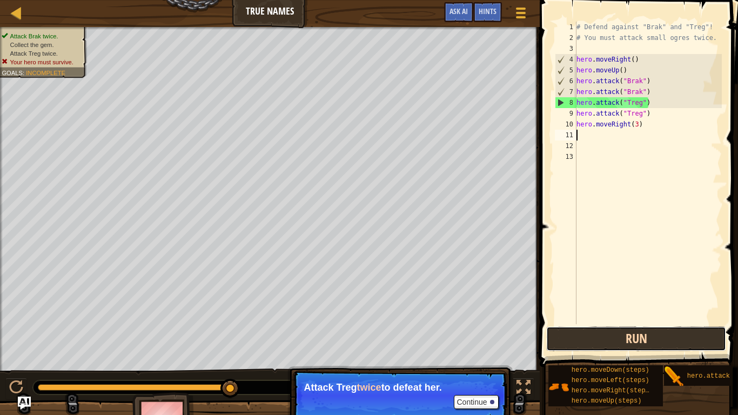
click at [586, 344] on button "Run" at bounding box center [637, 339] width 180 height 25
click at [609, 339] on button "Run" at bounding box center [637, 339] width 180 height 25
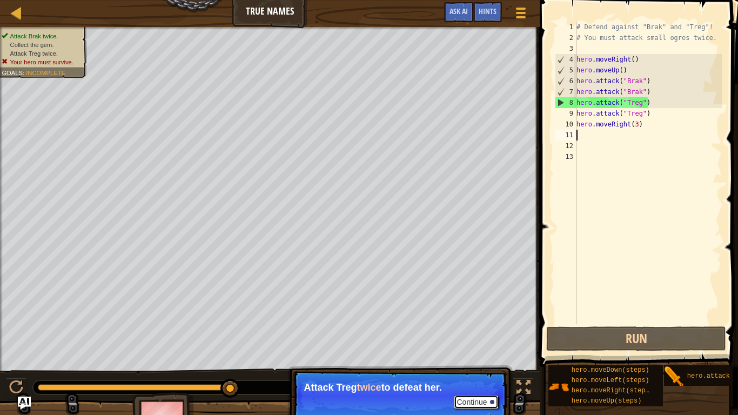
click at [496, 349] on button "Continue" at bounding box center [476, 402] width 45 height 14
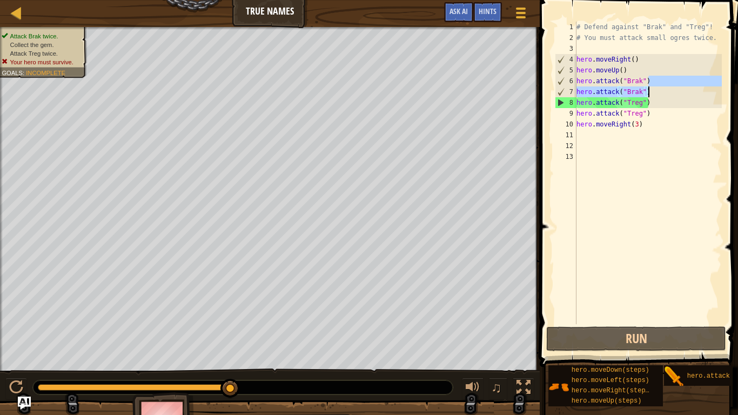
drag, startPoint x: 666, startPoint y: 86, endPoint x: 652, endPoint y: 87, distance: 13.6
click at [652, 87] on div "# Defend against "Brak" and "Treg"! # You must attack small ogres twice. hero .…" at bounding box center [649, 184] width 148 height 324
type textarea "hero.attack("Brak") hero.attack("Brak")"
click at [660, 160] on div "# Defend against "Brak" and "Treg"! # You must attack small ogres twice. hero .…" at bounding box center [649, 184] width 148 height 324
click at [467, 19] on button "Ask AI" at bounding box center [458, 12] width 29 height 20
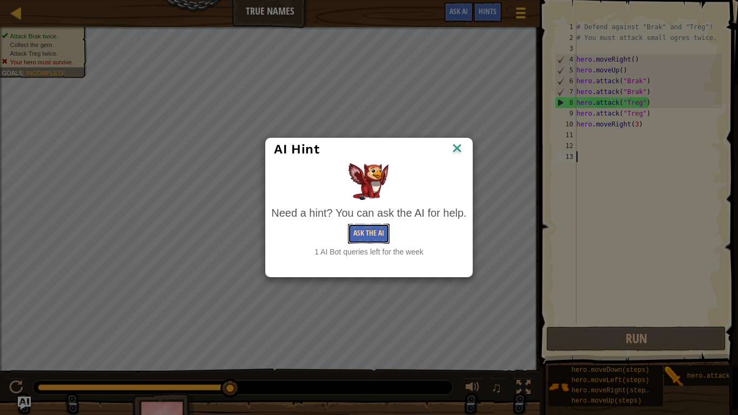
click at [373, 231] on button "Ask the AI" at bounding box center [369, 234] width 42 height 20
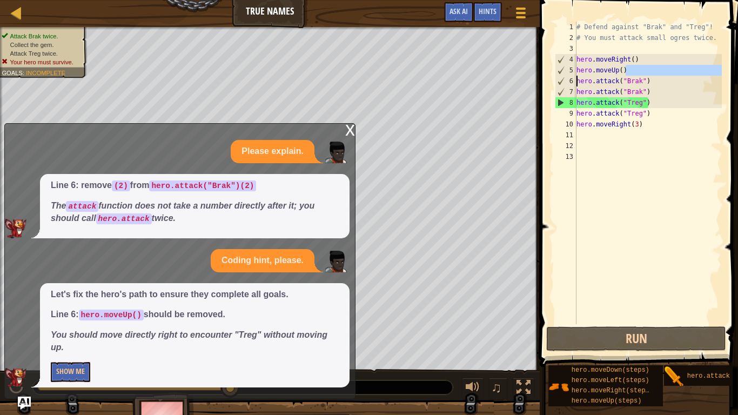
click at [526, 87] on div "Map True Names Game Menu Done Hints Ask AI 1 2 3 4 5 6 7 8 9 10 # Defend agains…" at bounding box center [369, 207] width 738 height 415
click at [576, 73] on div "5" at bounding box center [566, 70] width 21 height 11
click at [634, 69] on div "# Defend against "Brak" and "Treg"! # You must attack small ogres twice. hero .…" at bounding box center [649, 184] width 148 height 324
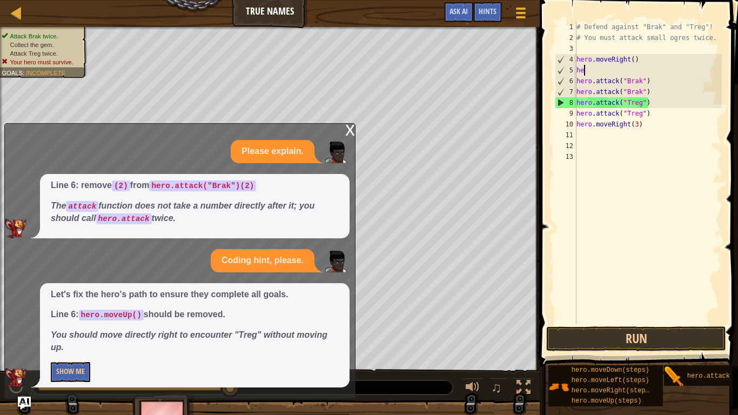
type textarea "h"
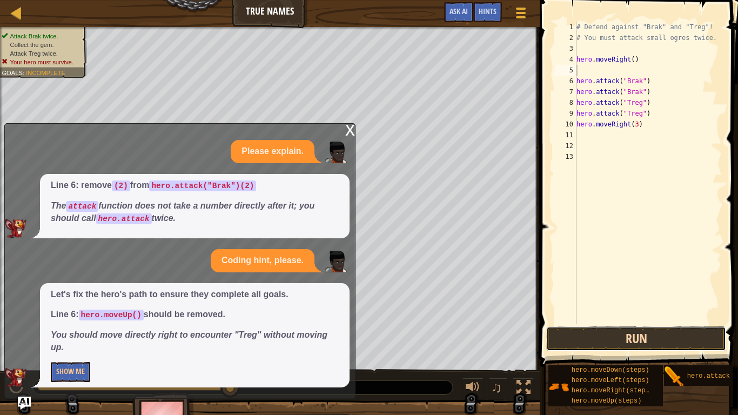
click at [581, 332] on button "Run" at bounding box center [637, 339] width 180 height 25
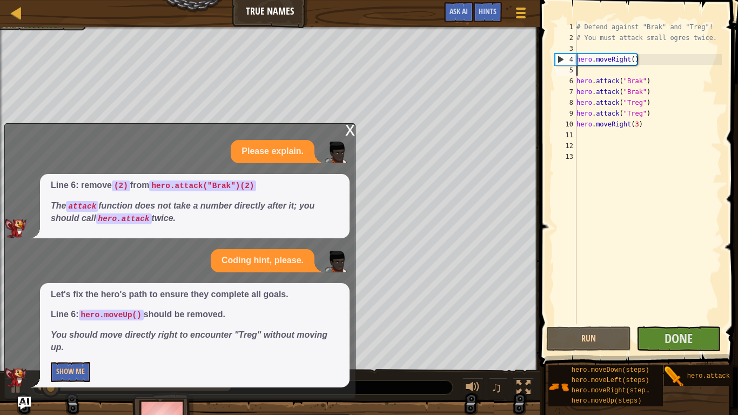
click at [348, 131] on div "x" at bounding box center [350, 129] width 10 height 11
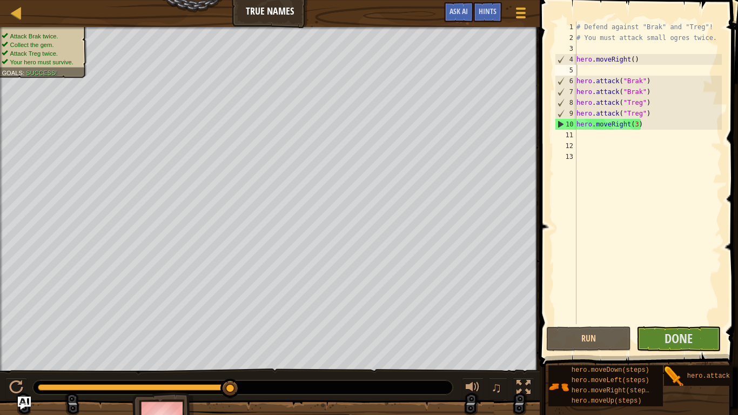
click at [610, 141] on div "# Defend against "Brak" and "Treg"! # You must attack small ogres twice. hero .…" at bounding box center [649, 184] width 148 height 324
click at [607, 135] on div "# Defend against "Brak" and "Treg"! # You must attack small ogres twice. hero .…" at bounding box center [649, 184] width 148 height 324
click at [638, 126] on div "# Defend against "Brak" and "Treg"! # You must attack small ogres twice. hero .…" at bounding box center [649, 184] width 148 height 324
type textarea "hero.moveRight()"
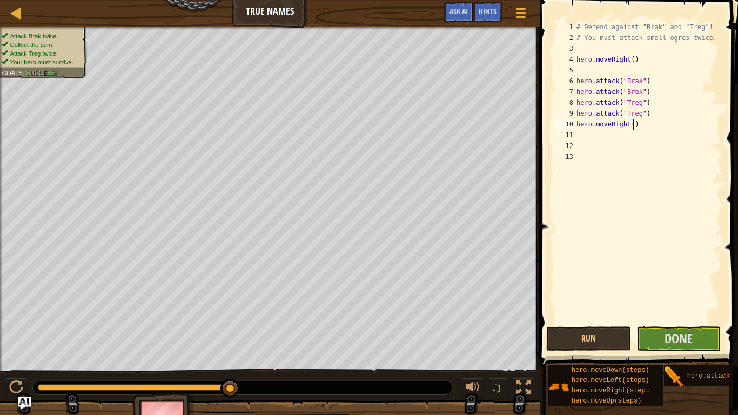
click at [622, 134] on div "# Defend against "Brak" and "Treg"! # You must attack small ogres twice. hero .…" at bounding box center [649, 184] width 148 height 324
click at [635, 123] on div "# Defend against "Brak" and "Treg"! # You must attack small ogres twice. hero .…" at bounding box center [649, 184] width 148 height 324
type textarea "hero.moveRight(3)"
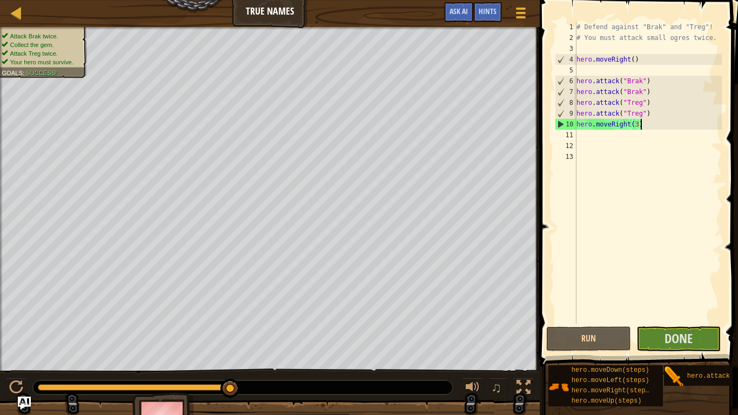
type textarea "hero.moveRight(3"
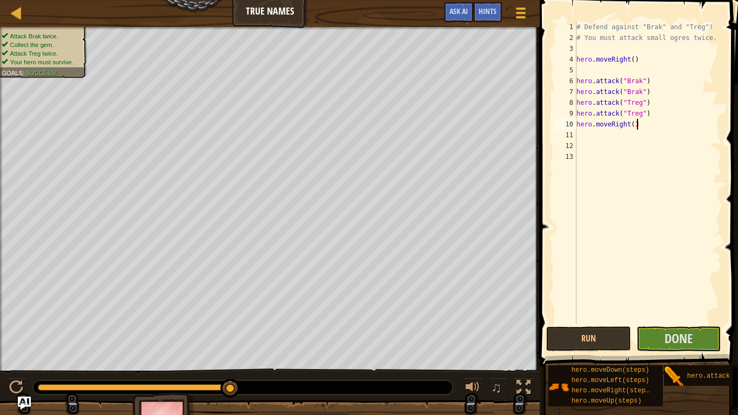
click at [596, 135] on div "# Defend against "Brak" and "Treg"! # You must attack small ogres twice. hero .…" at bounding box center [649, 184] width 148 height 324
click at [640, 125] on div "# Defend against "Brak" and "Treg"! # You must attack small ogres twice. hero .…" at bounding box center [649, 184] width 148 height 324
type textarea "hero.moveRight"
click at [616, 135] on div "# Defend against "Brak" and "Treg"! # You must attack small ogres twice. hero .…" at bounding box center [649, 184] width 148 height 324
click at [632, 128] on div "# Defend against "Brak" and "Treg"! # You must attack small ogres twice. hero .…" at bounding box center [649, 184] width 148 height 324
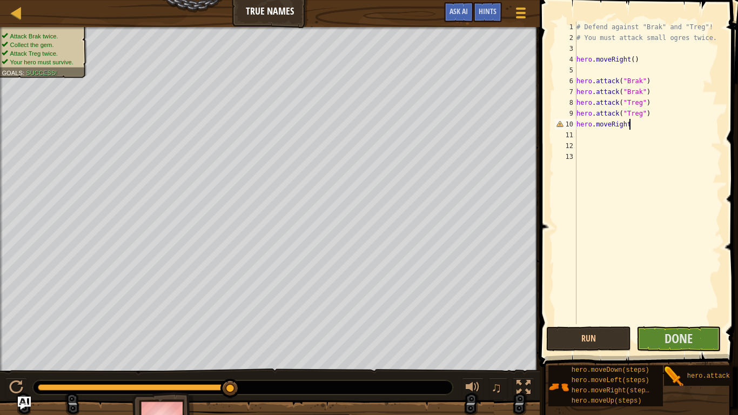
type textarea "hero.moveRigh"
click at [615, 132] on div "# Defend against "Brak" and "Treg"! # You must attack small ogres twice. hero .…" at bounding box center [649, 184] width 148 height 324
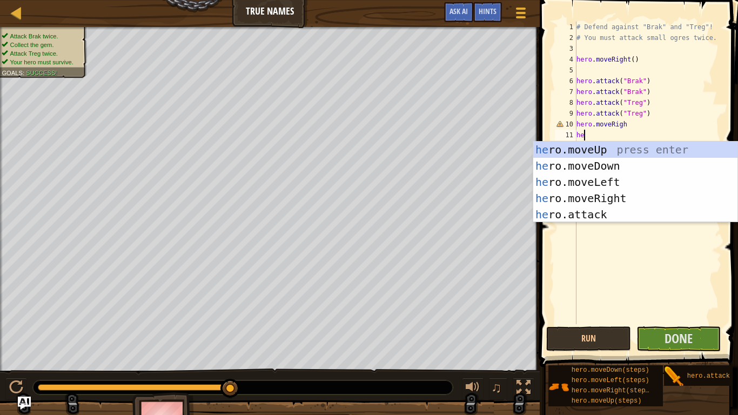
scroll to position [5, 1]
click at [651, 130] on div "# Defend against "Brak" and "Treg"! # You must attack small ogres twice. hero .…" at bounding box center [649, 184] width 148 height 324
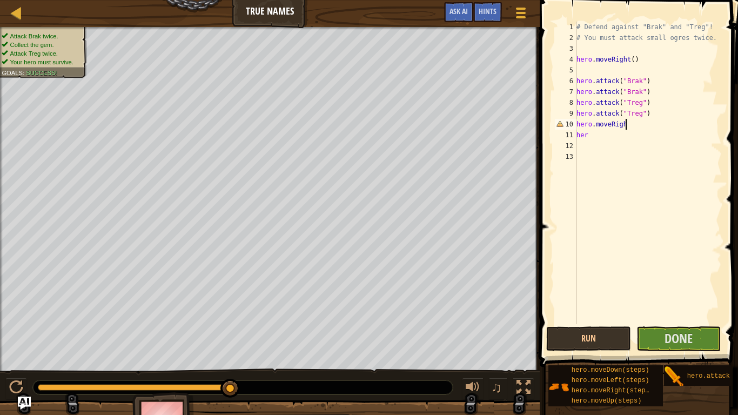
click at [642, 120] on div "# Defend against "Brak" and "Treg"! # You must attack small ogres twice. hero .…" at bounding box center [649, 184] width 148 height 324
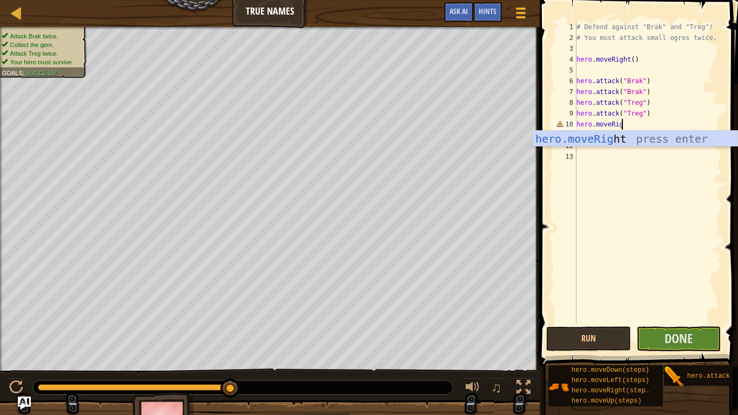
type textarea "hero.moveRigt"
click at [629, 138] on div "hero.moveRig h t press enter" at bounding box center [636, 155] width 204 height 49
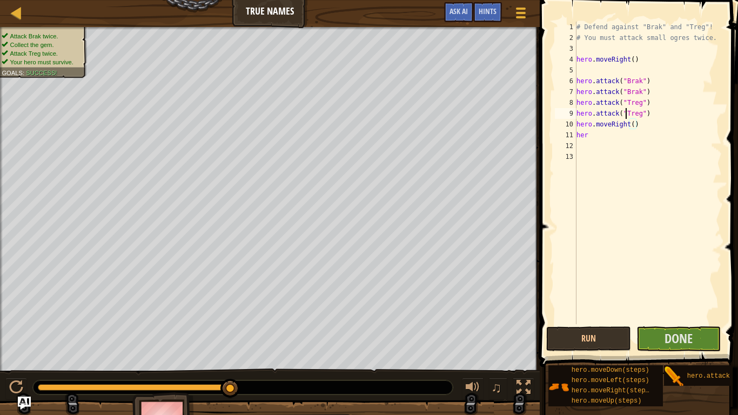
click at [625, 118] on div "# Defend against "Brak" and "Treg"! # You must attack small ogres twice. hero .…" at bounding box center [649, 184] width 148 height 324
click at [623, 138] on div "# Defend against "Brak" and "Treg"! # You must attack small ogres twice. hero .…" at bounding box center [649, 184] width 148 height 324
type textarea "h"
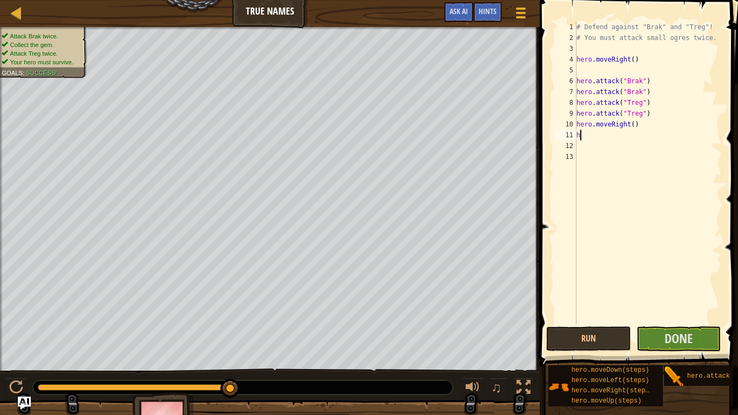
scroll to position [5, 0]
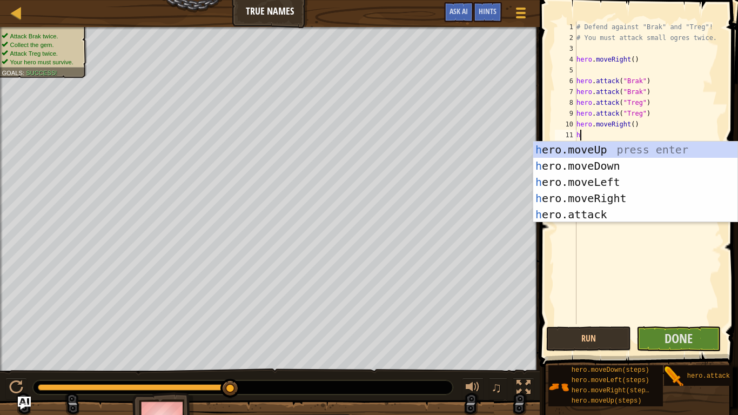
type textarea "her"
click at [605, 197] on div "her o.moveUp press enter her o.moveDown press enter her o.moveLeft press enter …" at bounding box center [636, 199] width 204 height 114
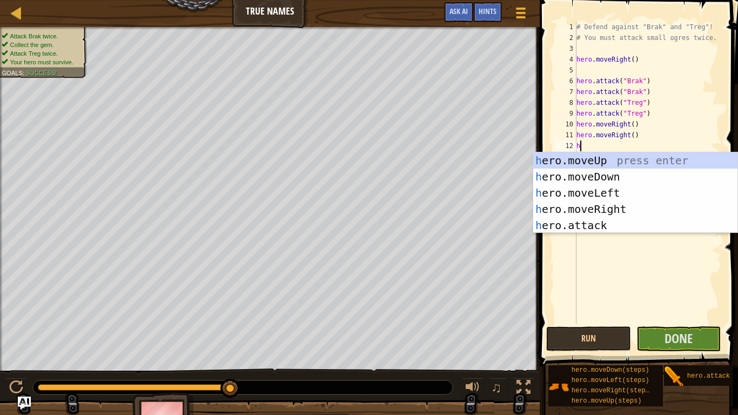
type textarea "her"
click at [604, 207] on div "her o.moveUp press enter her o.moveDown press enter her o.moveLeft press enter …" at bounding box center [636, 209] width 204 height 114
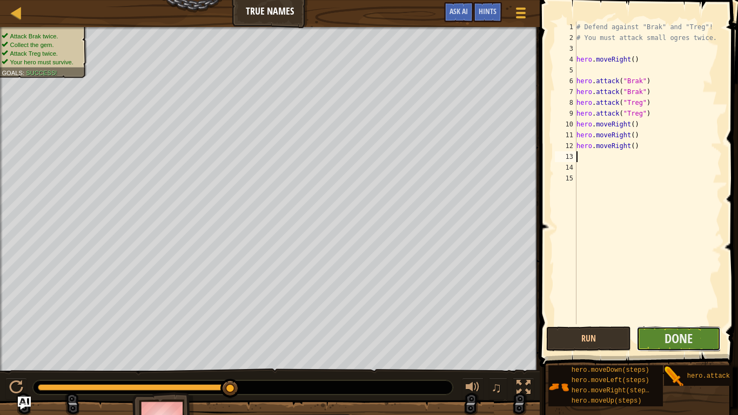
click at [661, 330] on button "Done" at bounding box center [679, 339] width 85 height 25
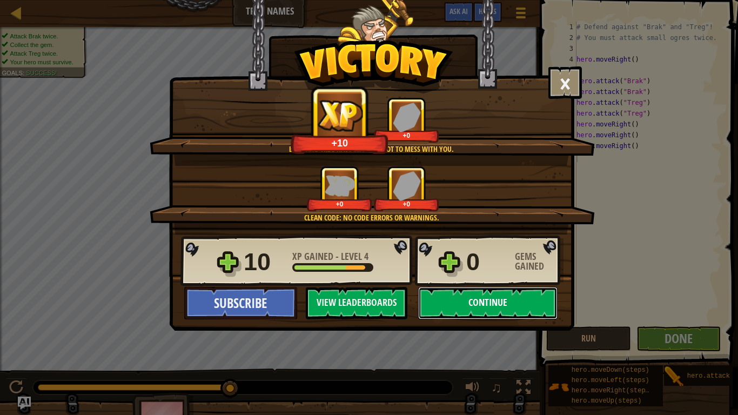
click at [497, 298] on button "Continue" at bounding box center [487, 303] width 139 height 32
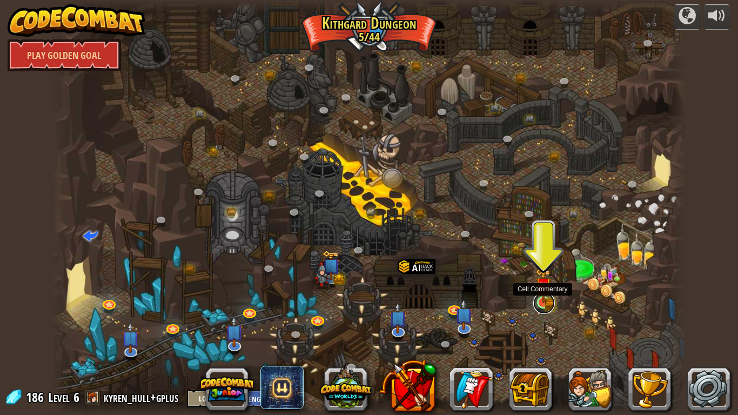
click at [548, 307] on link at bounding box center [545, 303] width 22 height 22
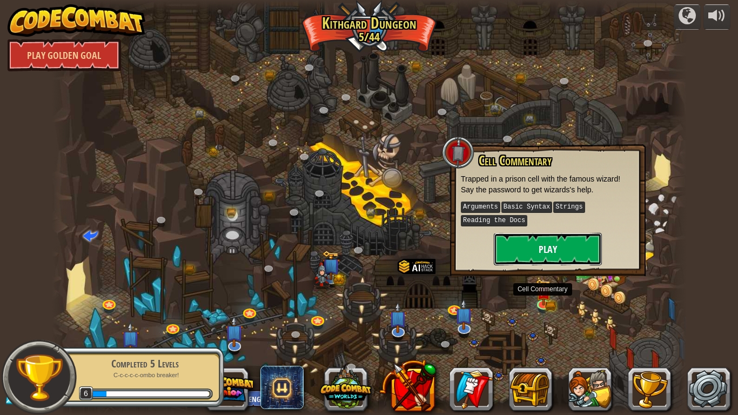
click at [585, 258] on button "Play" at bounding box center [548, 249] width 108 height 32
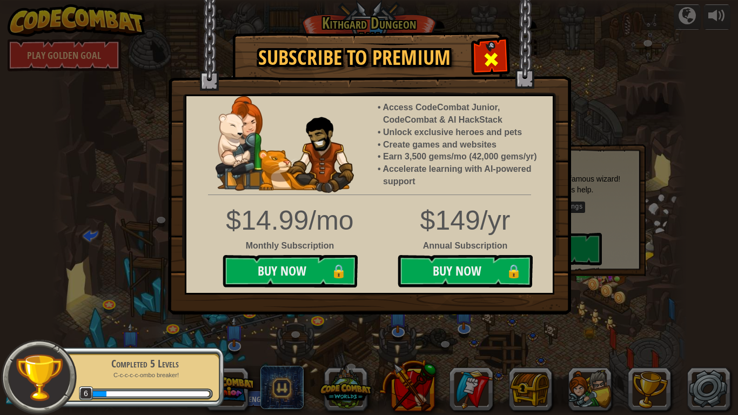
click at [480, 58] on div at bounding box center [491, 58] width 34 height 34
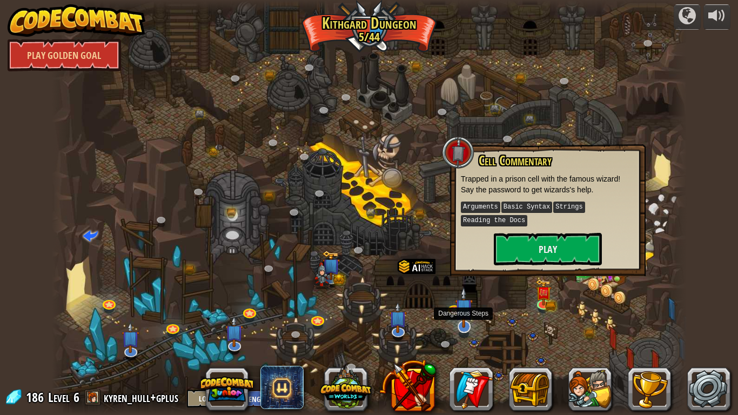
click at [468, 324] on img at bounding box center [464, 307] width 18 height 41
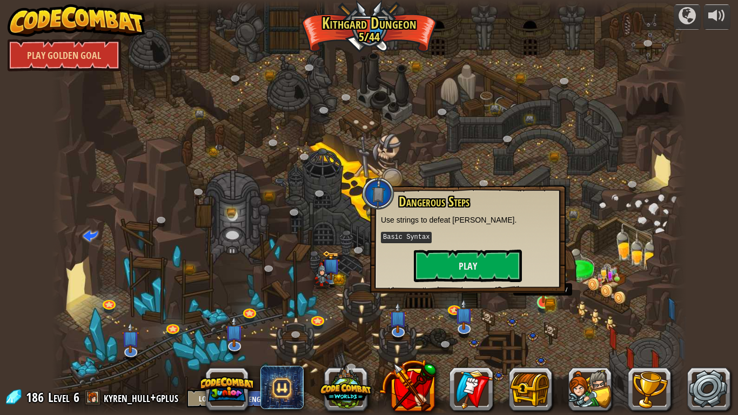
click at [551, 296] on img at bounding box center [544, 285] width 16 height 35
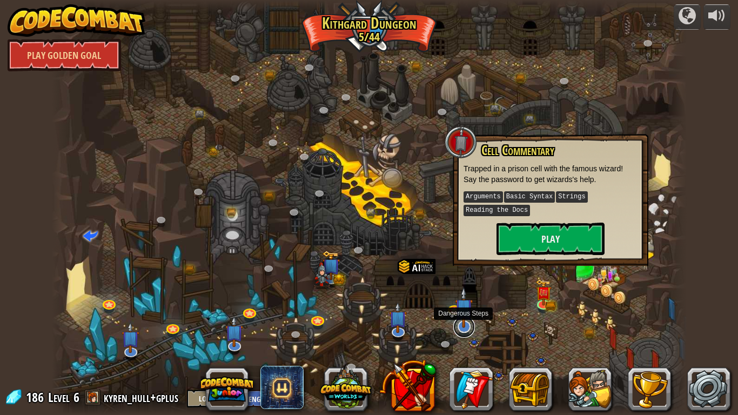
click at [462, 331] on link at bounding box center [465, 327] width 22 height 22
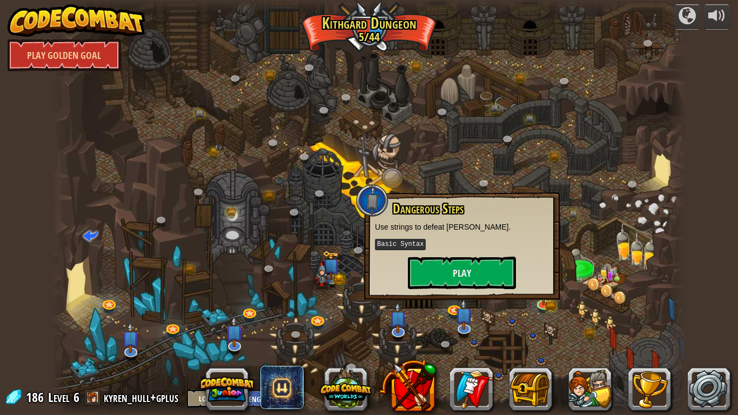
click at [474, 344] on div at bounding box center [369, 207] width 635 height 415
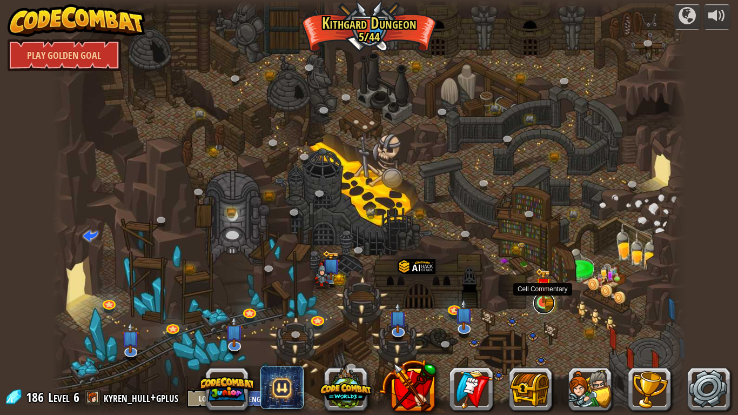
click at [542, 309] on link at bounding box center [545, 303] width 22 height 22
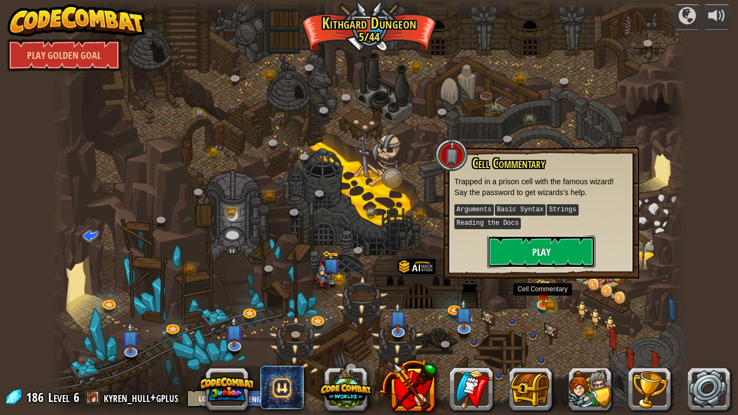
click at [522, 262] on button "Play" at bounding box center [542, 252] width 108 height 32
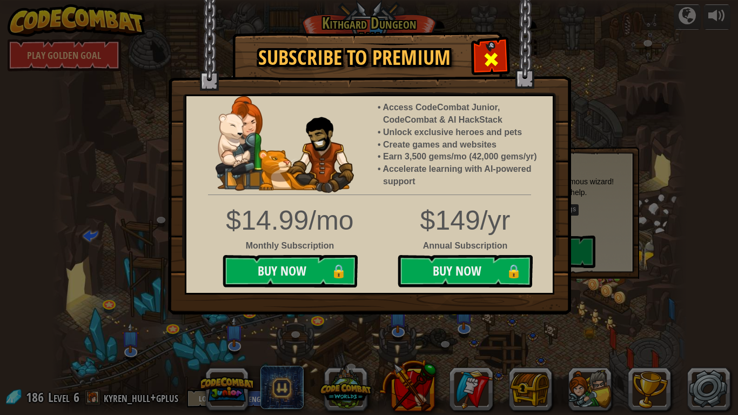
click at [492, 56] on span at bounding box center [491, 59] width 17 height 17
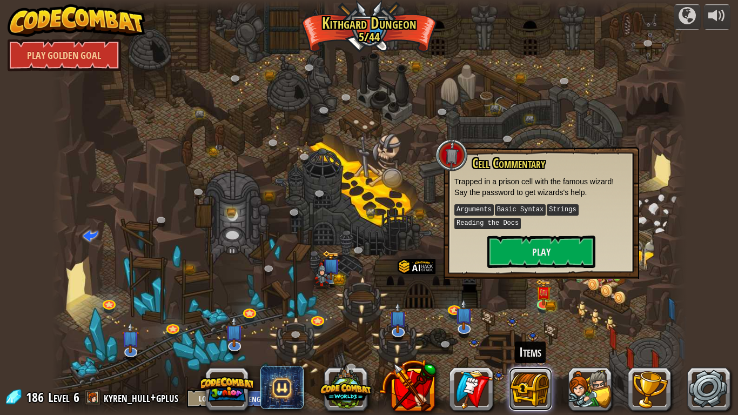
click at [547, 349] on button at bounding box center [530, 389] width 43 height 43
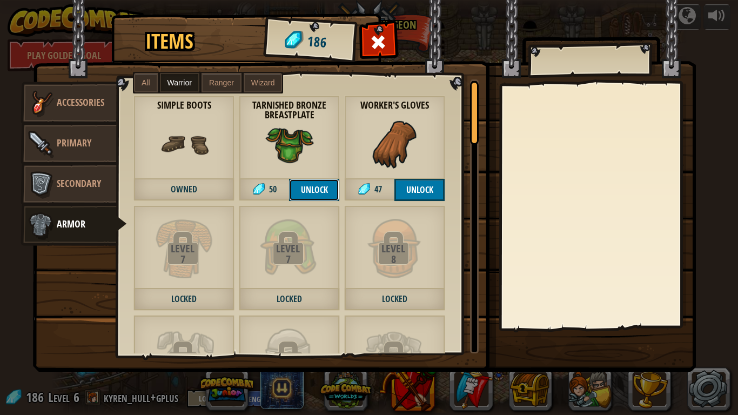
click at [316, 198] on button "Unlock" at bounding box center [314, 190] width 50 height 22
click at [401, 193] on button "Unlock" at bounding box center [420, 190] width 50 height 22
click at [401, 193] on button "Confirm" at bounding box center [420, 190] width 50 height 22
click at [334, 190] on button "Unlock" at bounding box center [314, 190] width 50 height 22
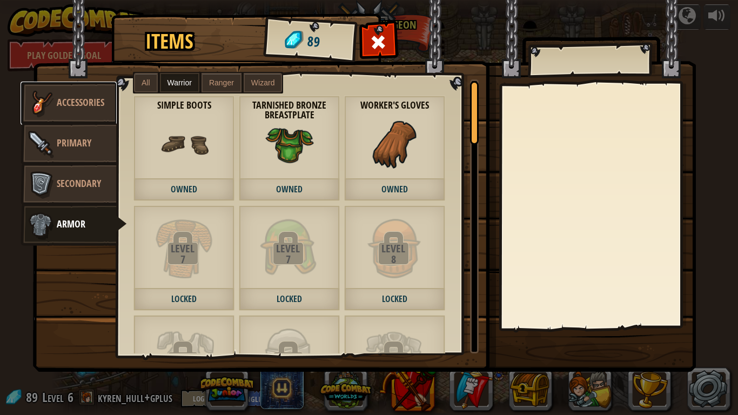
click at [87, 109] on span "Accessories" at bounding box center [81, 103] width 48 height 14
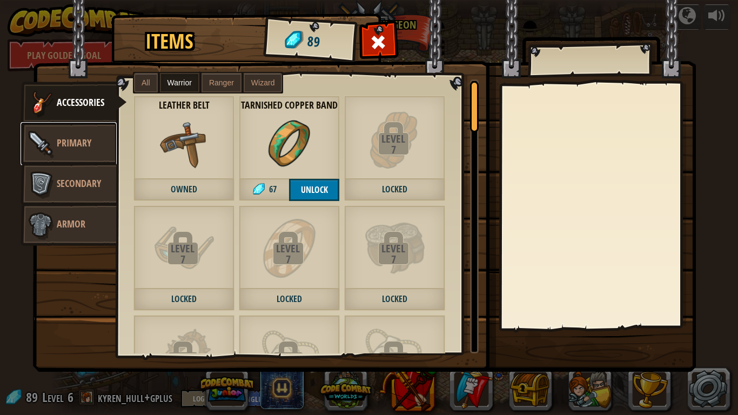
click at [90, 136] on span "Primary" at bounding box center [74, 143] width 35 height 14
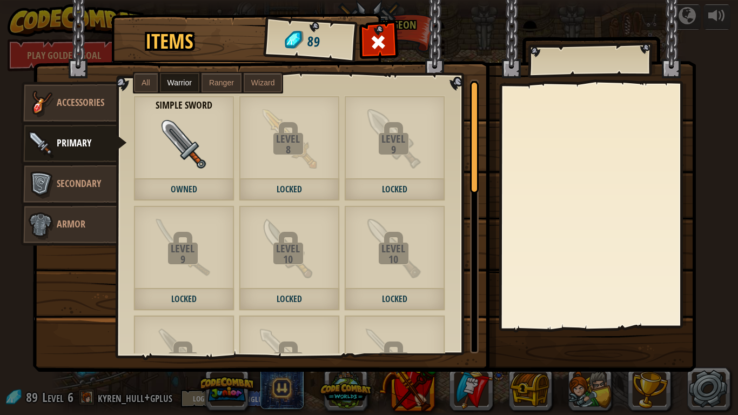
click at [208, 82] on label "Ranger" at bounding box center [222, 82] width 40 height 19
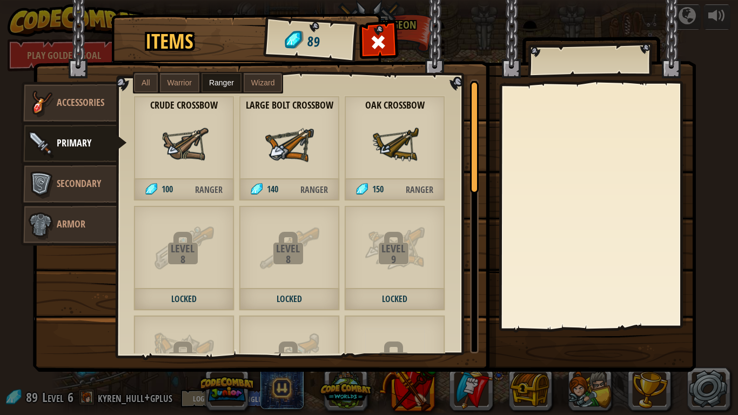
click at [147, 83] on span "All" at bounding box center [146, 82] width 9 height 9
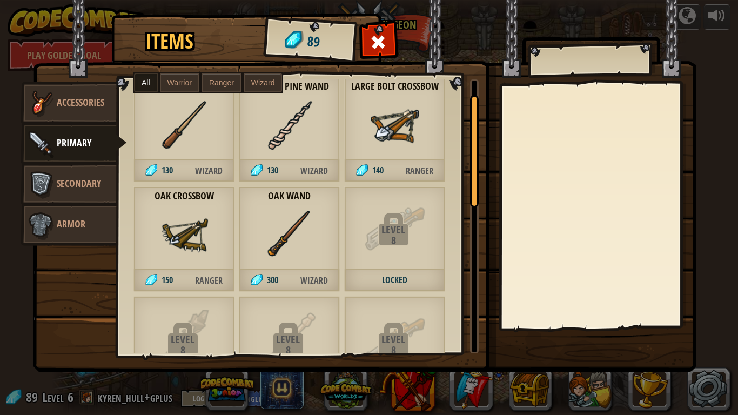
drag, startPoint x: 473, startPoint y: 170, endPoint x: 460, endPoint y: 184, distance: 18.7
click at [460, 184] on div "Crude Crossbow 100 Ranger Enchanted Stick 100 Wizard Simple Sword Owned Simple …" at bounding box center [298, 216] width 362 height 274
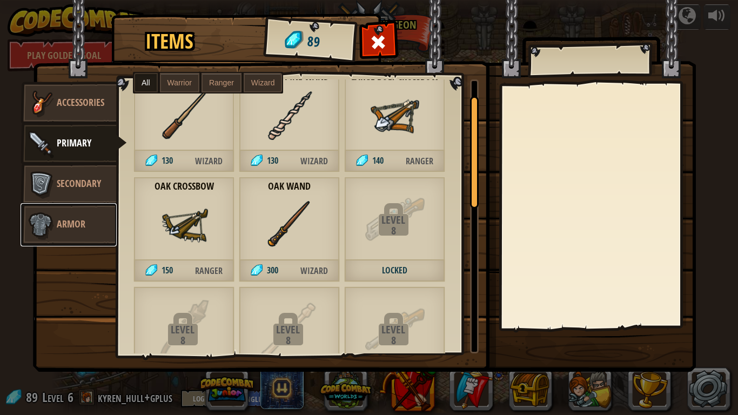
click at [104, 210] on link "Armor" at bounding box center [69, 224] width 96 height 43
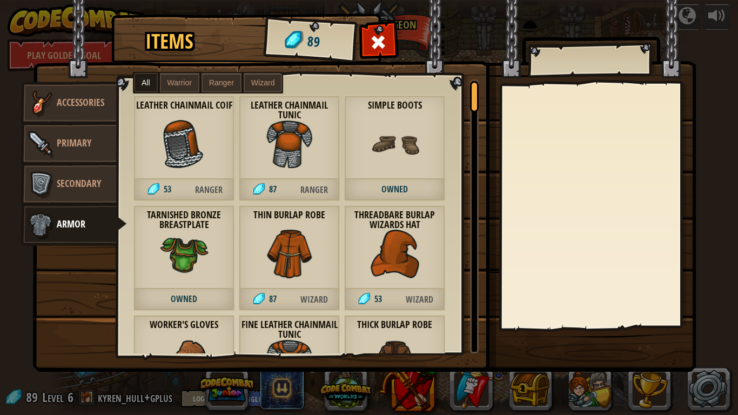
click at [279, 161] on img at bounding box center [289, 144] width 49 height 49
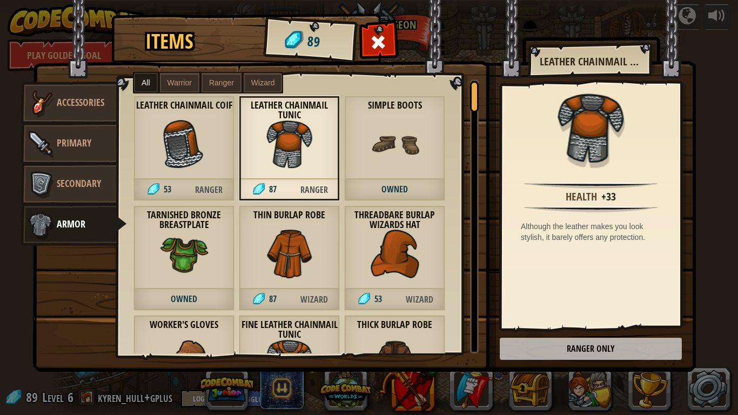
click at [411, 181] on span "Owned" at bounding box center [394, 190] width 101 height 22
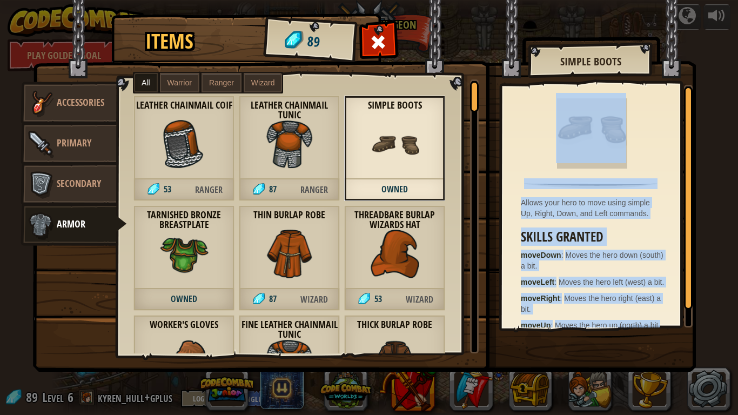
drag, startPoint x: 683, startPoint y: 234, endPoint x: 687, endPoint y: 278, distance: 44.4
click at [687, 278] on div "Allows your hero to move using simple Up, Right, Down, and Left commands. Skill…" at bounding box center [597, 206] width 191 height 243
click at [687, 278] on div at bounding box center [688, 197] width 9 height 223
click at [388, 257] on img at bounding box center [395, 254] width 49 height 49
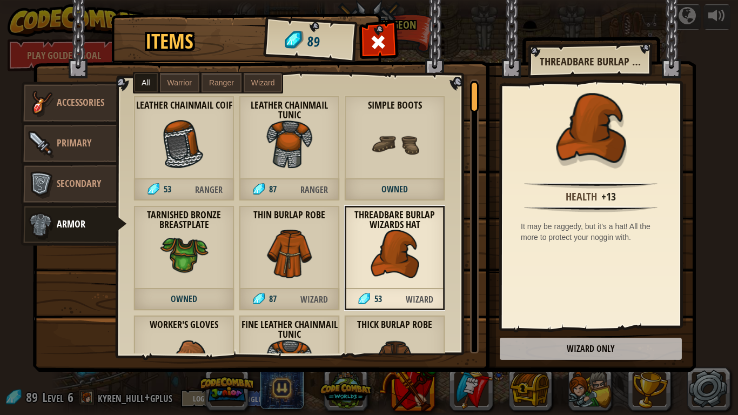
click at [181, 177] on div "Leather Chainmail Coif 53 Ranger" at bounding box center [184, 148] width 101 height 105
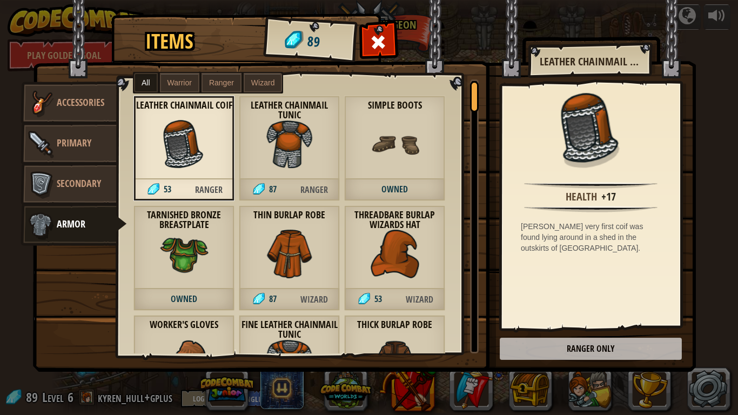
click at [212, 239] on div "Tarnished Bronze Breastplate Owned" at bounding box center [184, 257] width 101 height 105
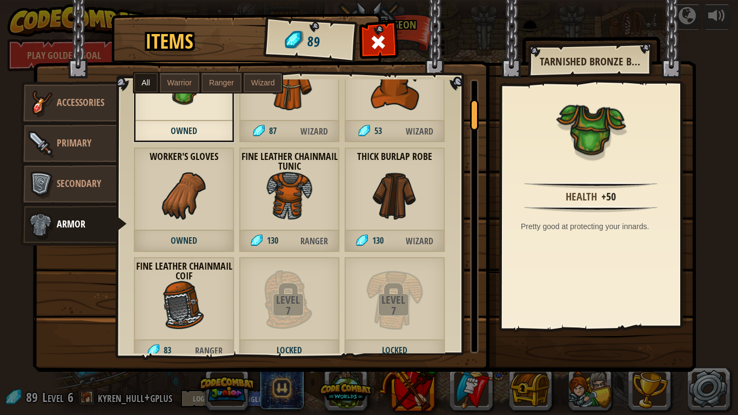
scroll to position [184, 0]
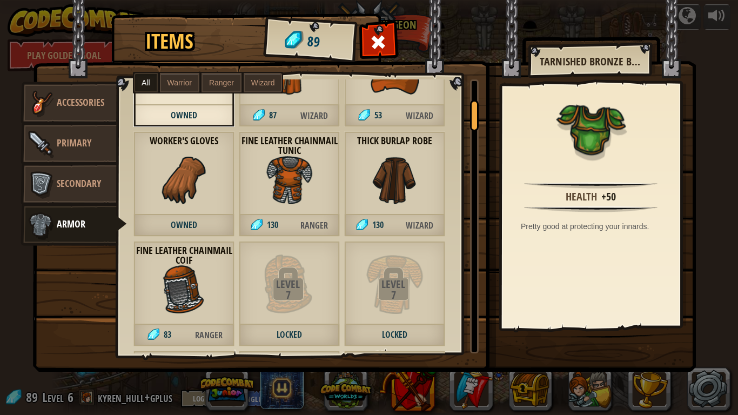
drag, startPoint x: 471, startPoint y: 103, endPoint x: 471, endPoint y: 121, distance: 17.3
click at [471, 121] on div at bounding box center [474, 115] width 9 height 31
click at [288, 187] on img at bounding box center [289, 180] width 49 height 49
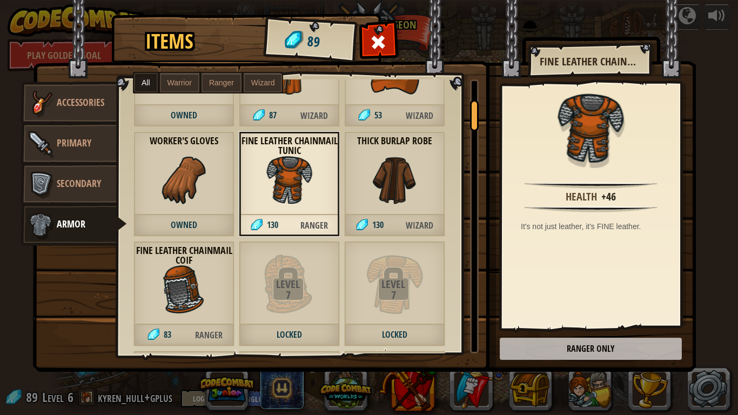
click at [397, 194] on img at bounding box center [395, 180] width 49 height 49
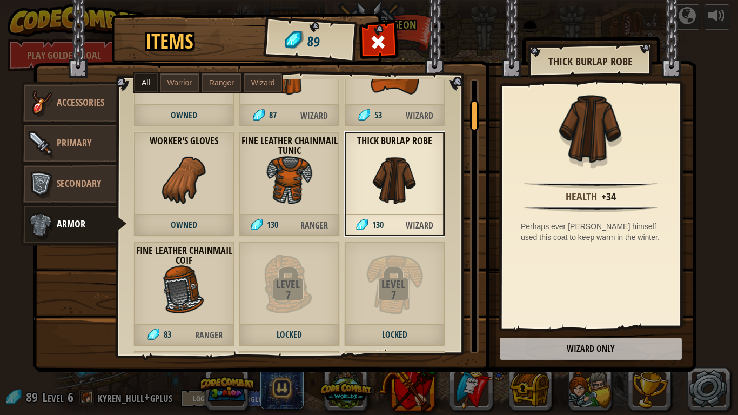
click at [231, 283] on div "Fine Leather Chainmail Coif 83 Ranger" at bounding box center [184, 293] width 101 height 105
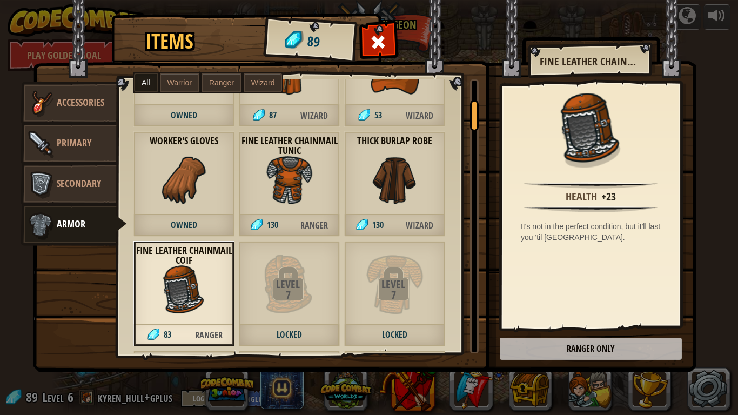
click at [396, 49] on img at bounding box center [364, 175] width 663 height 392
click at [376, 39] on span at bounding box center [378, 42] width 17 height 17
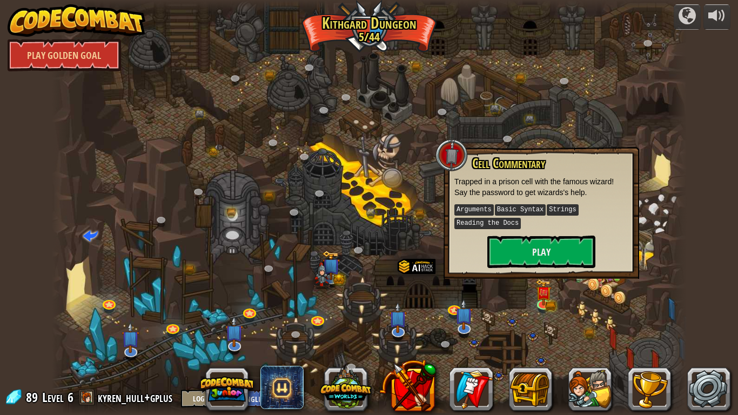
click at [434, 213] on div at bounding box center [369, 207] width 635 height 415
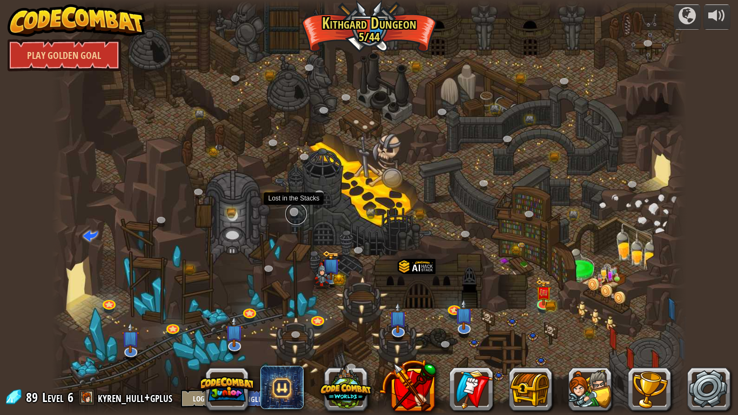
click at [300, 215] on link at bounding box center [296, 214] width 22 height 22
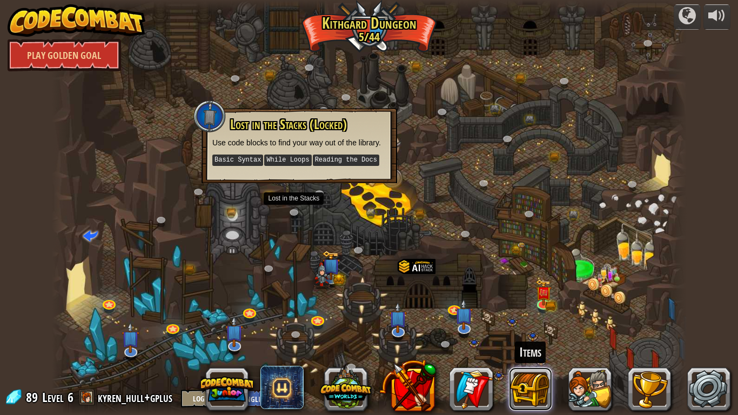
click at [510, 349] on button at bounding box center [530, 389] width 43 height 43
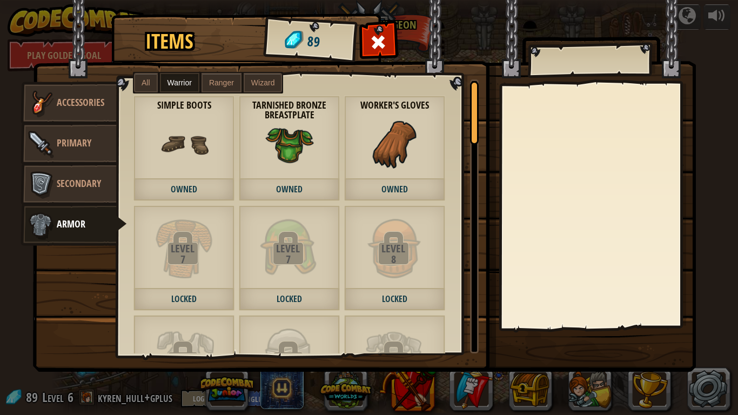
click at [515, 349] on div "Items 89 Misc Accessories Primary Secondary Armor All Warrior Ranger Wizard Lev…" at bounding box center [369, 207] width 738 height 415
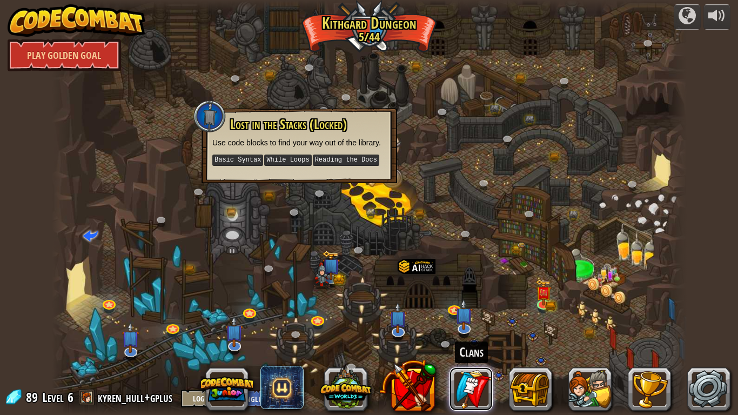
click at [487, 349] on link at bounding box center [471, 389] width 43 height 43
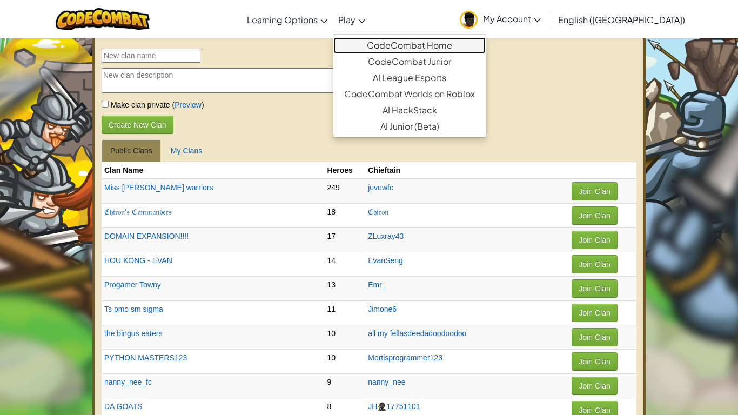
click at [438, 47] on link "CodeCombat Home" at bounding box center [410, 45] width 152 height 16
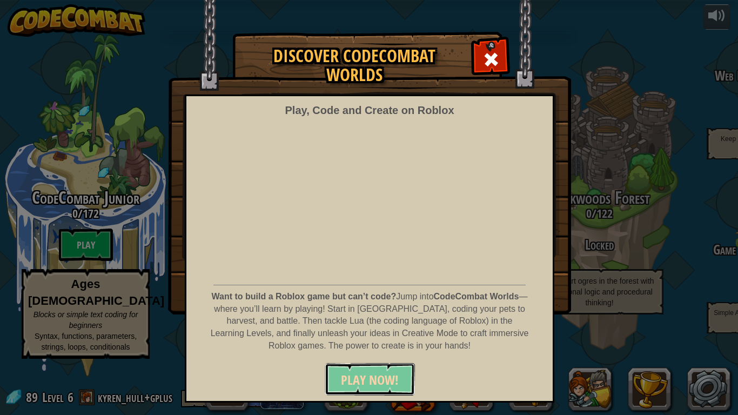
click at [375, 349] on span "PLAY NOW!" at bounding box center [370, 379] width 58 height 17
